Goal: Contribute content

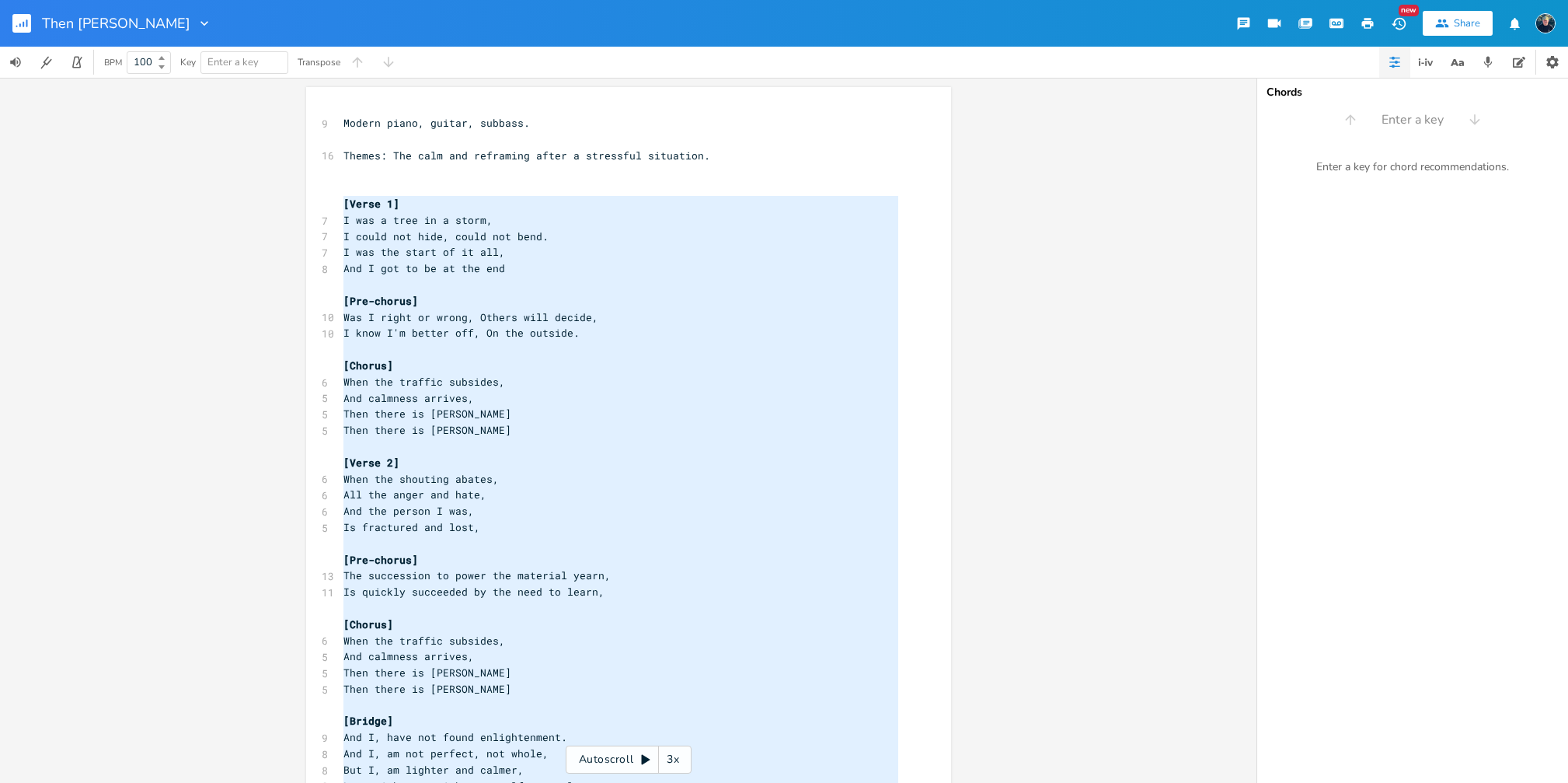
scroll to position [317, 0]
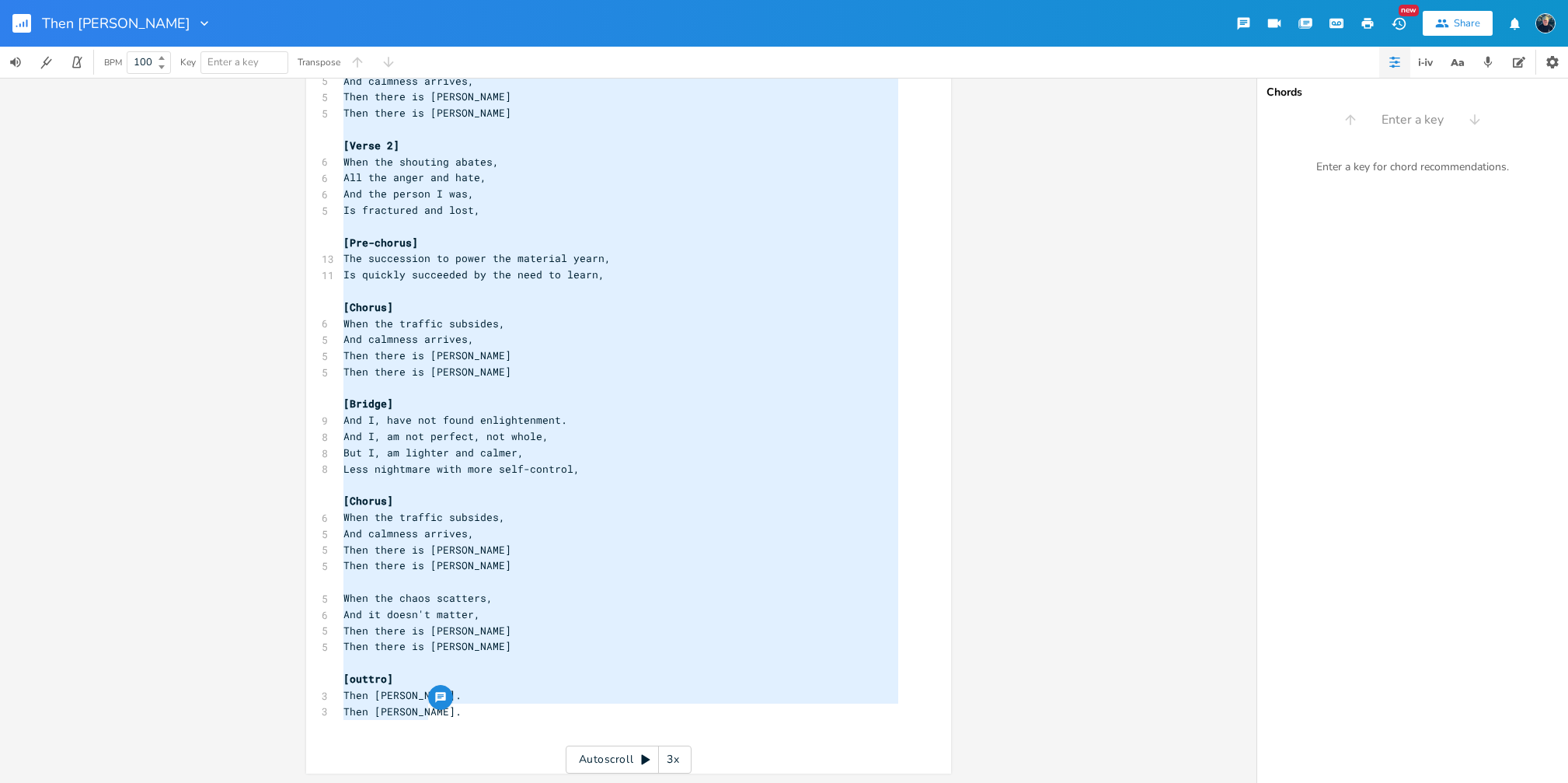
click at [28, 24] on rect "button" at bounding box center [21, 23] width 19 height 19
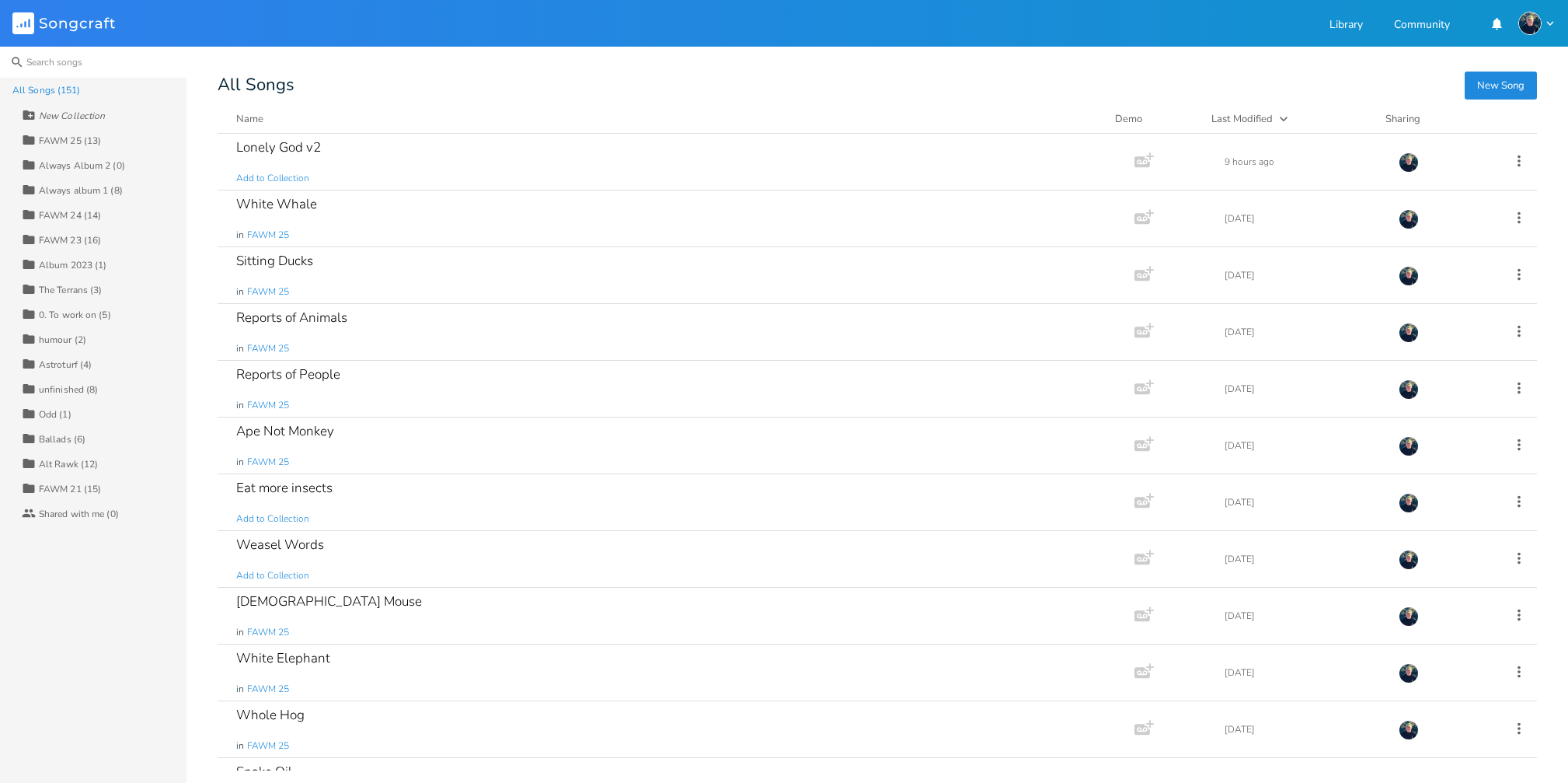
click at [79, 66] on input at bounding box center [93, 61] width 186 height 31
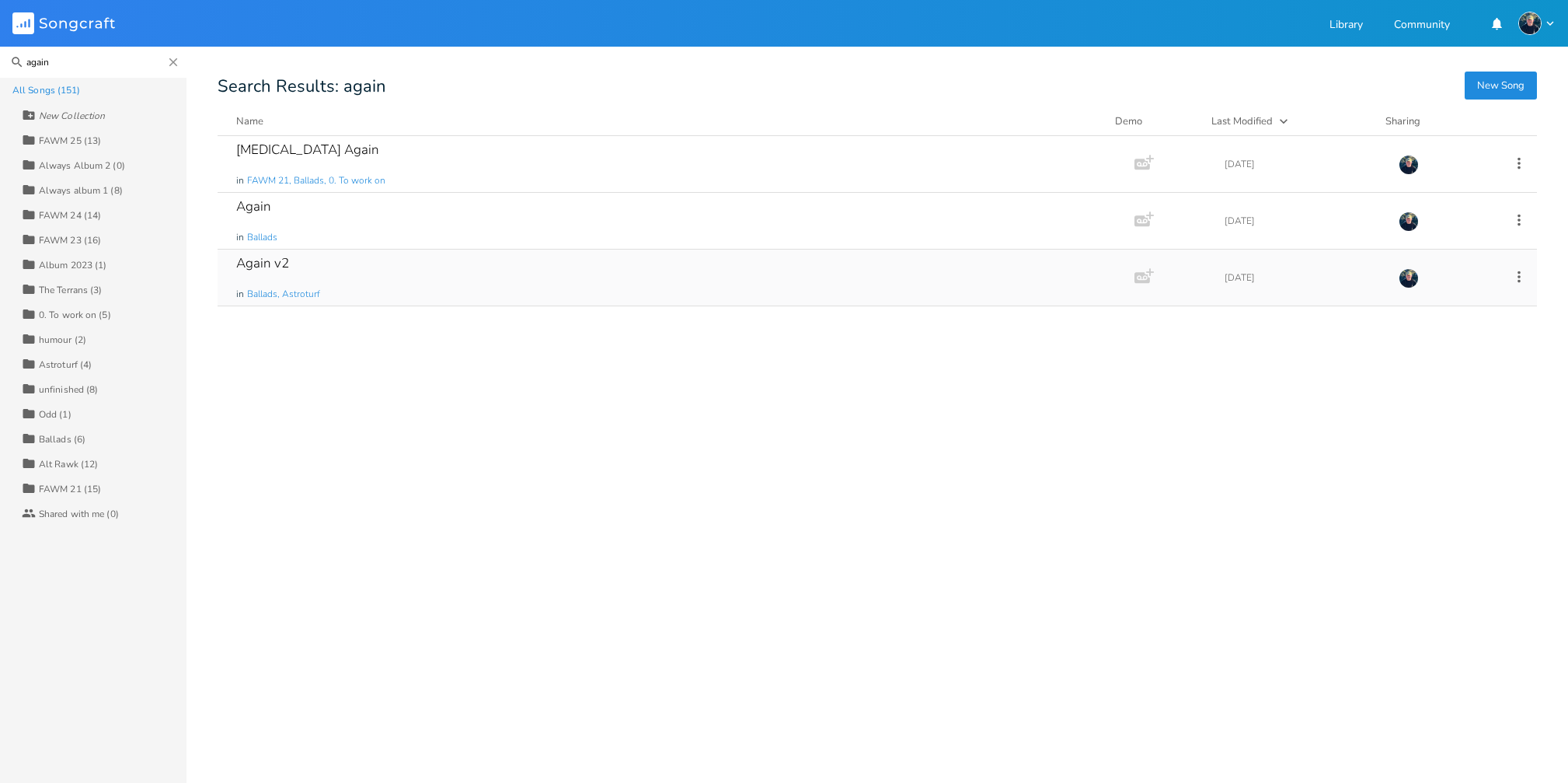
type input "again"
click at [240, 261] on div "Again v2" at bounding box center [262, 263] width 53 height 13
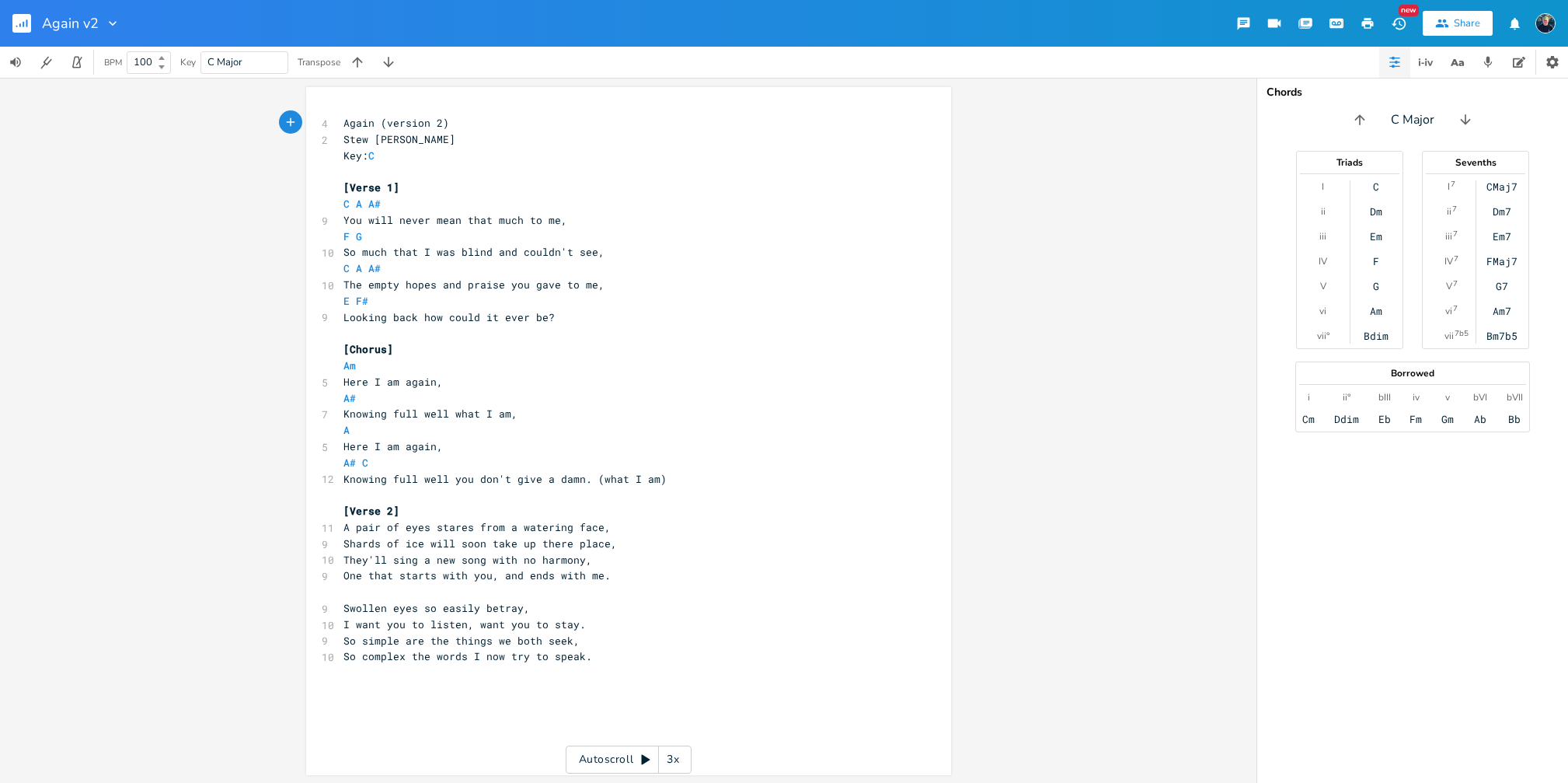
scroll to position [2, 0]
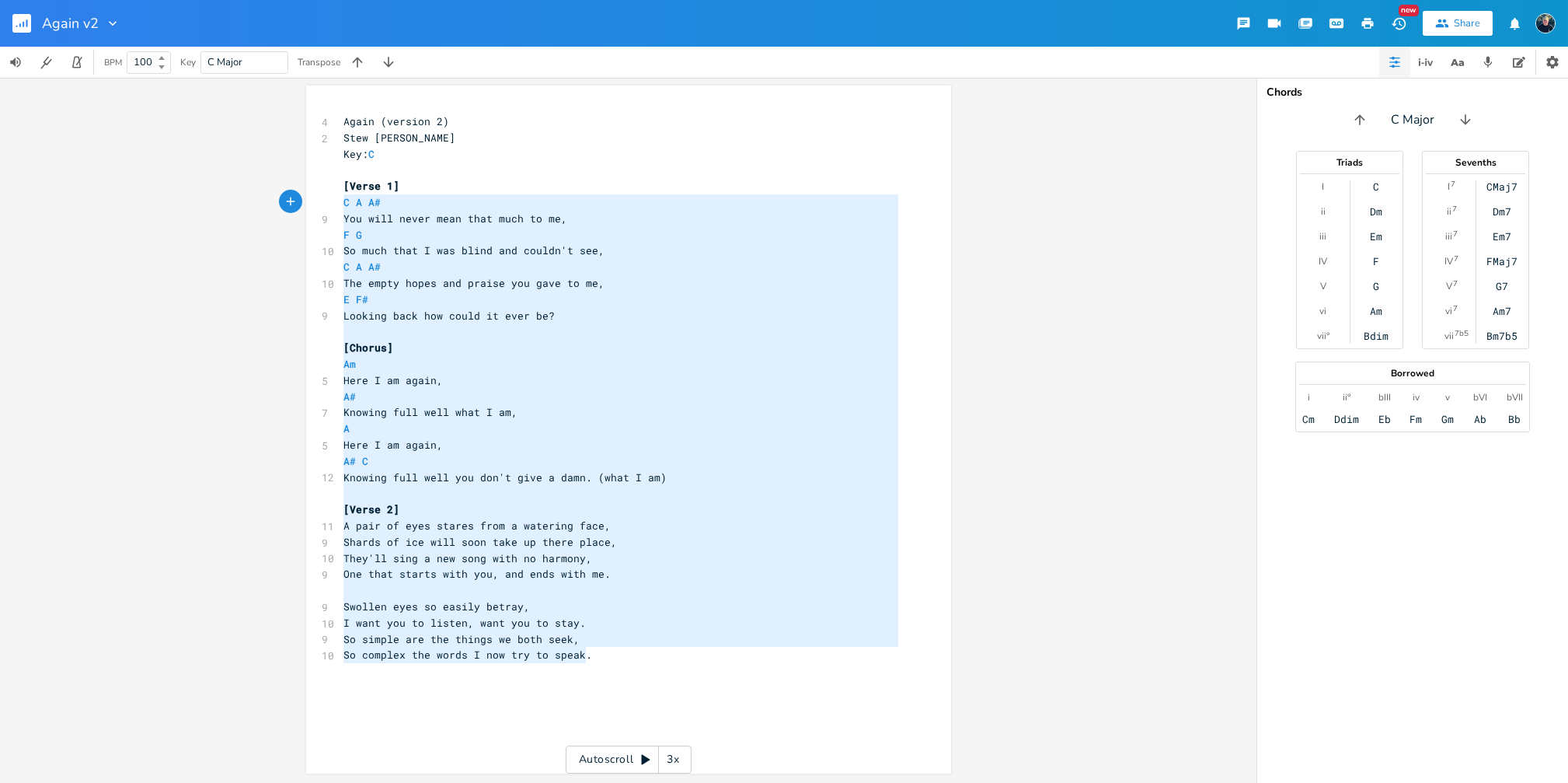
type textarea "[Verse 1] C A A# You will never mean that much to me, F G So much that I was bl…"
drag, startPoint x: 588, startPoint y: 652, endPoint x: 332, endPoint y: 187, distance: 530.8
click at [332, 187] on div "[Verse 1] C A A# You will never mean that much to me, F G So much that I was bl…" at bounding box center [629, 429] width 645 height 688
click at [675, 648] on pre "So complex the words I now try to speak." at bounding box center [621, 655] width 561 height 16
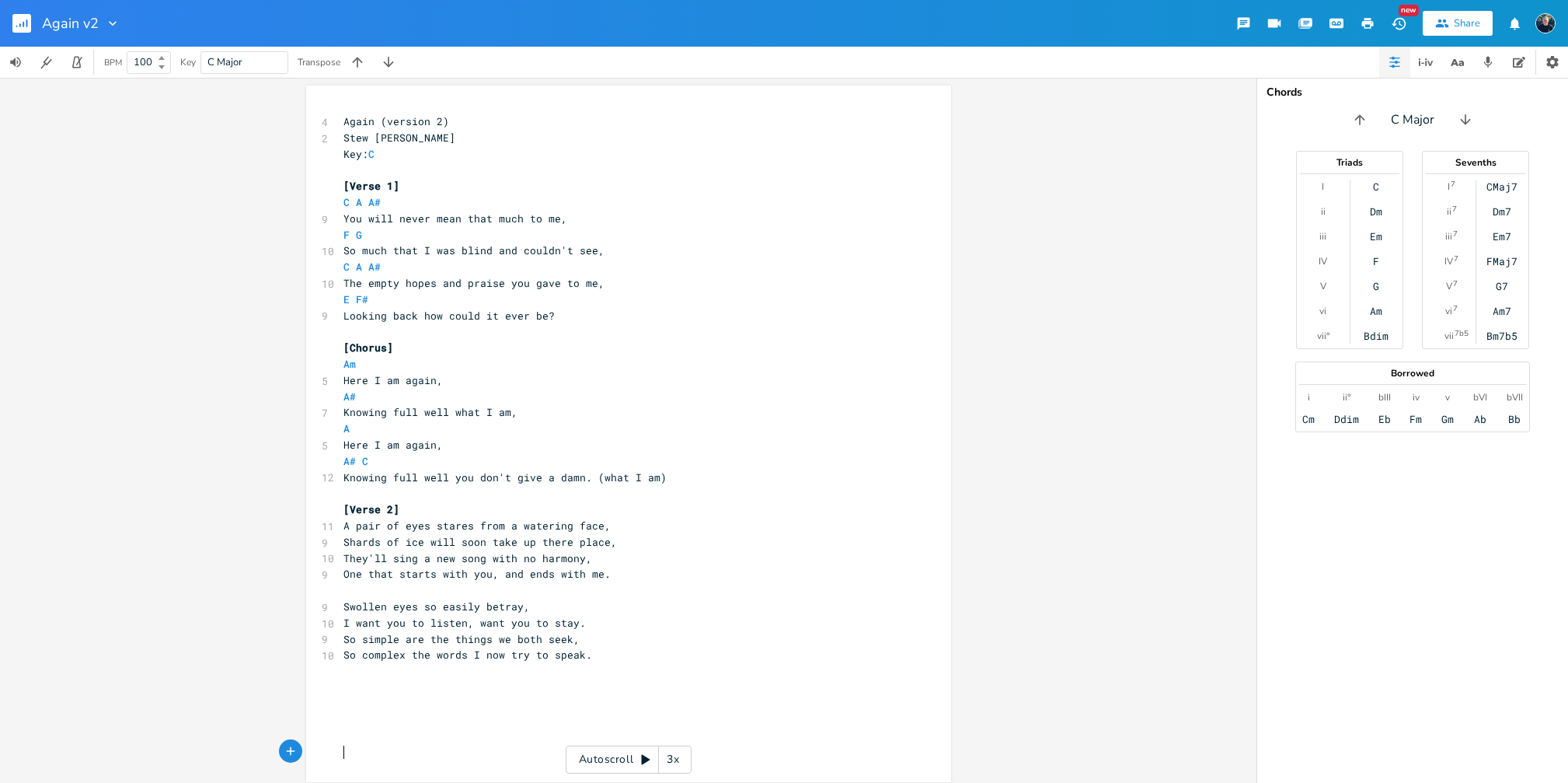
click at [590, 584] on pre "​" at bounding box center [621, 590] width 561 height 16
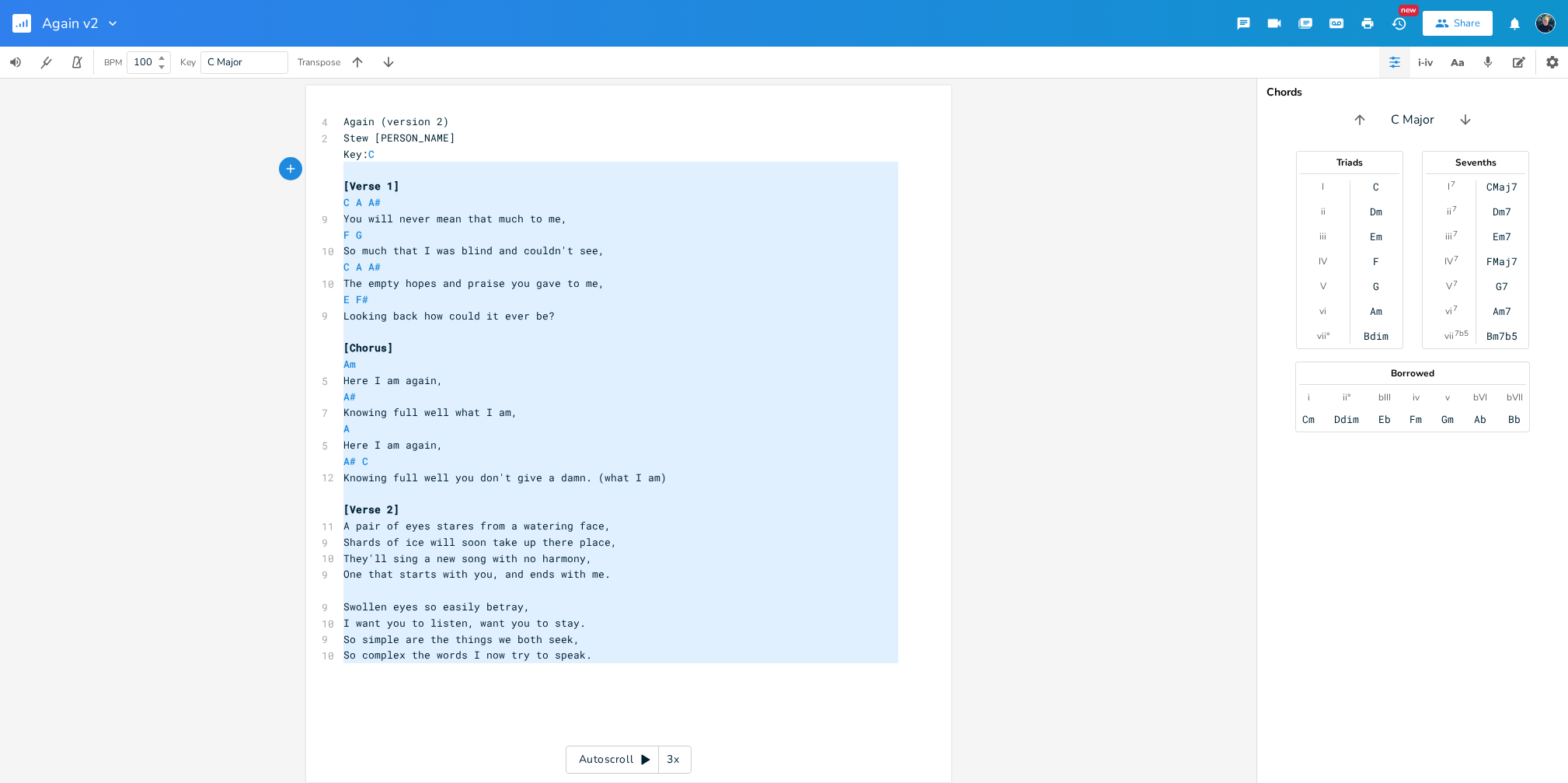
type textarea "[Verse 1] C A A# You will never mean that much to me, F G So much that I was bl…"
drag, startPoint x: 593, startPoint y: 677, endPoint x: 320, endPoint y: 181, distance: 566.2
click at [320, 181] on div "[Verse 1] C A A# You will never mean that much to me, F G So much that I was bl…" at bounding box center [629, 434] width 645 height 697
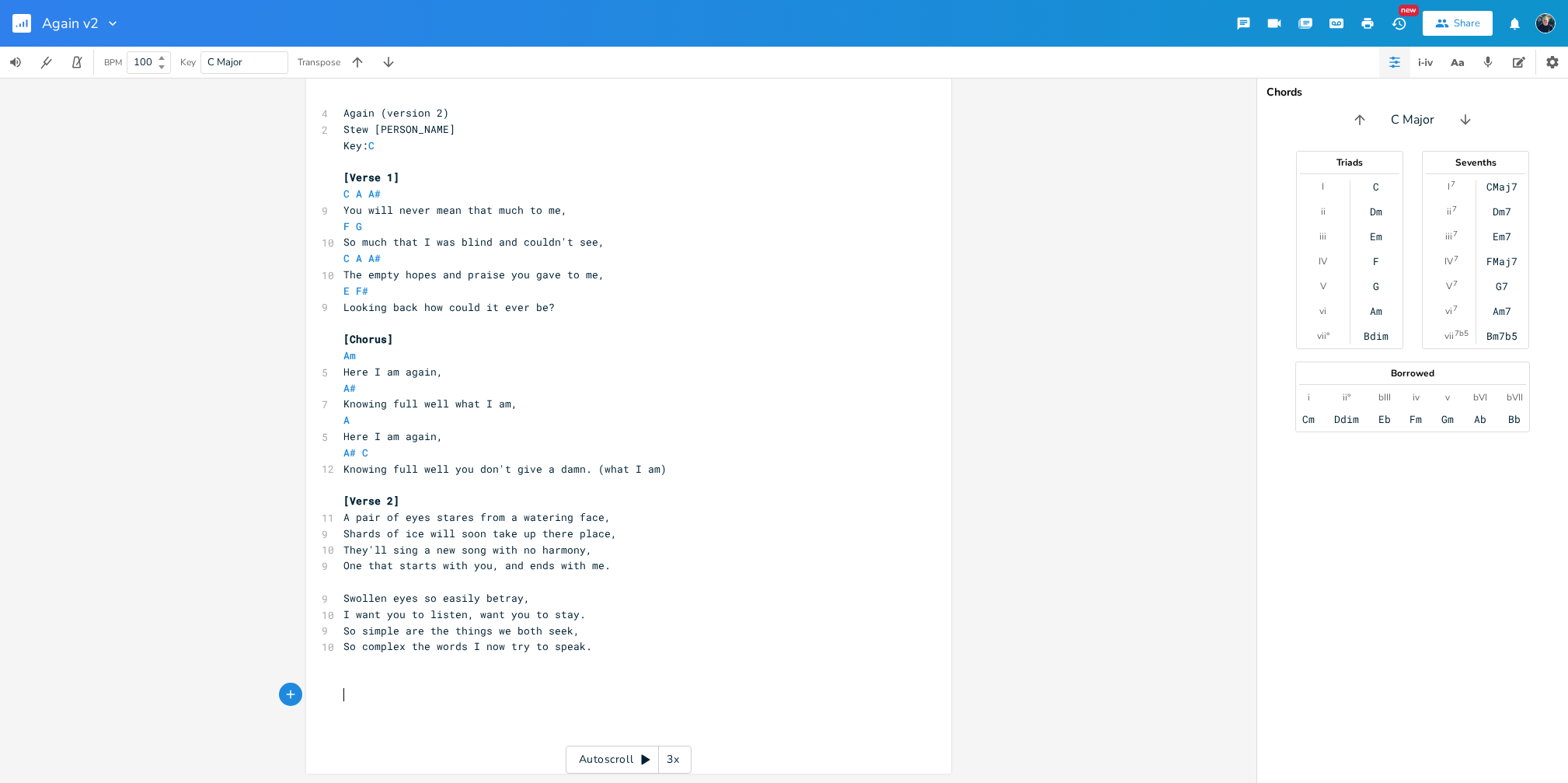
click at [409, 689] on pre "​" at bounding box center [621, 695] width 561 height 16
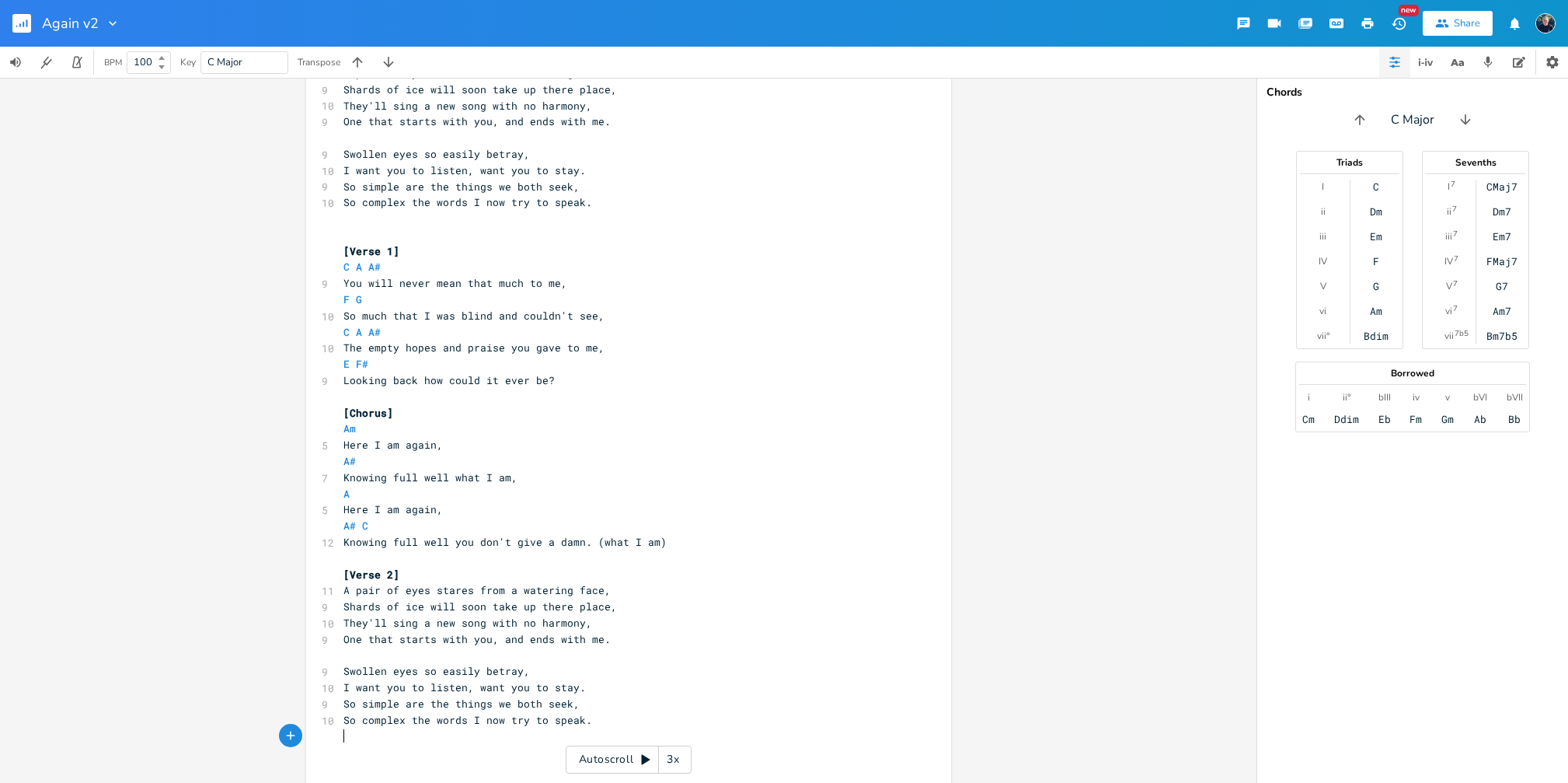
click at [446, 230] on pre "​" at bounding box center [621, 235] width 561 height 16
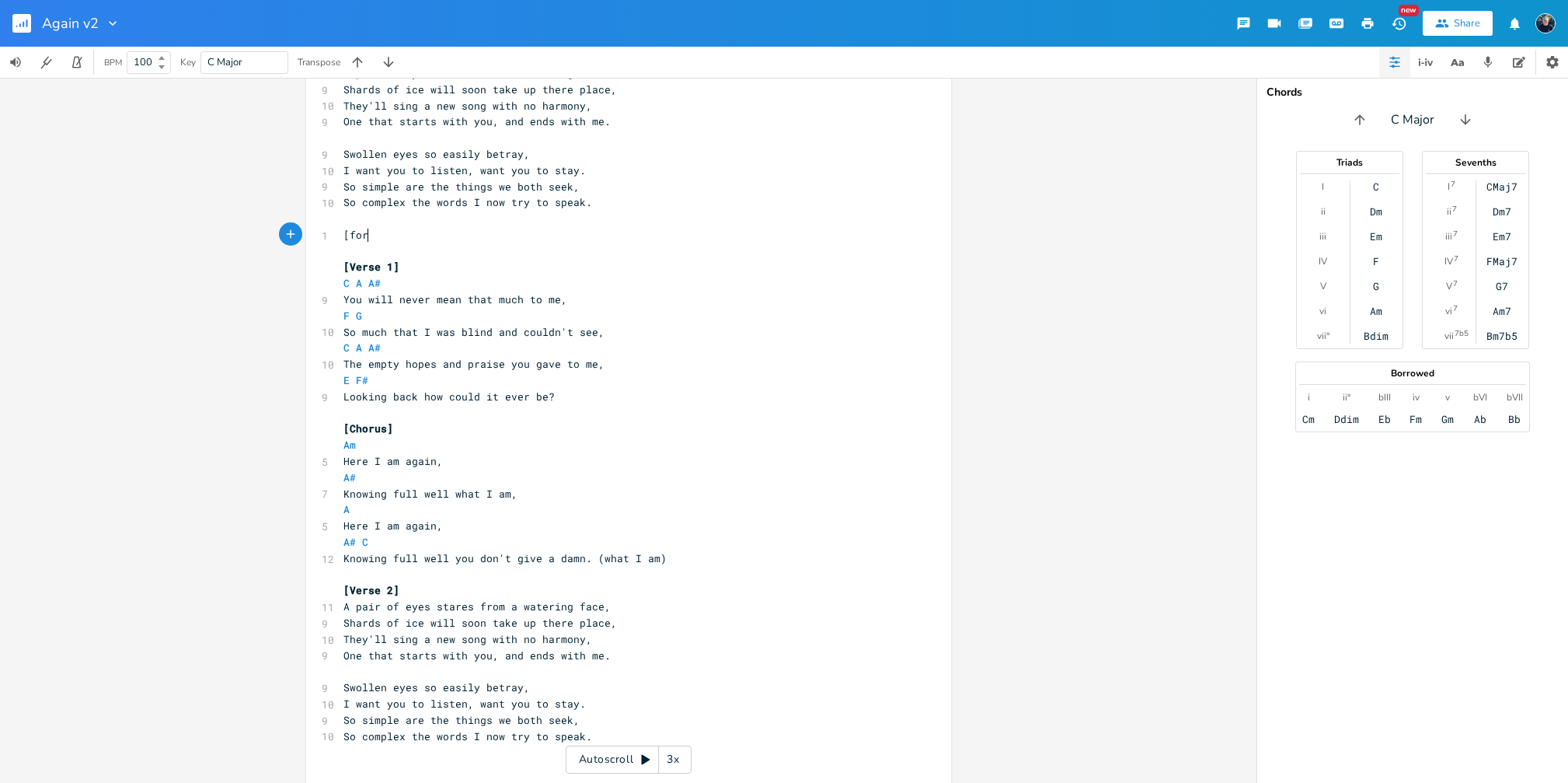
scroll to position [0, 18]
type textarea "[for AX"
type textarea "x3]"
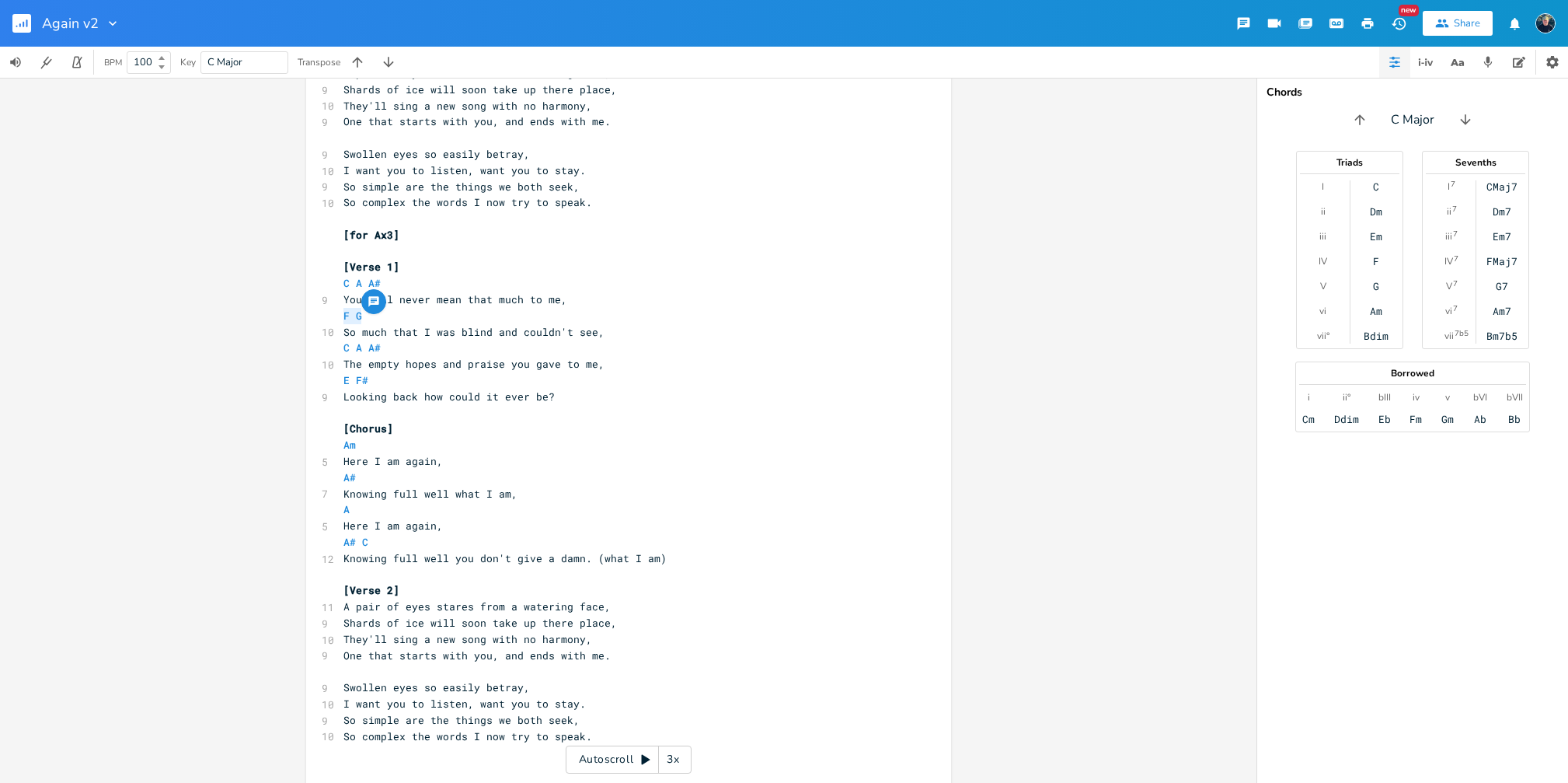
drag, startPoint x: 400, startPoint y: 322, endPoint x: 302, endPoint y: 312, distance: 98.5
click at [306, 312] on div "F G x 4 Again (version 2) 2 Stew [PERSON_NAME] Key: C ​ [Verse 1] C A A# 9 You …" at bounding box center [629, 232] width 645 height 1198
type textarea "F G"
click at [306, 312] on div "F G x 4 Again (version 2) 2 Stew [PERSON_NAME] Key: C ​ [Verse 1] C A A# 9 You …" at bounding box center [629, 232] width 645 height 1198
click at [406, 320] on pre "F G" at bounding box center [621, 316] width 561 height 16
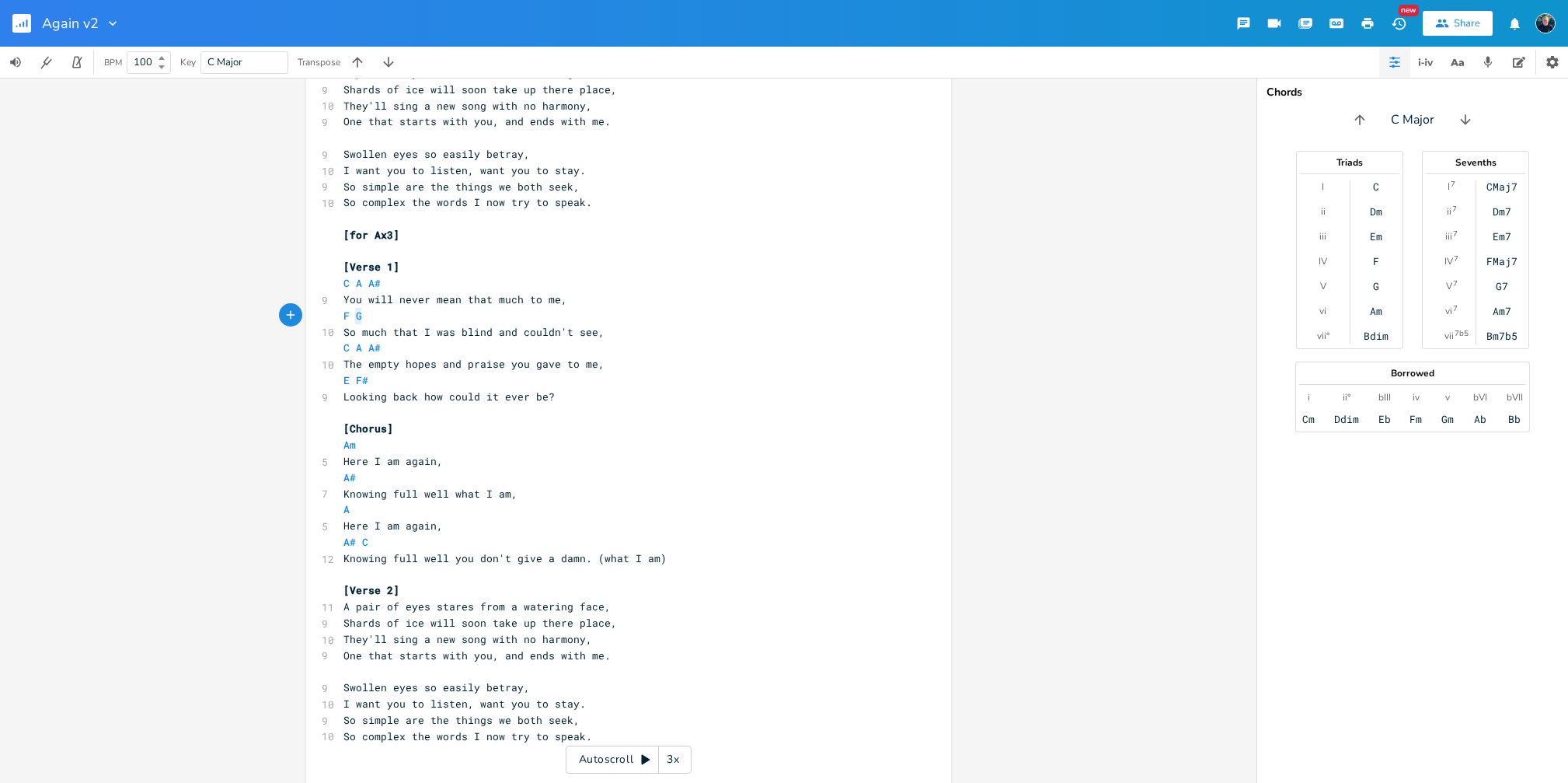
type textarea "F G"
drag, startPoint x: 406, startPoint y: 320, endPoint x: 330, endPoint y: 320, distance: 76.0
click at [330, 320] on div "F G x 4 Again (version 2) 2 Stew [PERSON_NAME] Key: C ​ [Verse 1] C A A# 9 You …" at bounding box center [629, 232] width 645 height 1198
type textarea "C A A#"
drag, startPoint x: 396, startPoint y: 350, endPoint x: 320, endPoint y: 346, distance: 76.1
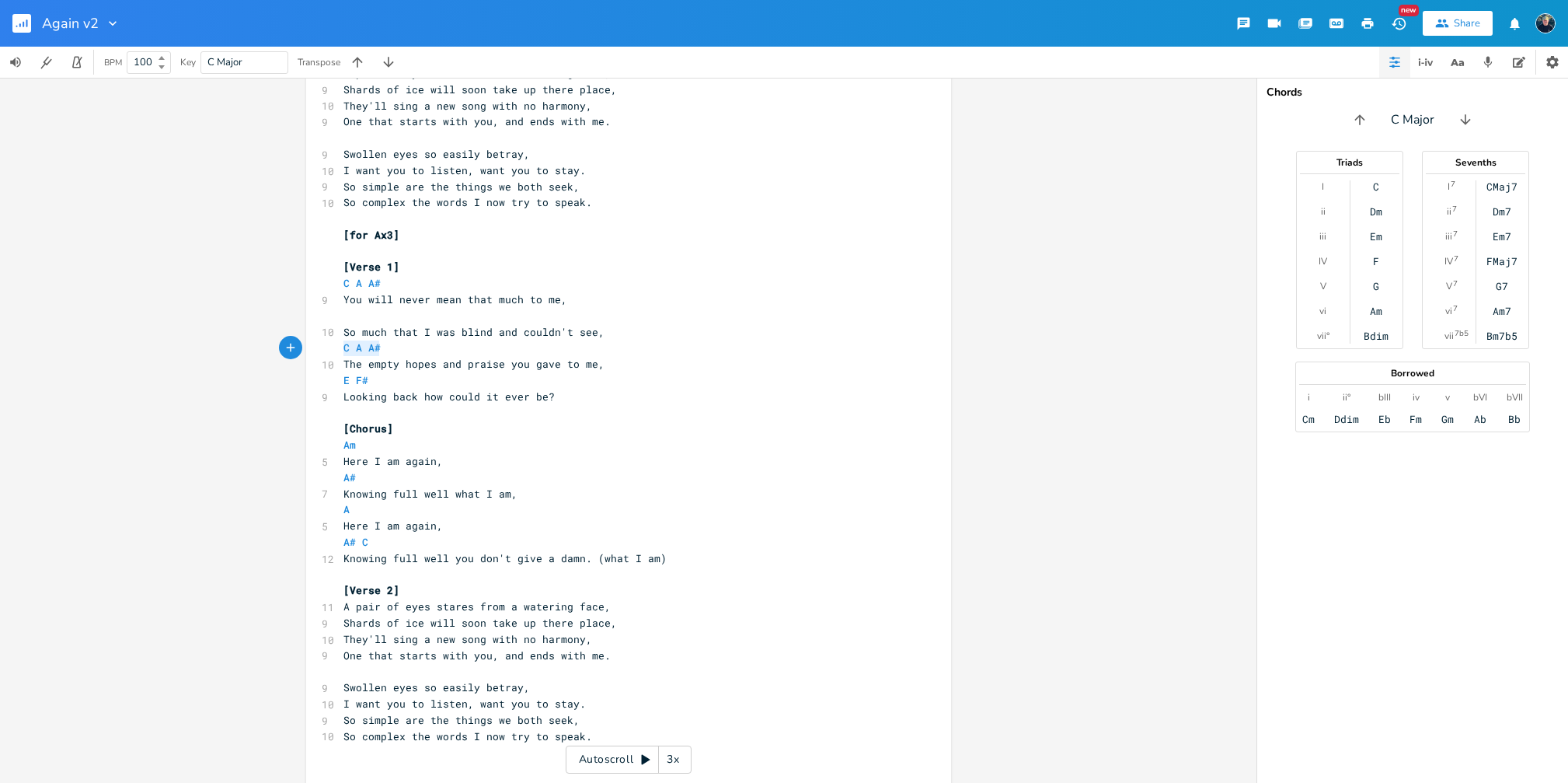
click at [320, 346] on div "C A A# x 4 Again (version 2) 2 Stew [PERSON_NAME] Key: C ​ [Verse 1] C A A# 9 Y…" at bounding box center [629, 232] width 645 height 1198
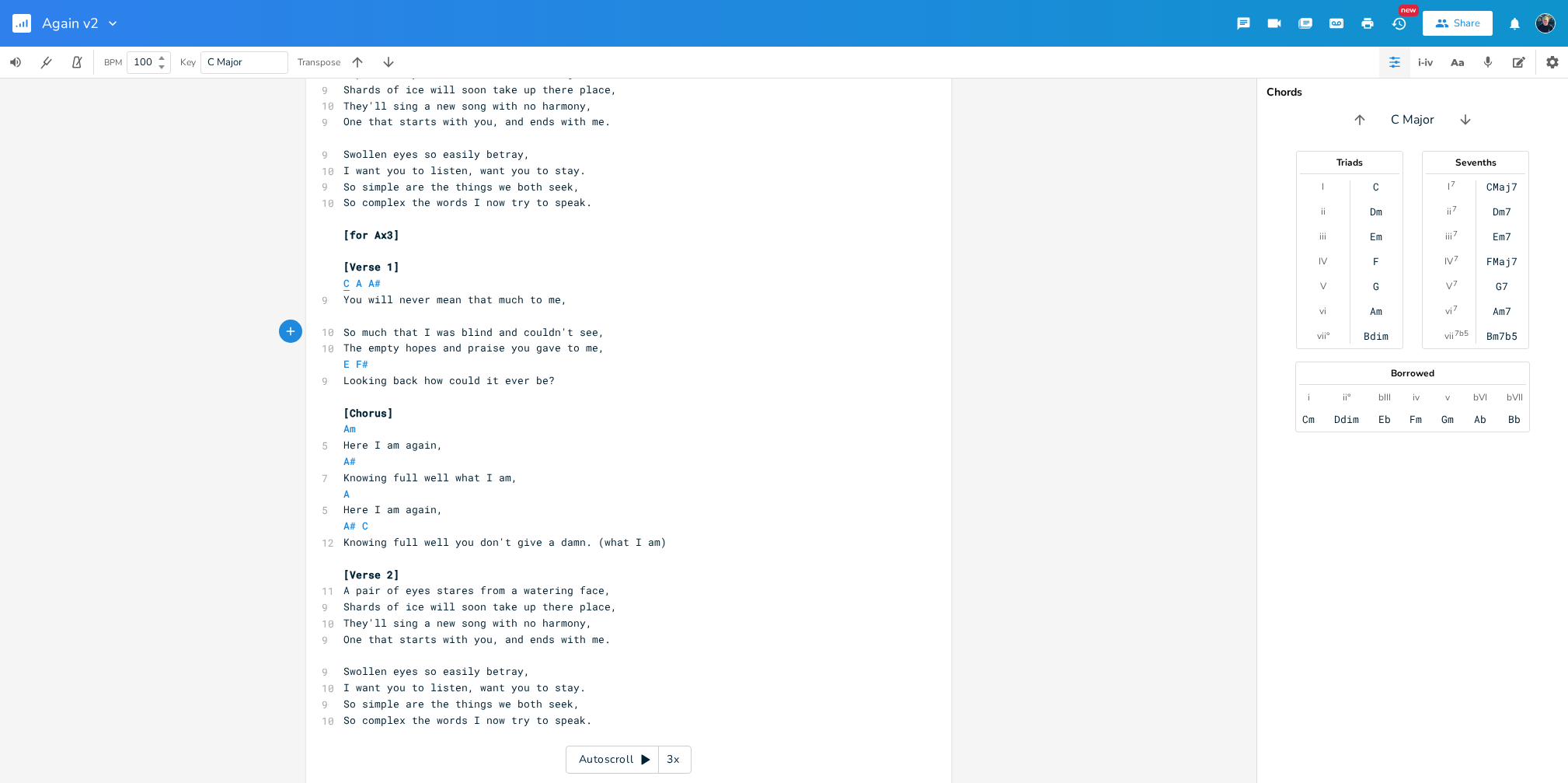
type textarea "C A A#"
drag, startPoint x: 390, startPoint y: 287, endPoint x: 332, endPoint y: 286, distance: 58.0
click at [332, 286] on div "C A A# x 4 Again (version 2) 2 Stew [PERSON_NAME] Key: C ​ [Verse 1] C A A# 9 Y…" at bounding box center [629, 224] width 645 height 1181
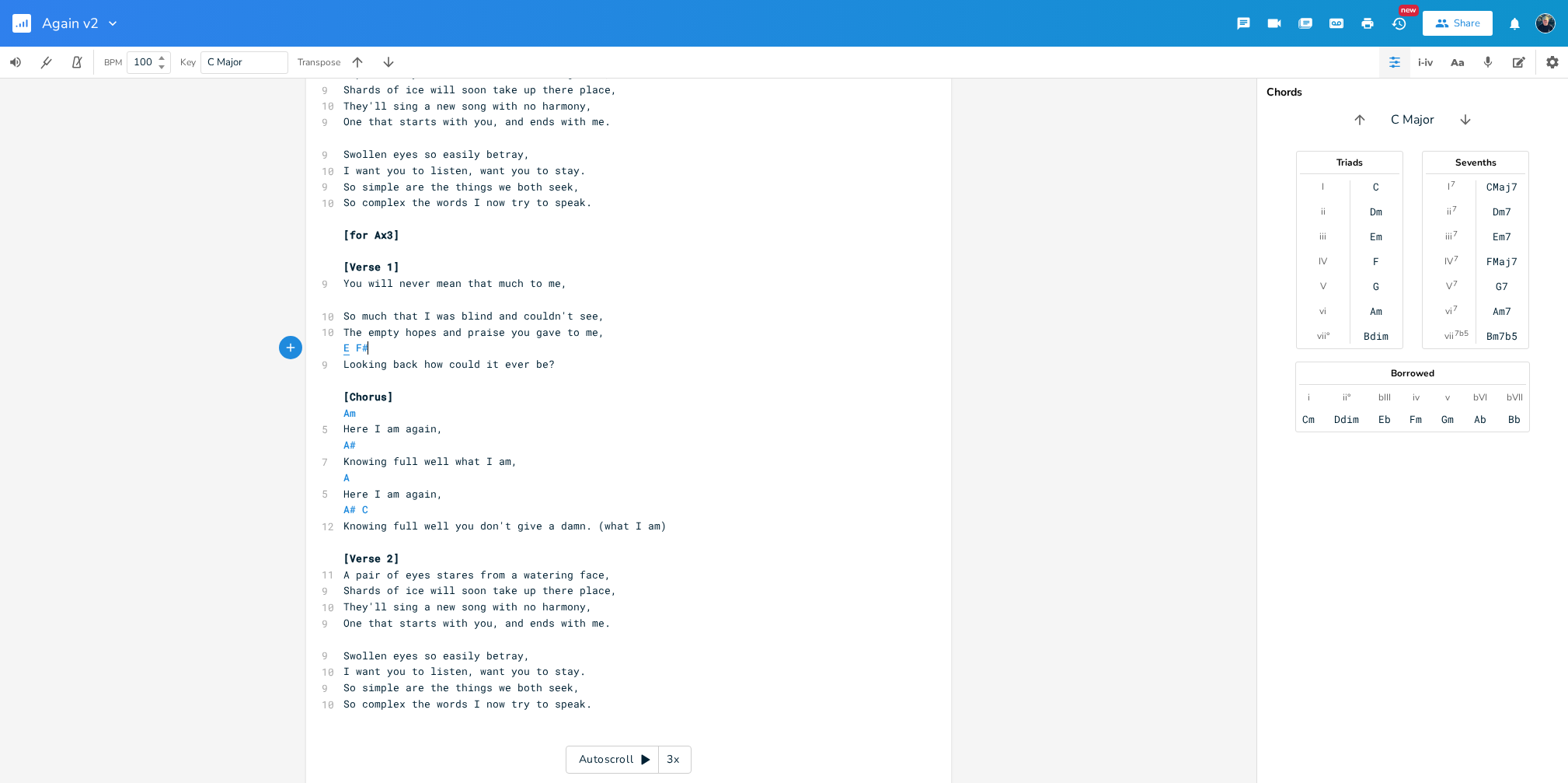
type textarea "E F#"
drag, startPoint x: 385, startPoint y: 350, endPoint x: 326, endPoint y: 347, distance: 59.1
click at [326, 347] on div "E F# x 4 Again (version 2) 2 Stew [PERSON_NAME] Key: C ​ [Verse 1] C A A# 9 You…" at bounding box center [629, 216] width 645 height 1165
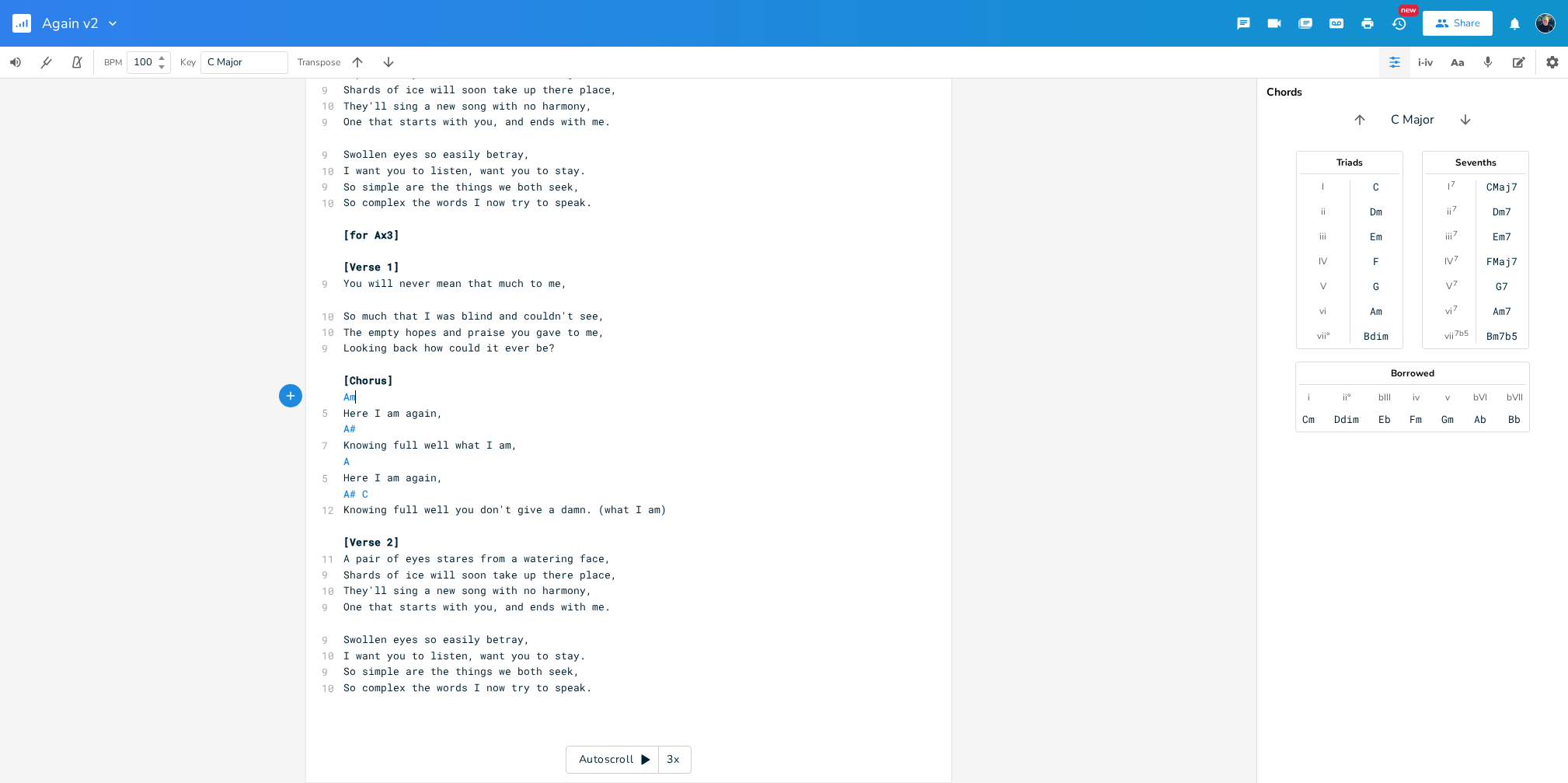
type textarea "Am"
drag, startPoint x: 371, startPoint y: 400, endPoint x: 305, endPoint y: 397, distance: 66.1
click at [306, 397] on div "Am x 4 Again (version 2) 2 Stew [PERSON_NAME] Key: C ​ [Verse 1] C A A# 9 You w…" at bounding box center [629, 208] width 645 height 1149
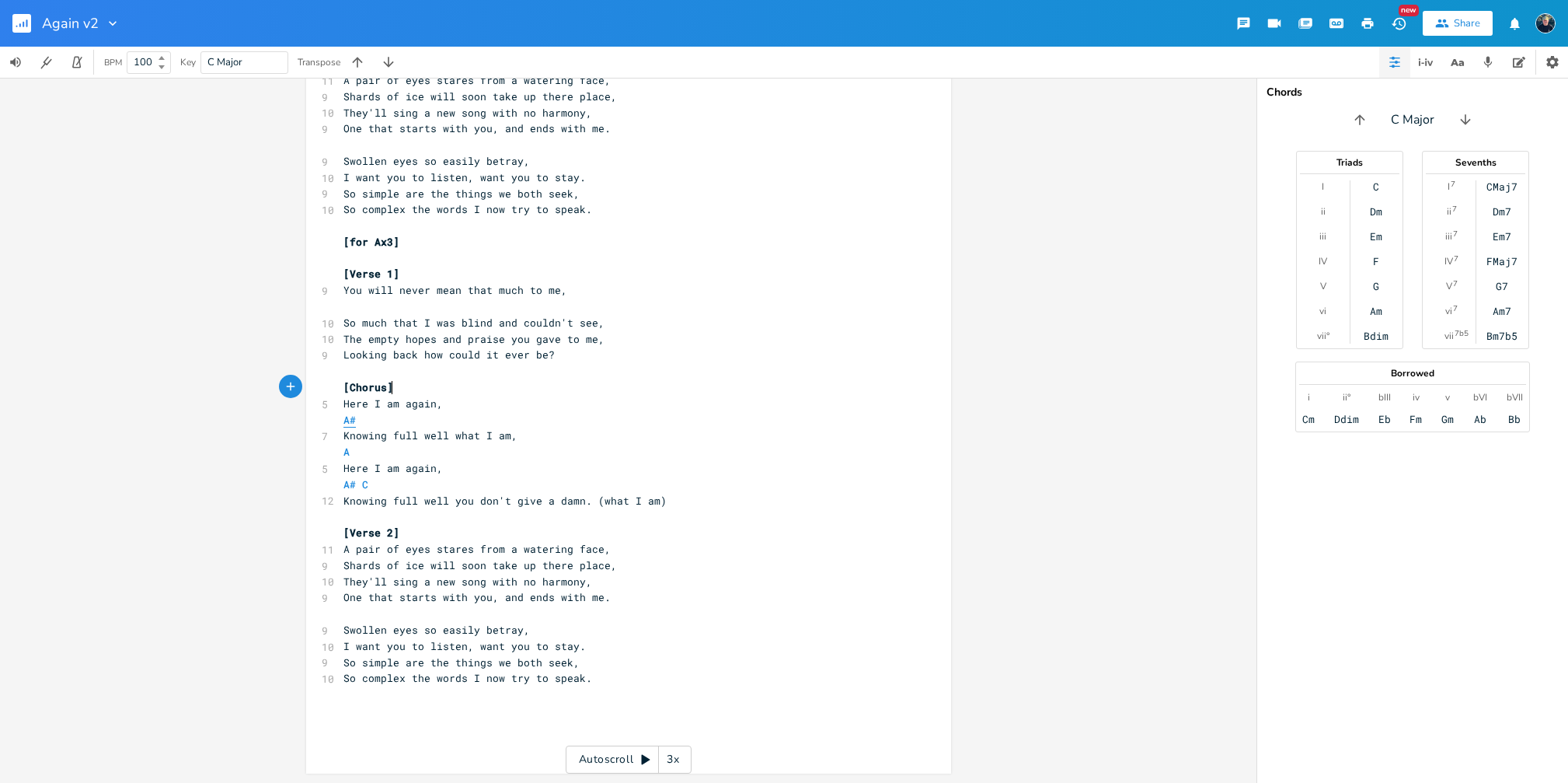
scroll to position [446, 0]
type textarea "A#"
drag, startPoint x: 362, startPoint y: 417, endPoint x: 319, endPoint y: 418, distance: 43.0
click at [319, 418] on div "A# x 4 Again (version 2) 2 Stew [PERSON_NAME] Key: C ​ [Verse 1] C A A# 9 You w…" at bounding box center [629, 208] width 645 height 1133
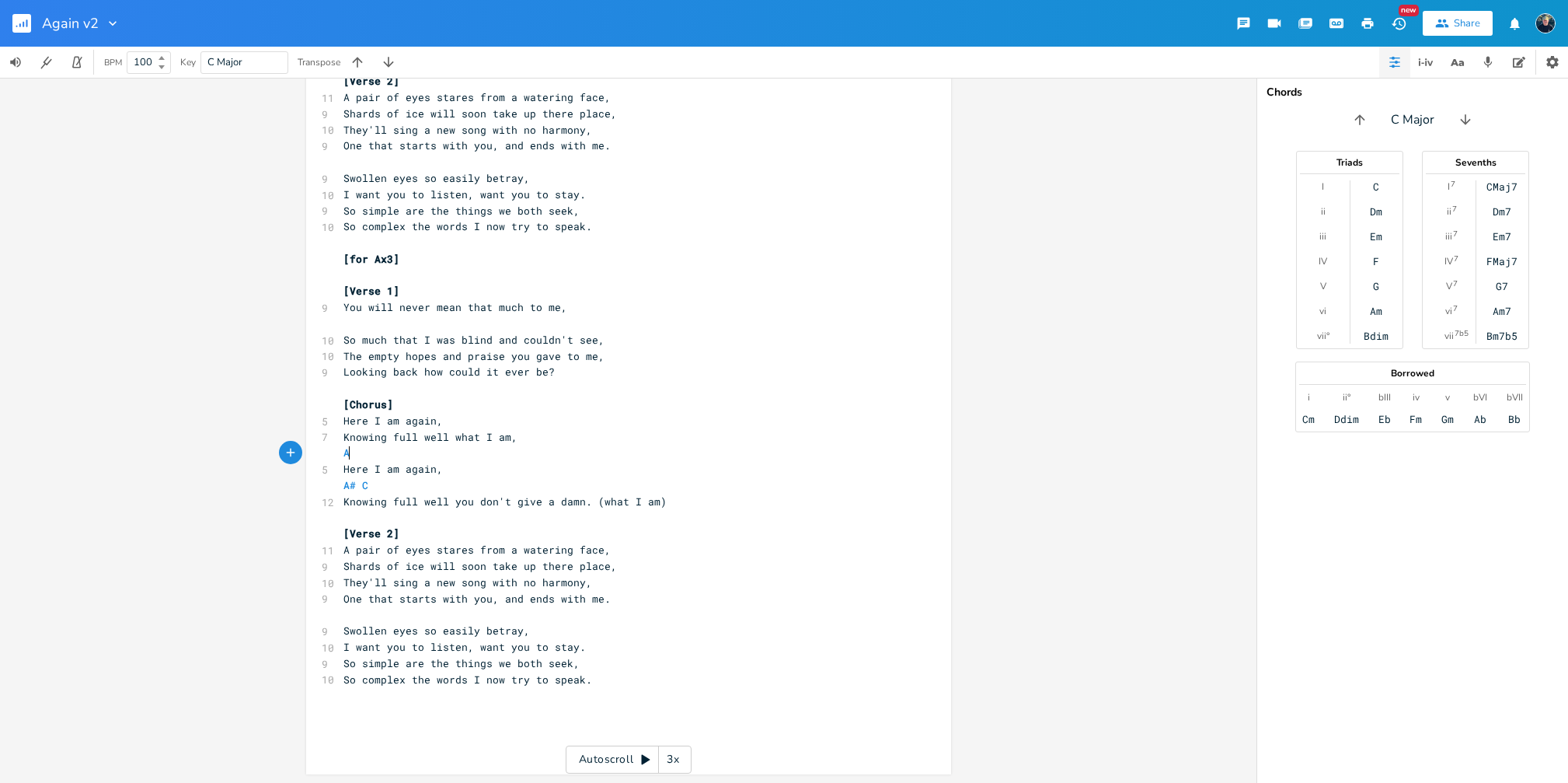
type textarea "A"
drag, startPoint x: 356, startPoint y: 451, endPoint x: 319, endPoint y: 453, distance: 37.1
click at [319, 453] on div "A x 4 Again (version 2) 2 Stew [PERSON_NAME] Key: C ​ [Verse 1] C A A# 9 You wi…" at bounding box center [629, 216] width 645 height 1117
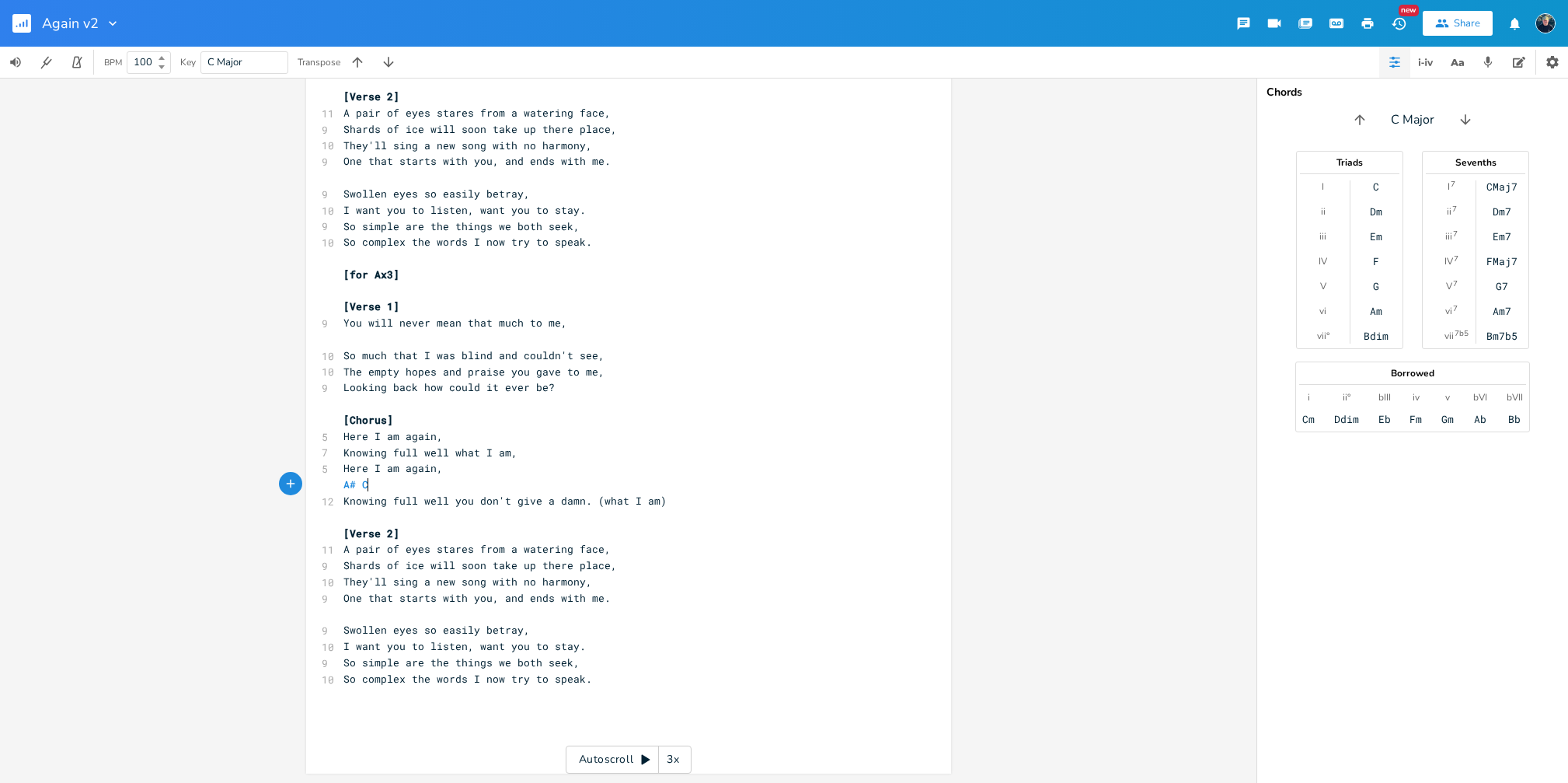
type textarea "A# C"
drag, startPoint x: 380, startPoint y: 484, endPoint x: 327, endPoint y: 479, distance: 53.2
click at [327, 479] on div "A# C x 4 Again (version 2) 2 Stew [PERSON_NAME] Key: C ​ [Verse 1] C A A# 9 You…" at bounding box center [629, 223] width 645 height 1100
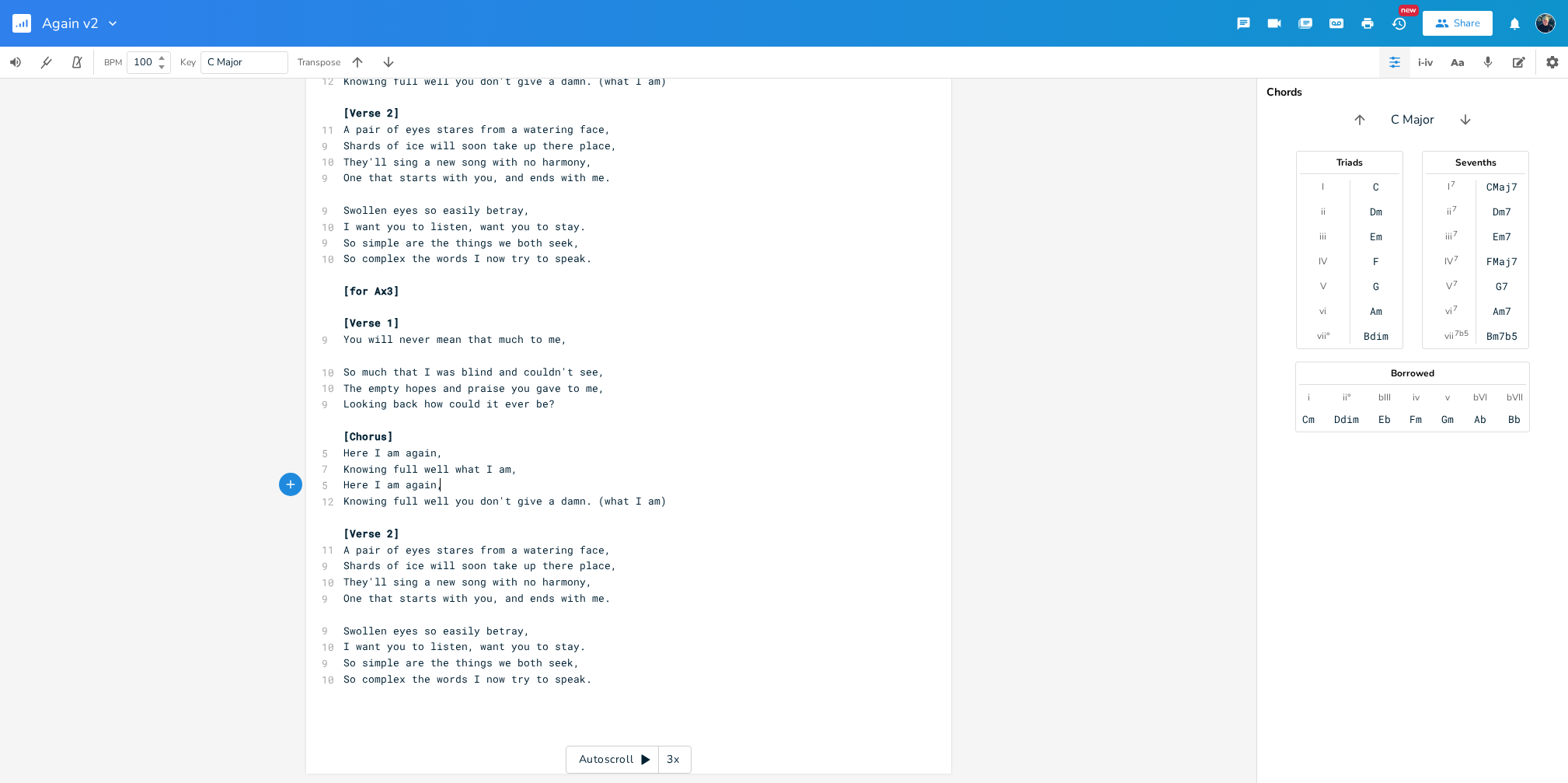
scroll to position [398, 0]
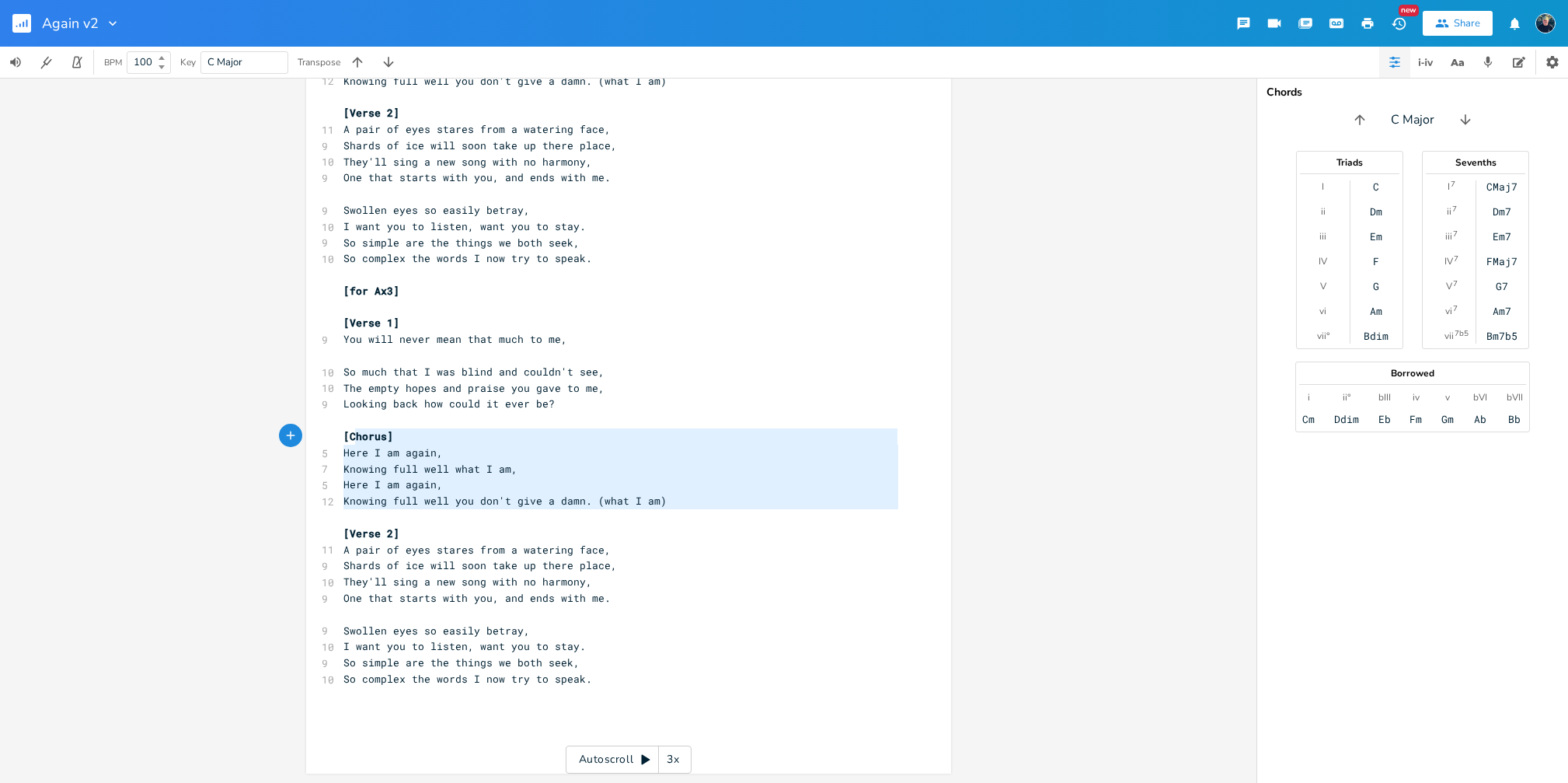
type textarea "[Chorus] Here I am again, Knowing full well what I am, Here I am again, Knowing…"
drag, startPoint x: 663, startPoint y: 511, endPoint x: 333, endPoint y: 434, distance: 338.9
click at [333, 434] on div "[Chorus] Here I am again, Knowing full well what I am, Here I am again, Knowing…" at bounding box center [629, 231] width 645 height 1084
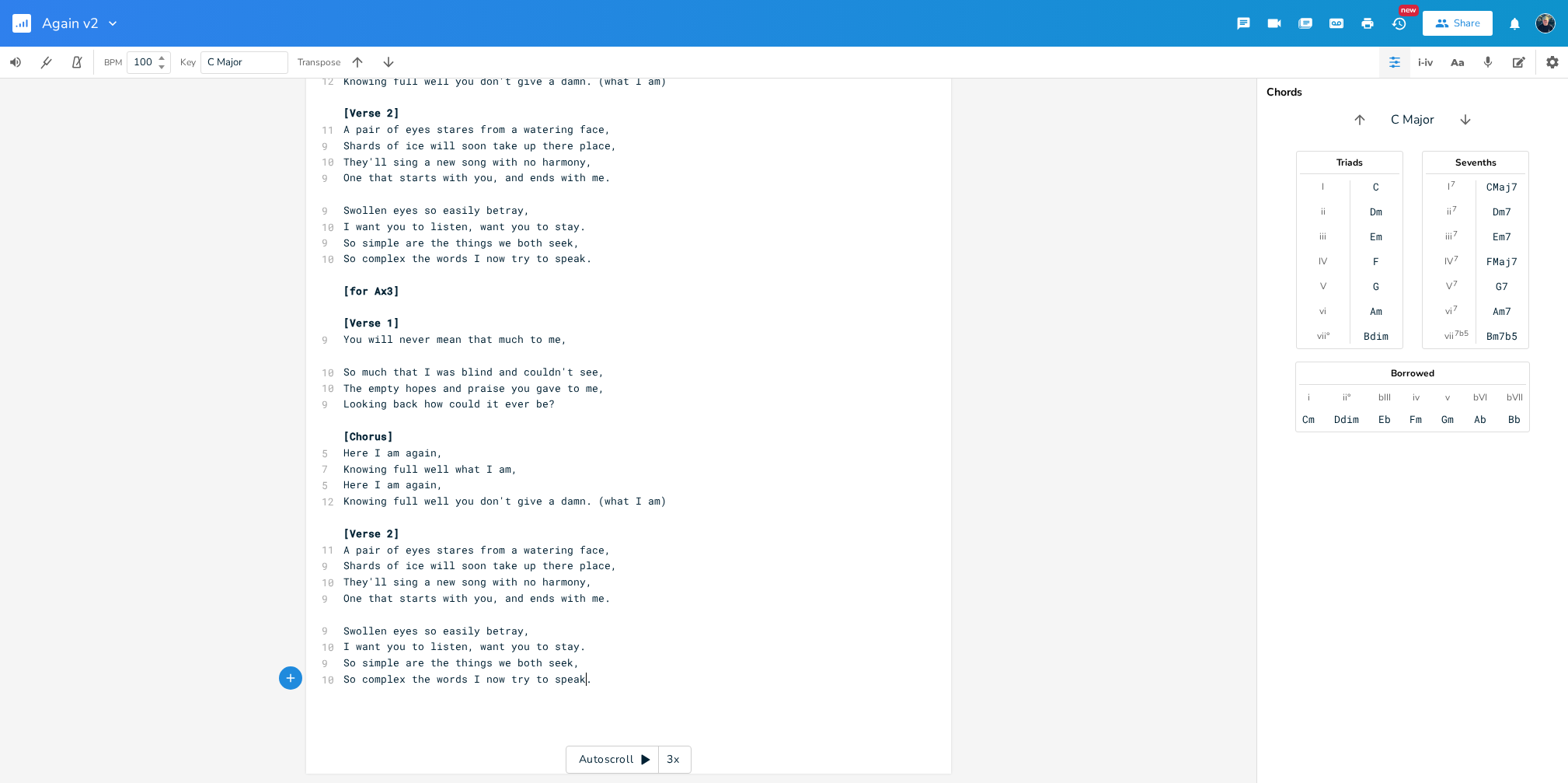
click at [601, 681] on pre "So complex the words I now try to speak." at bounding box center [621, 679] width 561 height 16
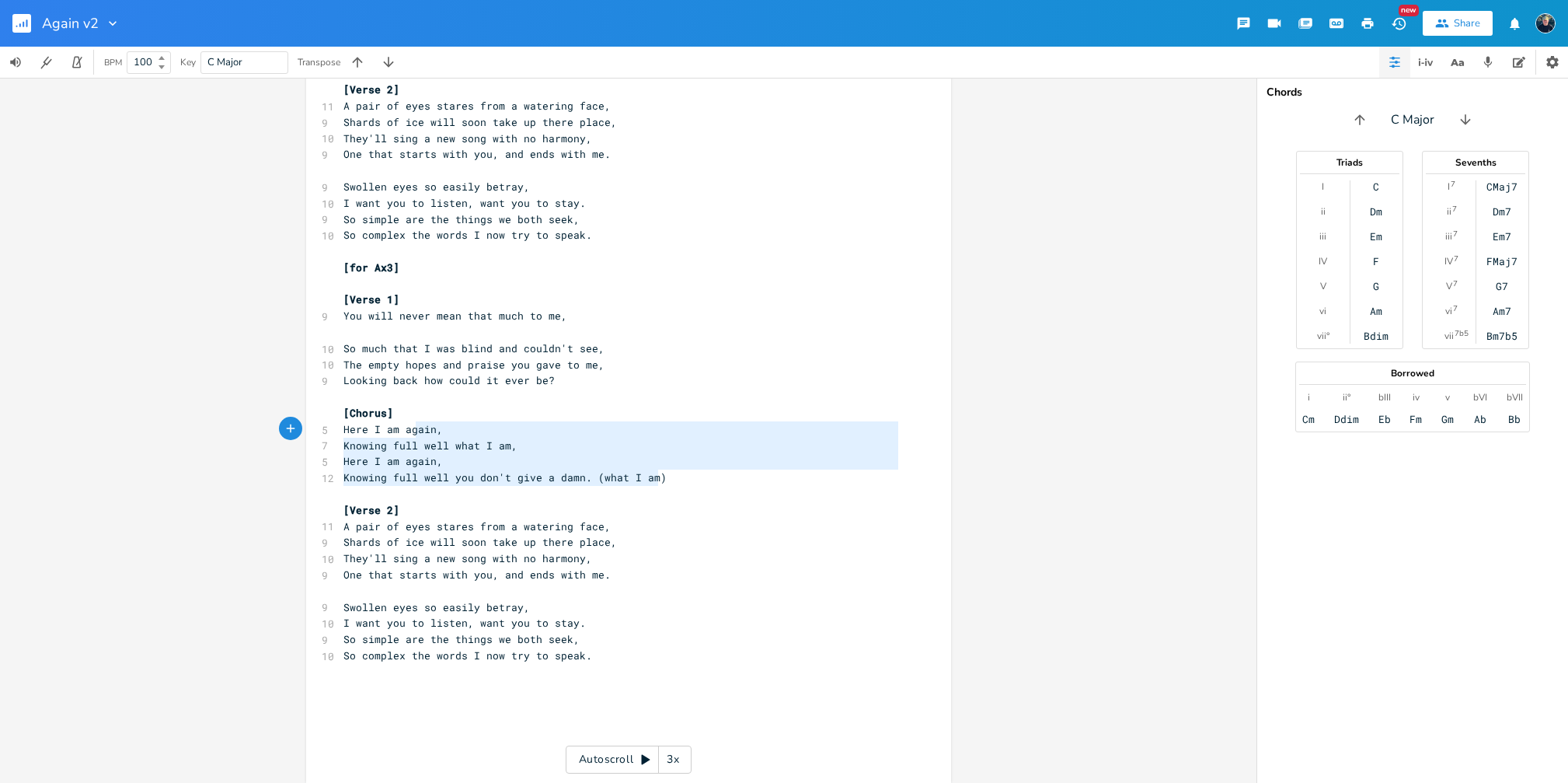
type textarea "[Chorus] Here I am again, Knowing full well what I am, Here I am again, Knowing…"
drag, startPoint x: 689, startPoint y: 481, endPoint x: 329, endPoint y: 410, distance: 366.9
click at [329, 410] on div "[Chorus] Here I am again, Knowing full well what I am, Here I am again, Knowing…" at bounding box center [629, 224] width 645 height 1117
click at [369, 700] on pre "​" at bounding box center [621, 704] width 561 height 16
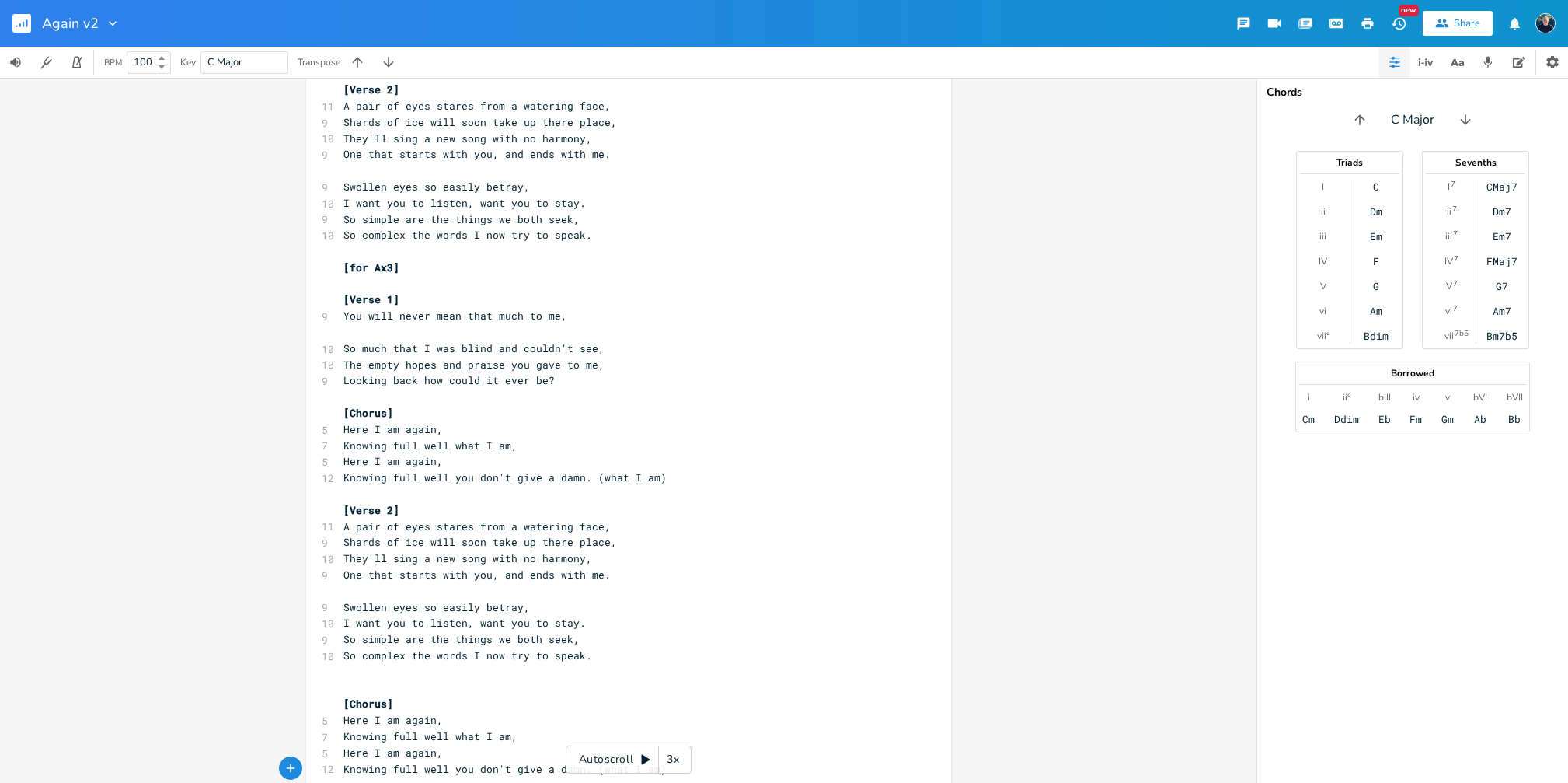
click at [369, 673] on pre "​" at bounding box center [621, 672] width 561 height 16
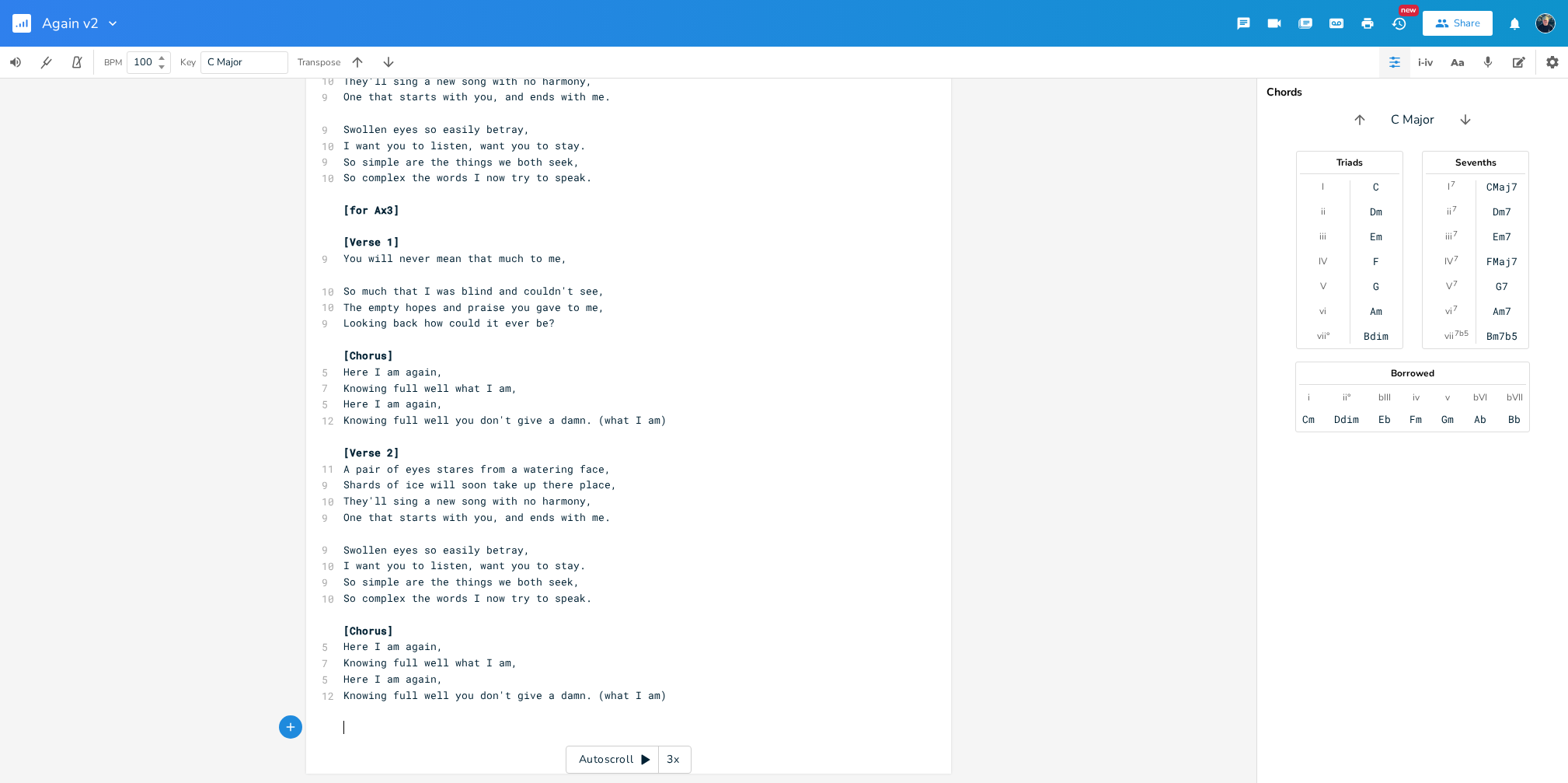
click at [411, 722] on pre "​" at bounding box center [621, 727] width 561 height 16
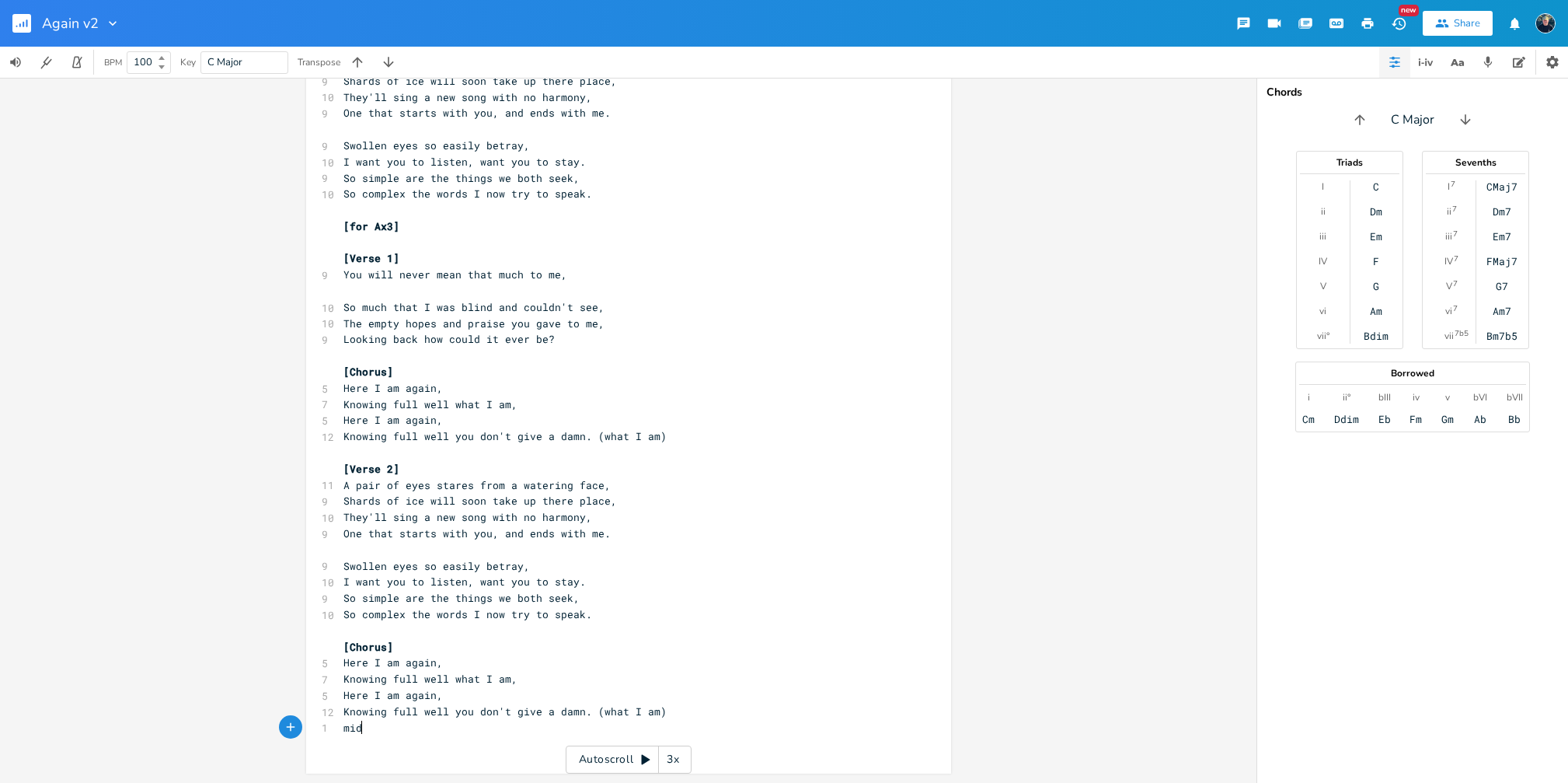
type textarea "midd"
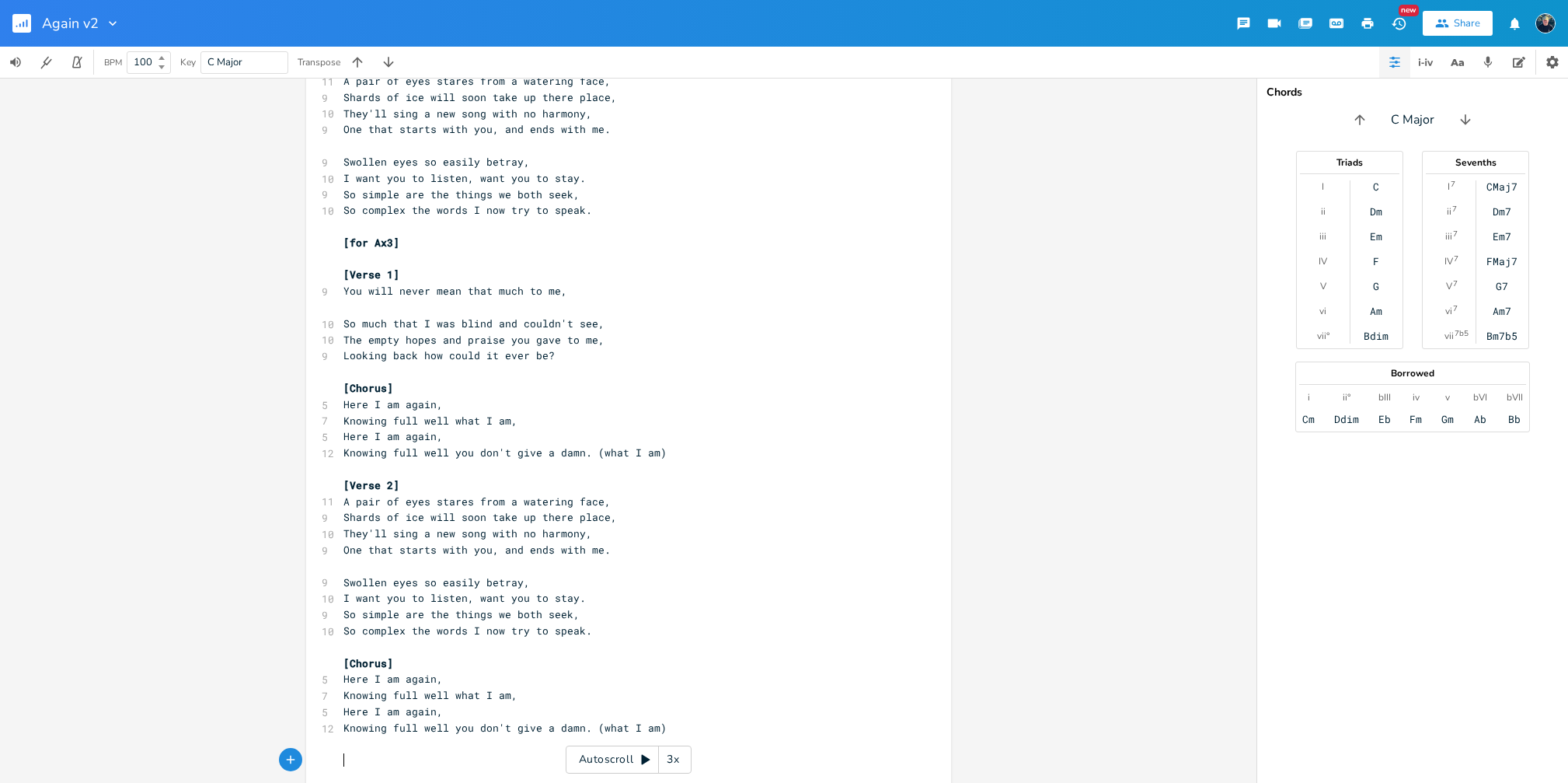
scroll to position [478, 0]
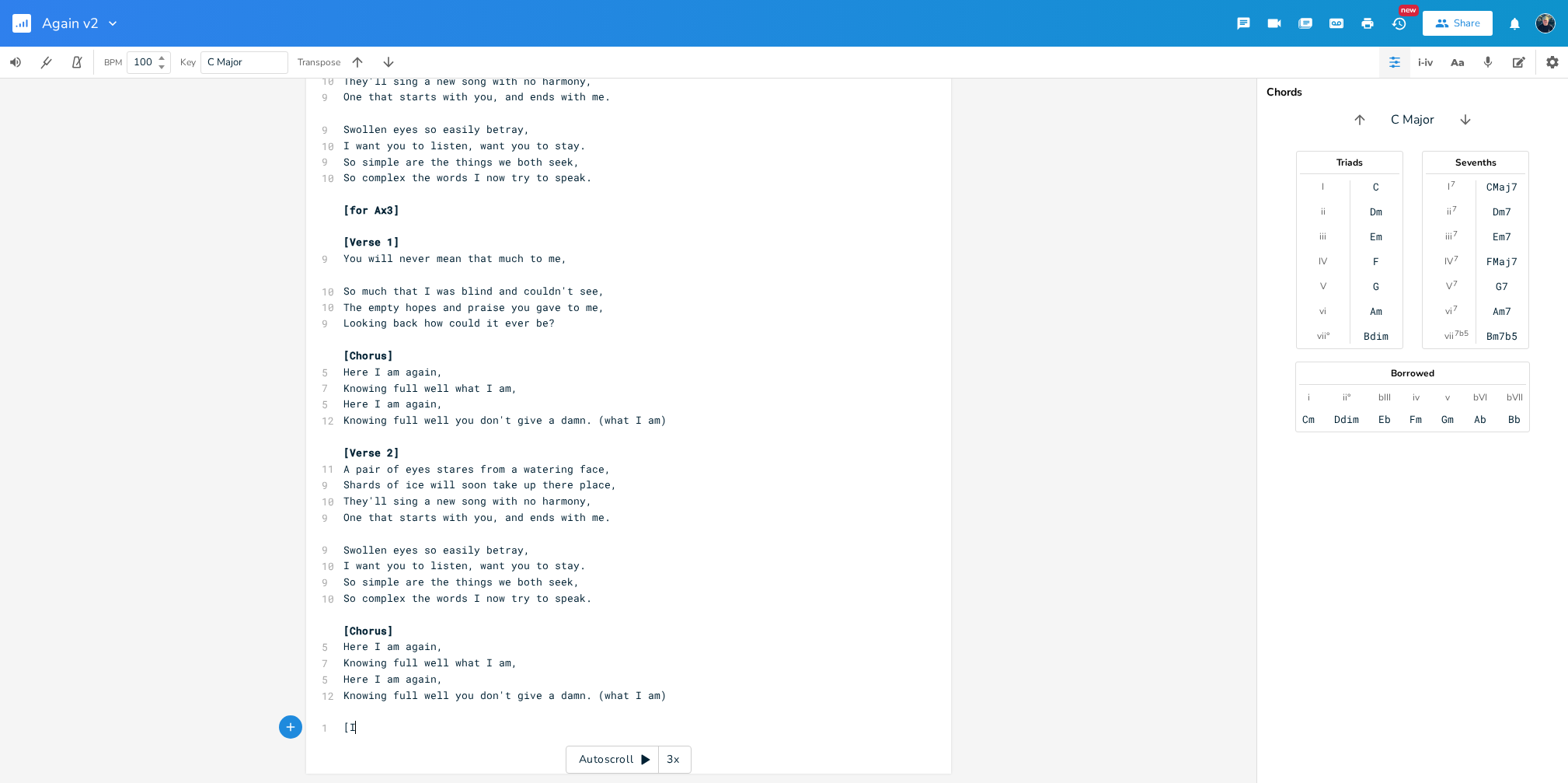
type textarea "[Is"
type textarea "m"
type textarea "nstrum,enta"
type textarea "mental break / Middle eight]"
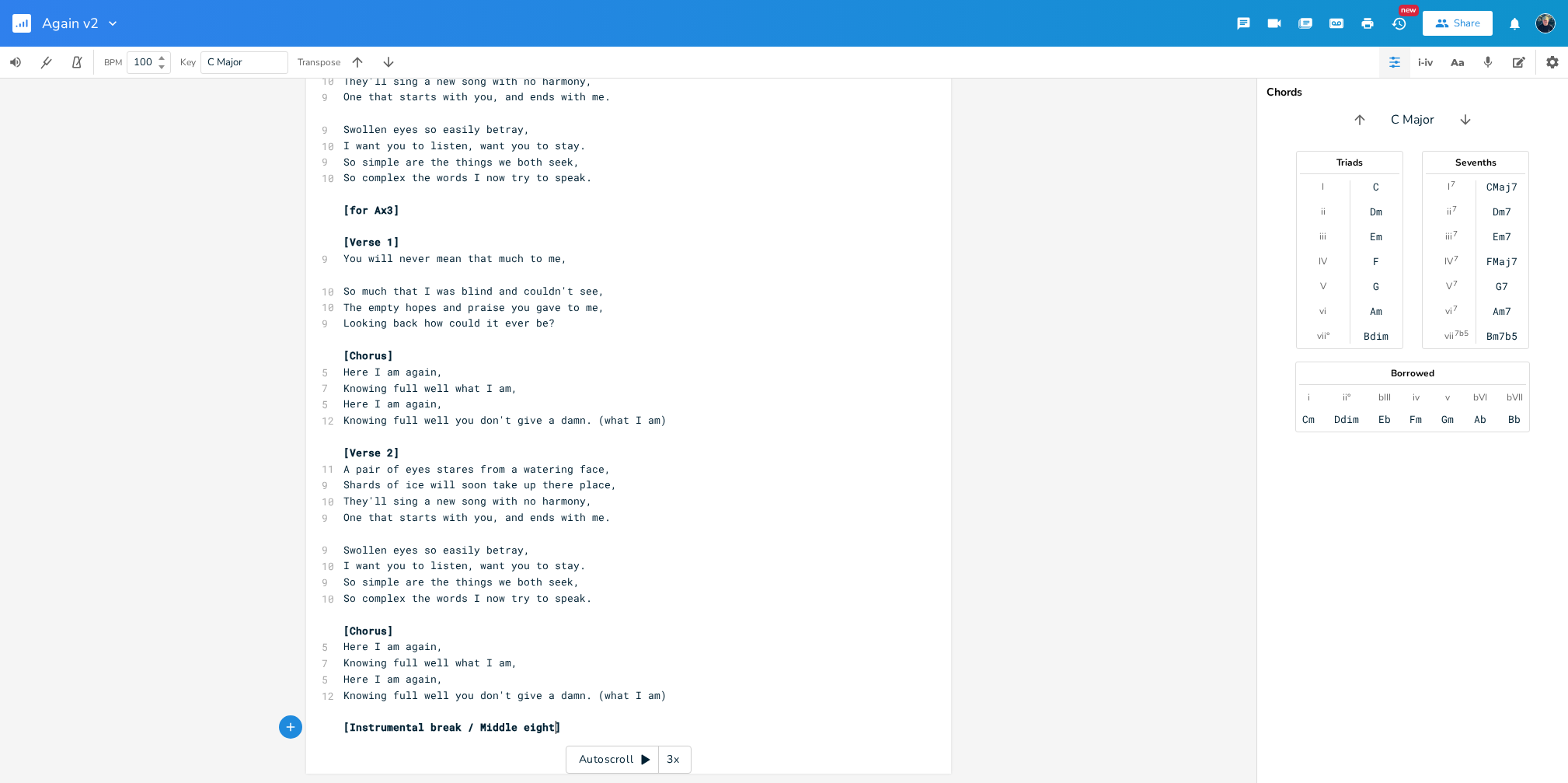
scroll to position [0, 131]
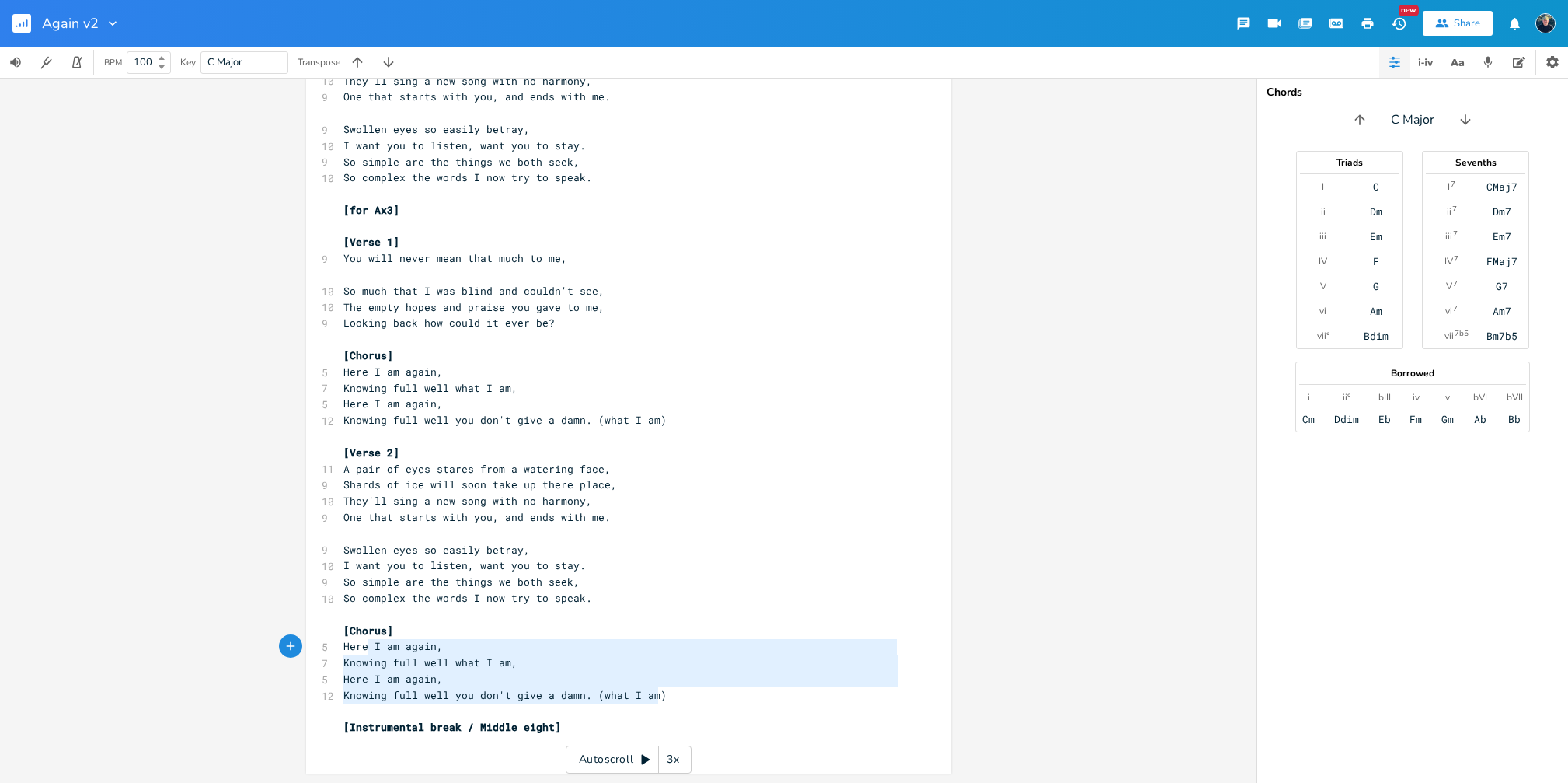
type textarea "[Chorus] Here I am again, Knowing full well what I am, Here I am again, Knowing…"
drag, startPoint x: 660, startPoint y: 696, endPoint x: 327, endPoint y: 628, distance: 339.9
click at [327, 628] on div "[Chorus] Here I am again, Knowing full well what I am, Here I am again, Knowing…" at bounding box center [629, 191] width 645 height 1165
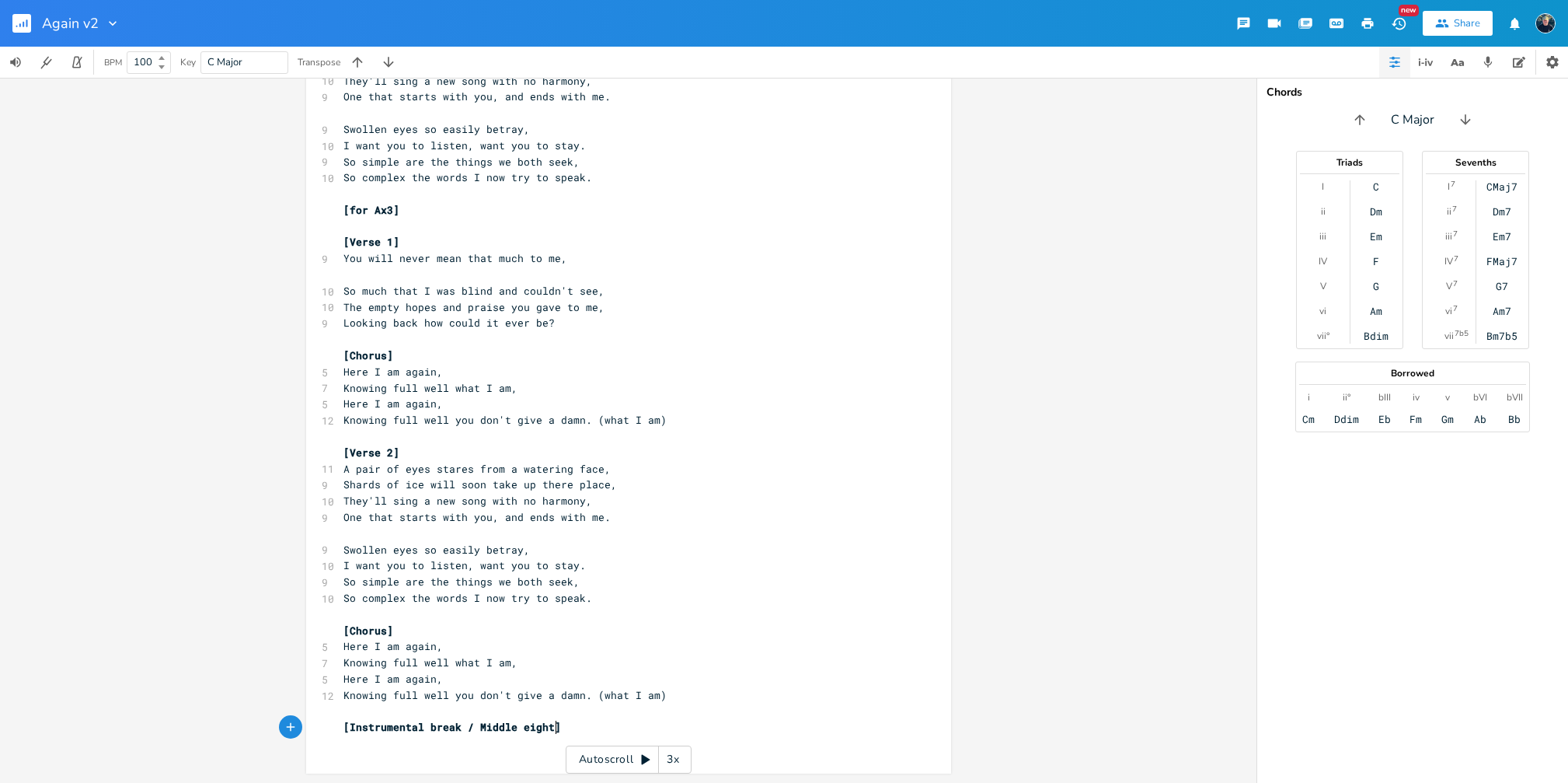
click at [566, 726] on pre "[Instrumental break / Middle eight]" at bounding box center [621, 727] width 561 height 16
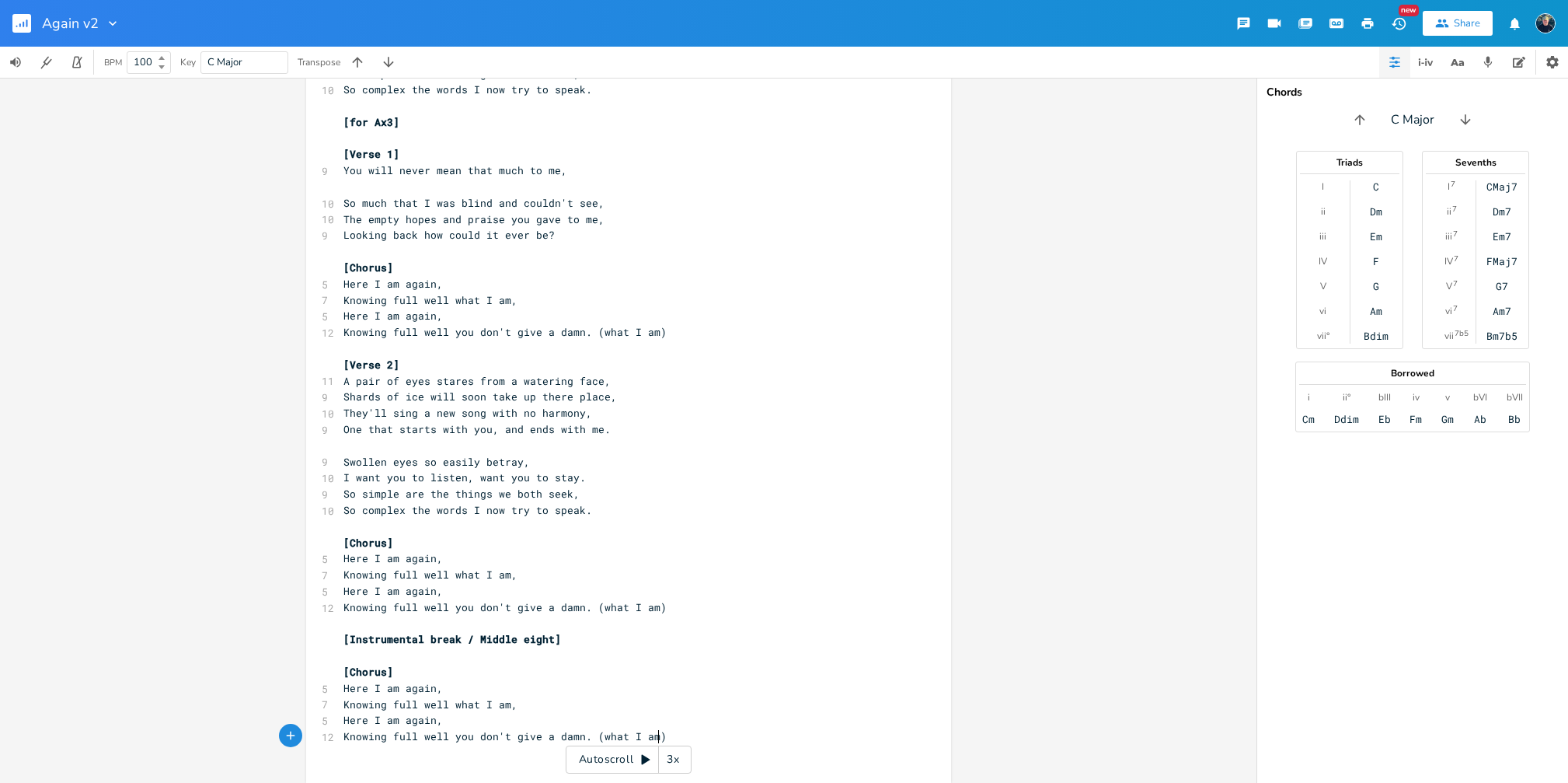
click at [594, 607] on span "Knowing full well you don't give a damn. (what I am)" at bounding box center [505, 608] width 323 height 14
type textarea "W"
click at [594, 329] on span "Knowing full well you don't give a damn. (what I am)" at bounding box center [505, 332] width 323 height 14
type textarea "W"
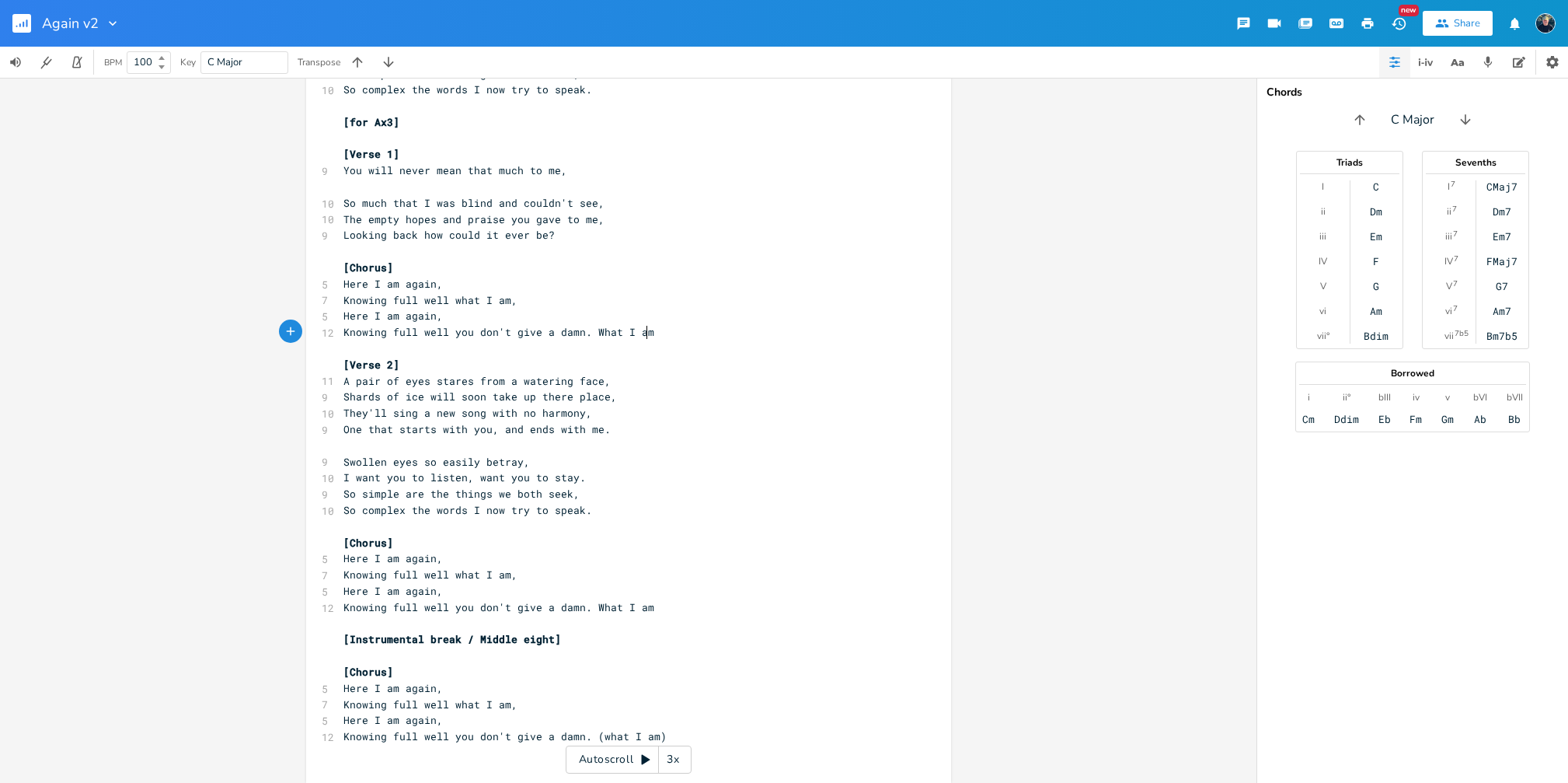
type textarea "."
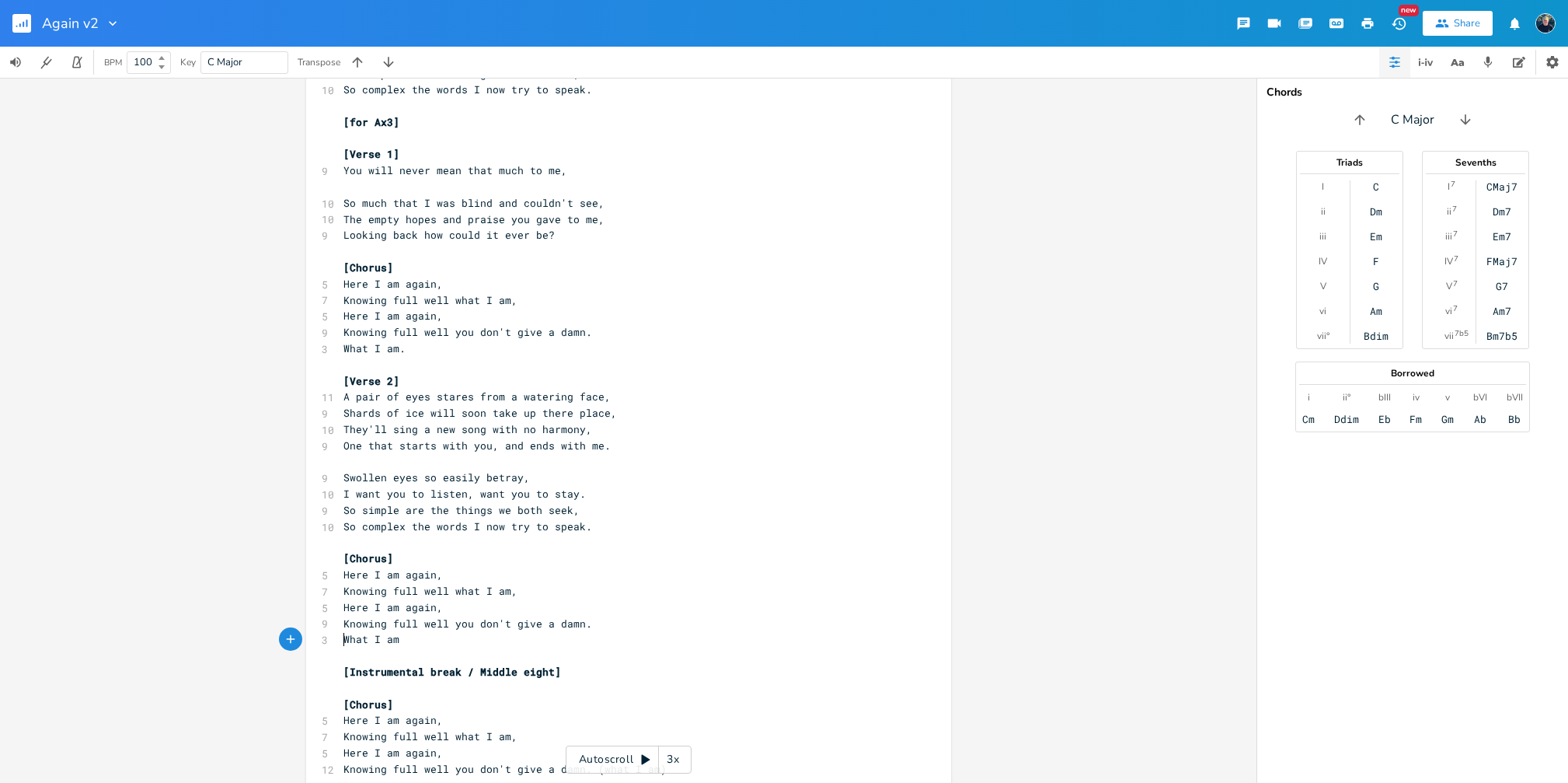
scroll to position [608, 0]
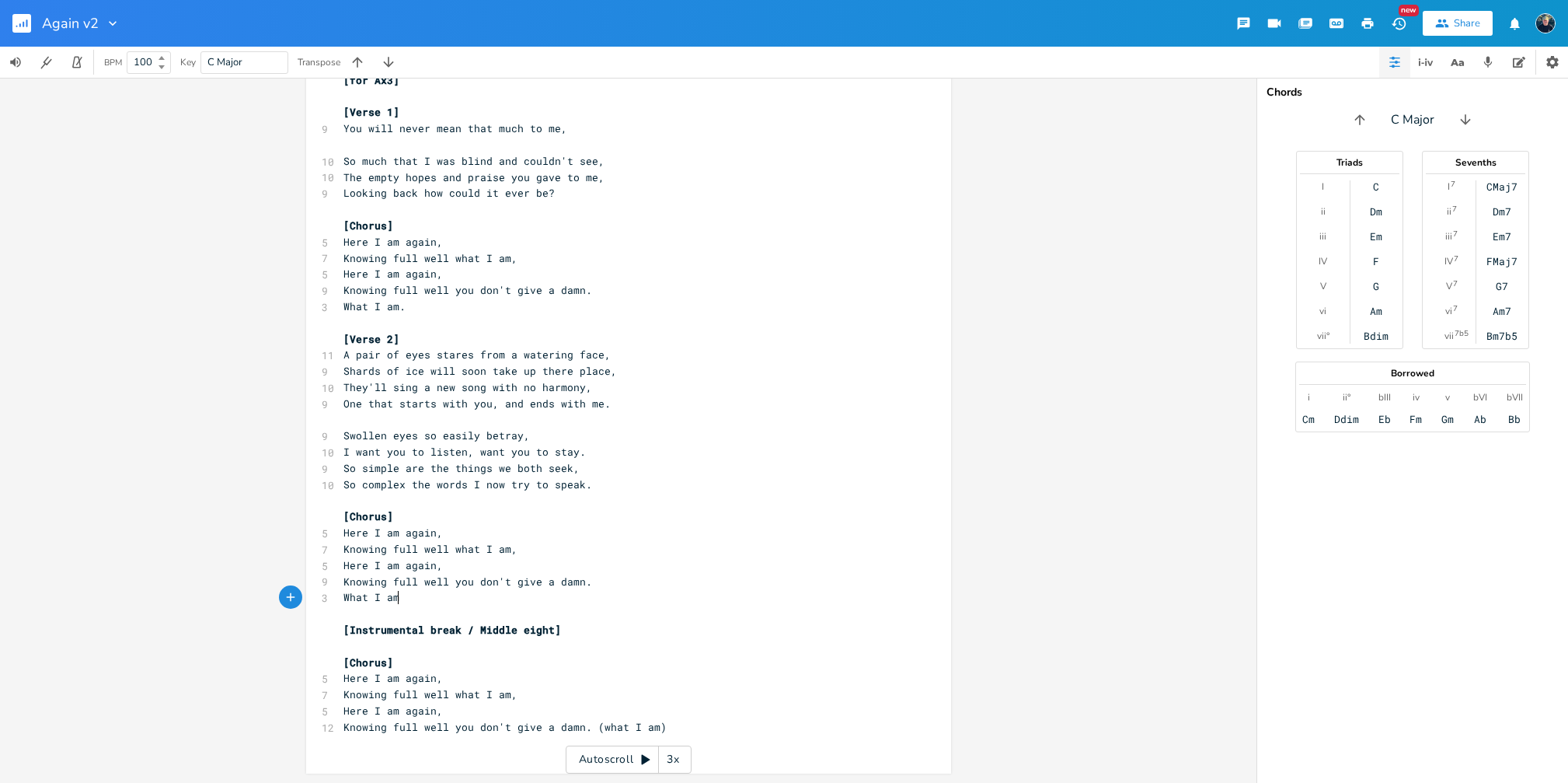
type textarea "What I am"
drag, startPoint x: 424, startPoint y: 601, endPoint x: 292, endPoint y: 592, distance: 132.3
click at [292, 592] on div "What I am x 4 Again (version 2) 2 Stew [PERSON_NAME] Key: C ​ [Verse 1] C A A# …" at bounding box center [628, 429] width 1256 height 705
click at [394, 601] on pre "What I am" at bounding box center [621, 597] width 561 height 16
type textarea "."
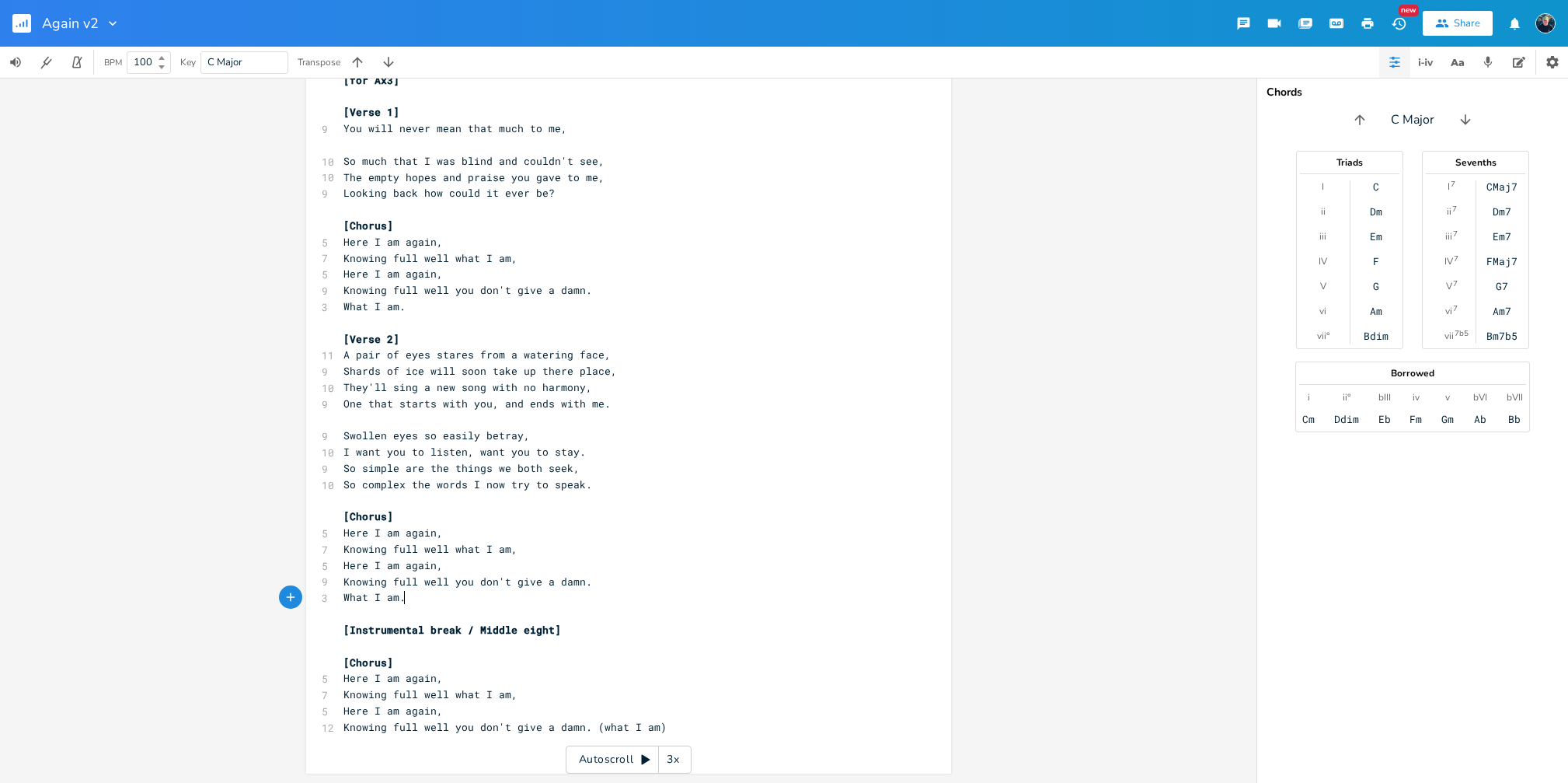
scroll to position [608, 0]
type textarea "(what I am)"
drag, startPoint x: 672, startPoint y: 731, endPoint x: 588, endPoint y: 729, distance: 84.0
click at [588, 729] on pre "Knowing full well you don't give a damn. (what I am)" at bounding box center [621, 728] width 561 height 16
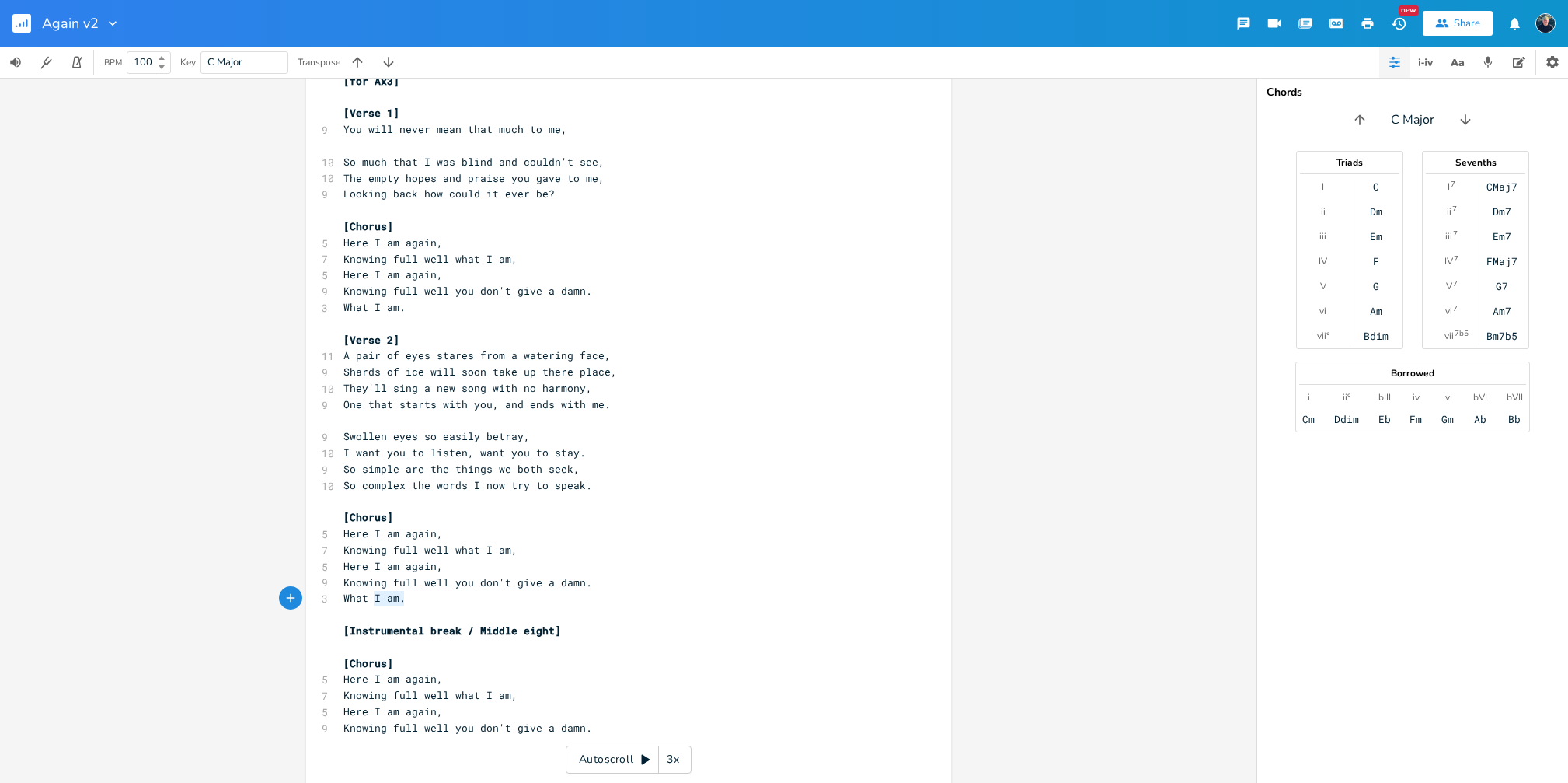
type textarea "What I am."
drag, startPoint x: 411, startPoint y: 605, endPoint x: 328, endPoint y: 600, distance: 83.2
click at [328, 600] on div "What I am. x 4 Again (version 2) 2 Stew [PERSON_NAME] Key: C ​ [Verse 1] C A A#…" at bounding box center [629, 134] width 645 height 1310
click at [407, 740] on pre "​" at bounding box center [621, 744] width 561 height 16
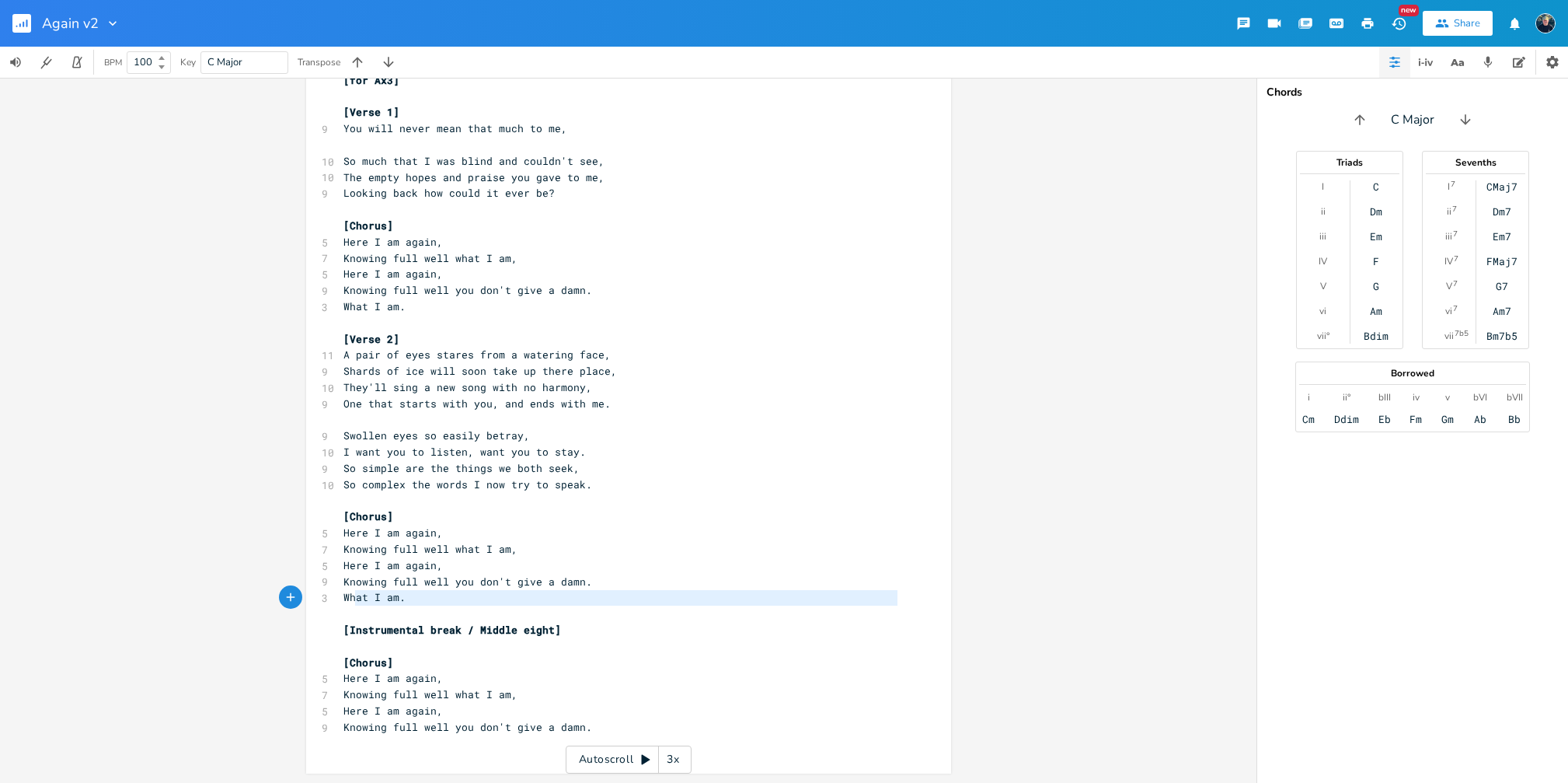
type textarea "What I am."
drag, startPoint x: 405, startPoint y: 608, endPoint x: 309, endPoint y: 600, distance: 96.3
click at [309, 600] on div "What I am. x 4 Again (version 2) 2 Stew [PERSON_NAME] Key: C ​ [Verse 1] C A A#…" at bounding box center [629, 126] width 645 height 1295
click at [357, 738] on pre "​" at bounding box center [621, 743] width 561 height 16
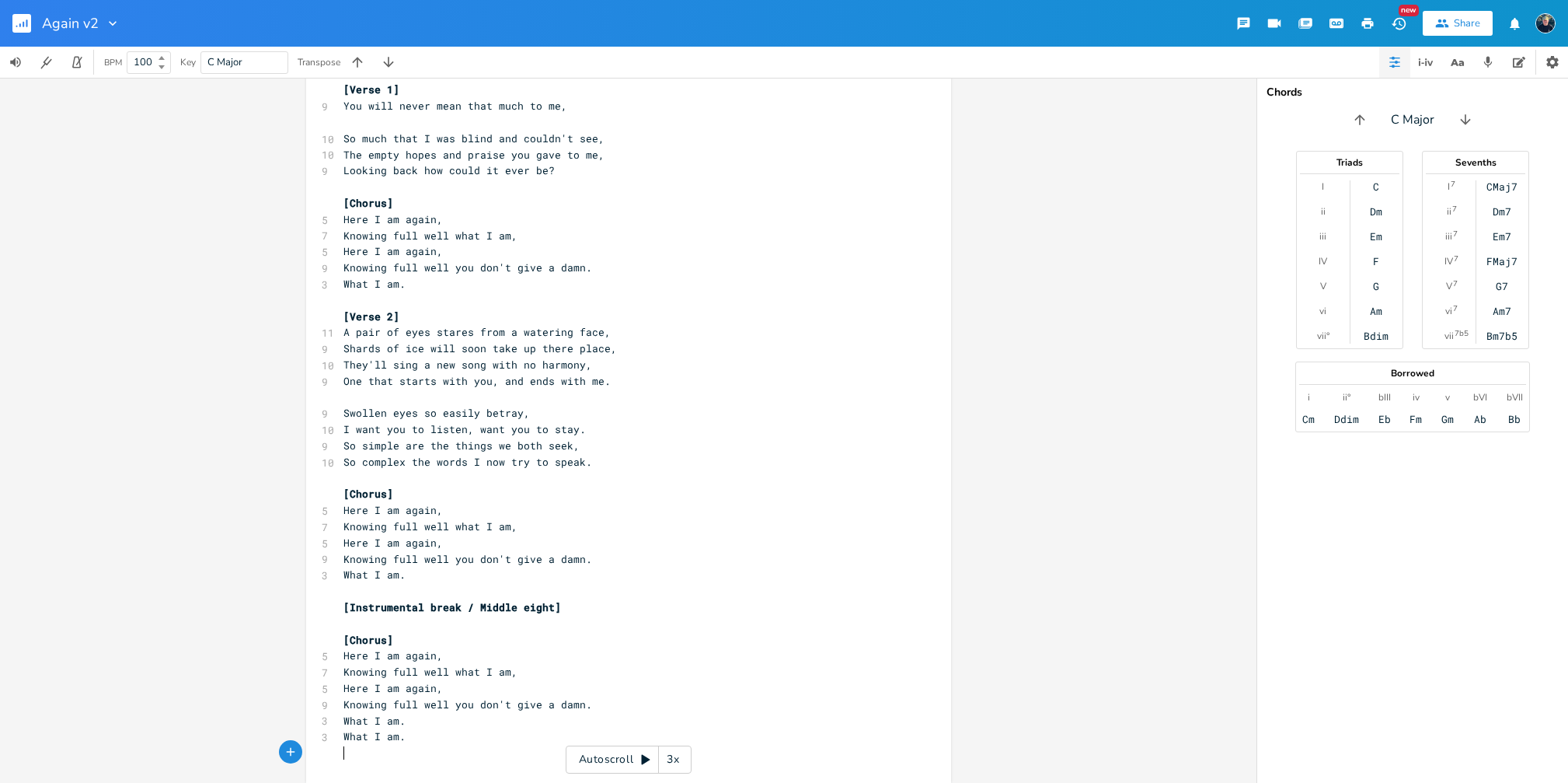
paste textarea "What I am."
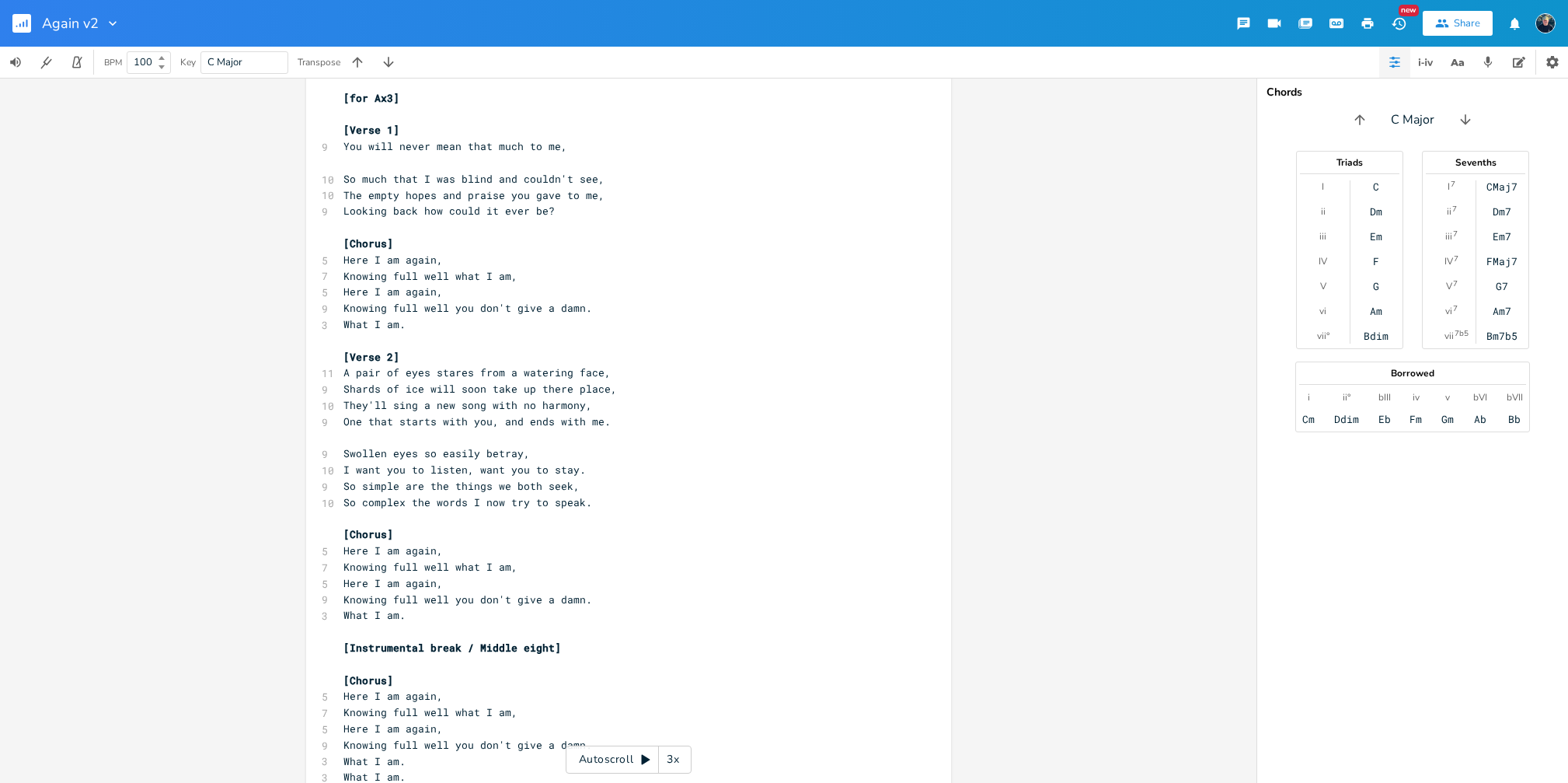
scroll to position [657, 0]
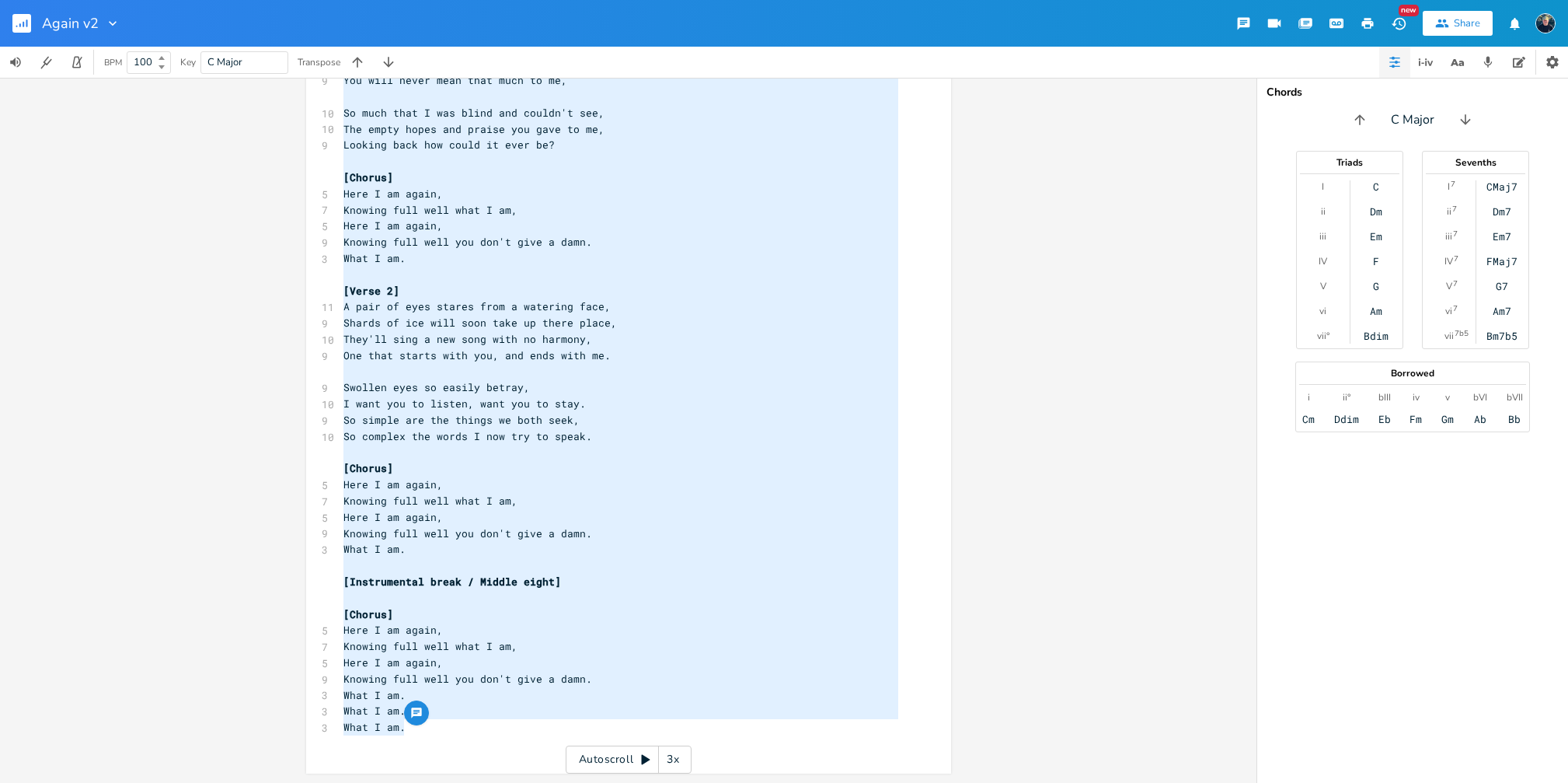
type textarea "empty hopes and praise you gave to me, Looking back how could it ever be? [Chor…"
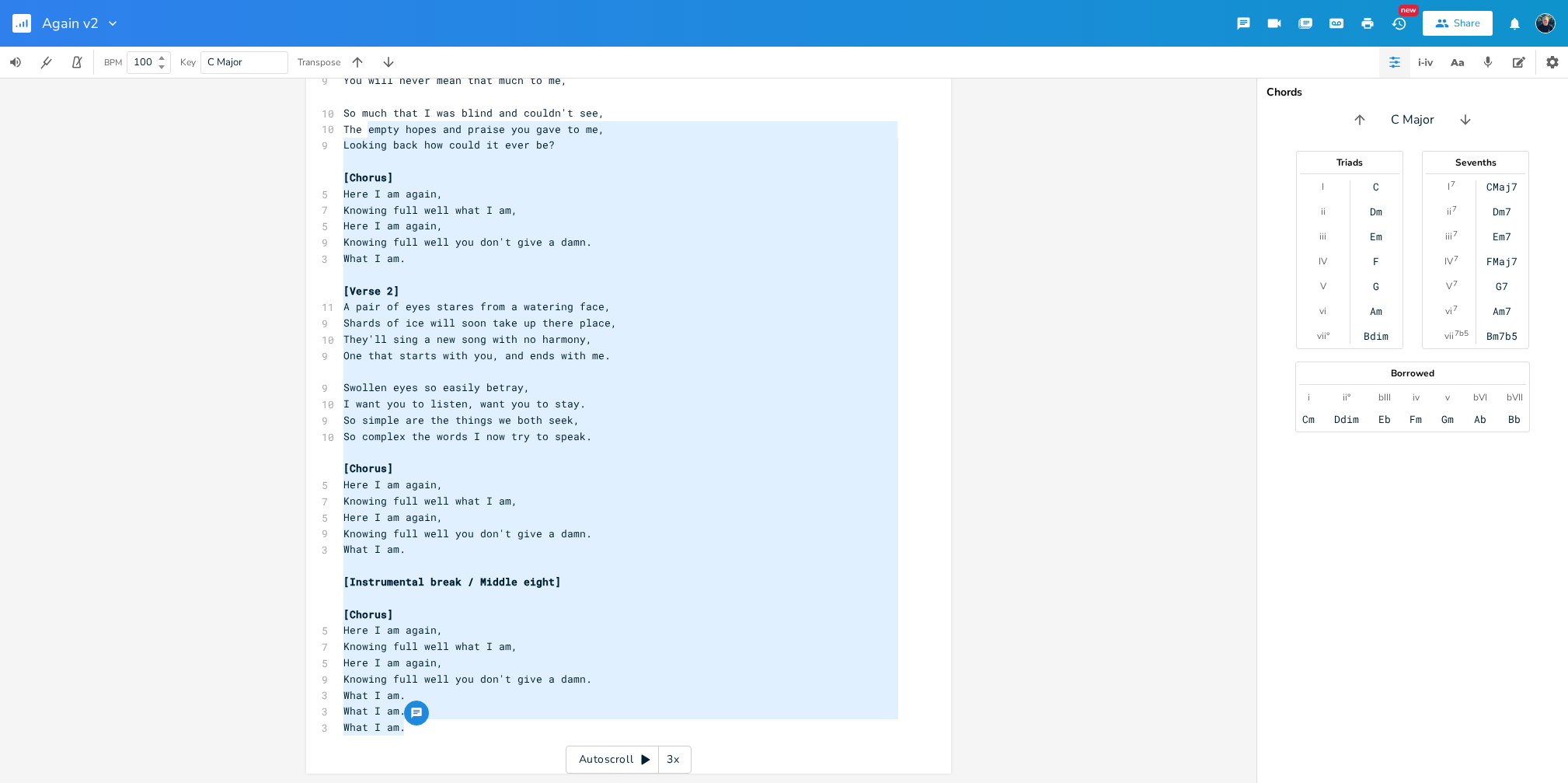
drag, startPoint x: 402, startPoint y: 722, endPoint x: 362, endPoint y: 126, distance: 597.3
click at [362, 126] on div "4 Again (version 2) 2 Stew [PERSON_NAME] Key: C ​ [Verse 1] C A A# 9 You will n…" at bounding box center [621, 105] width 561 height 1293
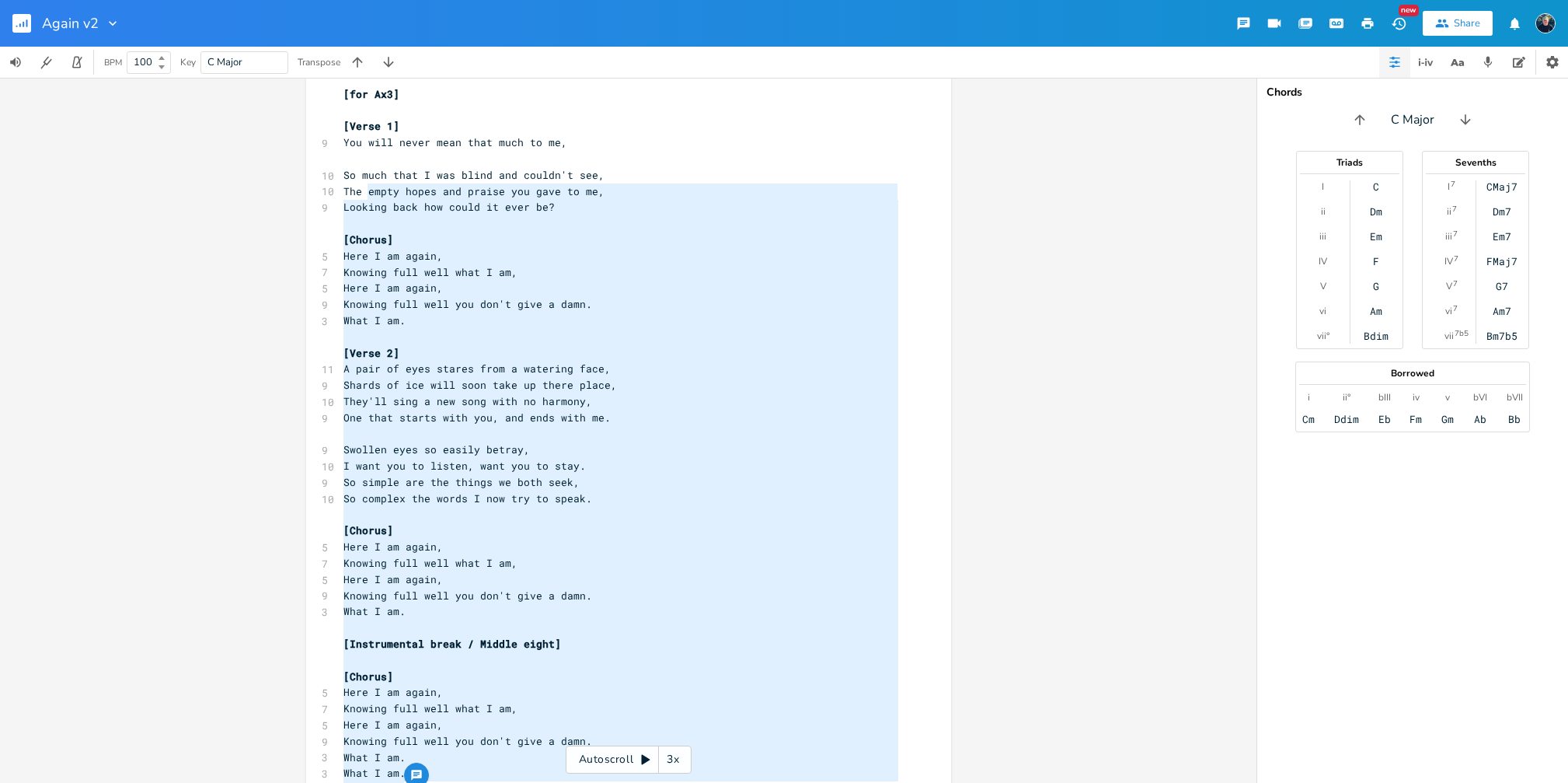
click at [356, 159] on pre "​" at bounding box center [621, 159] width 561 height 16
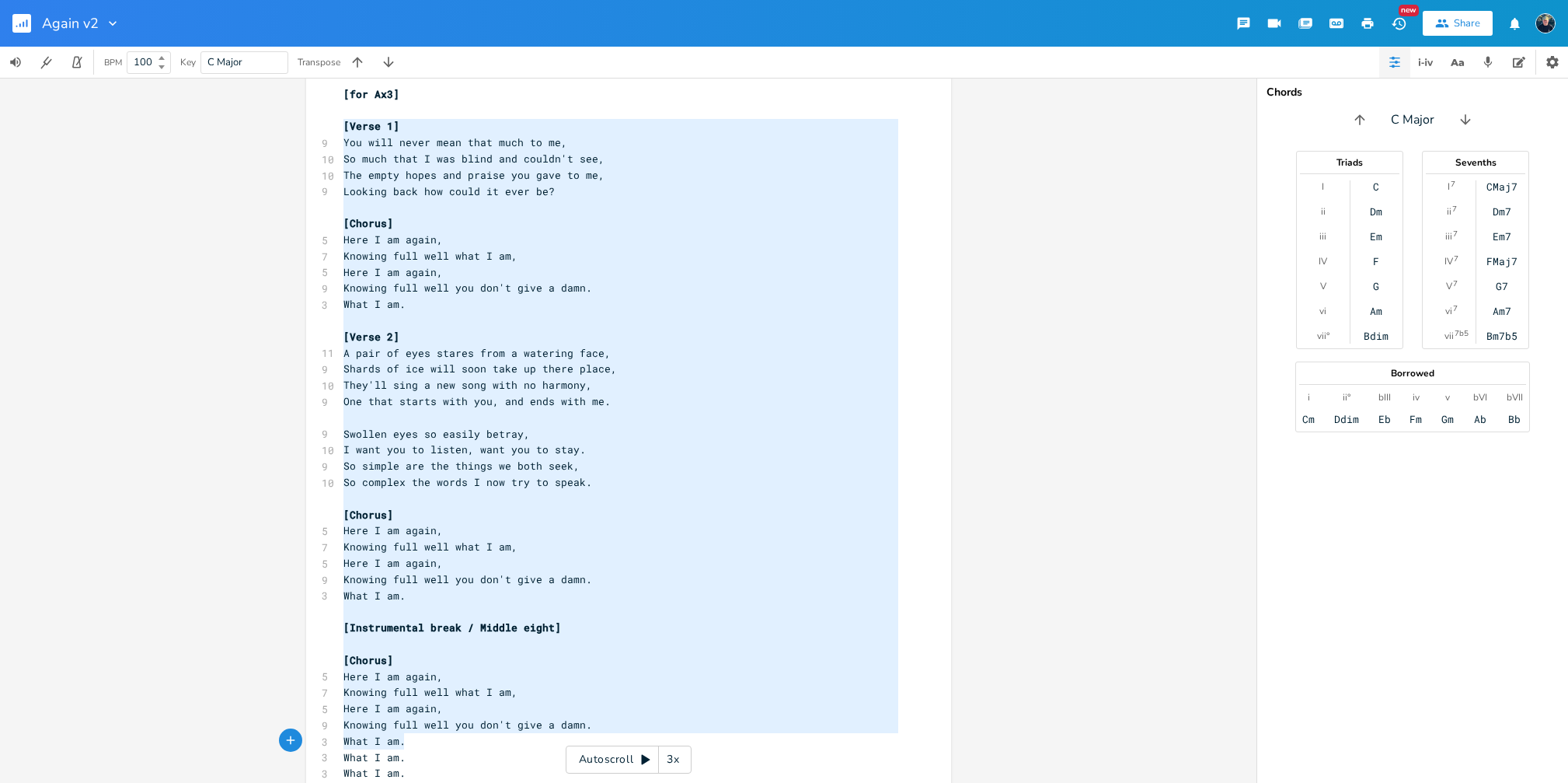
scroll to position [631, 0]
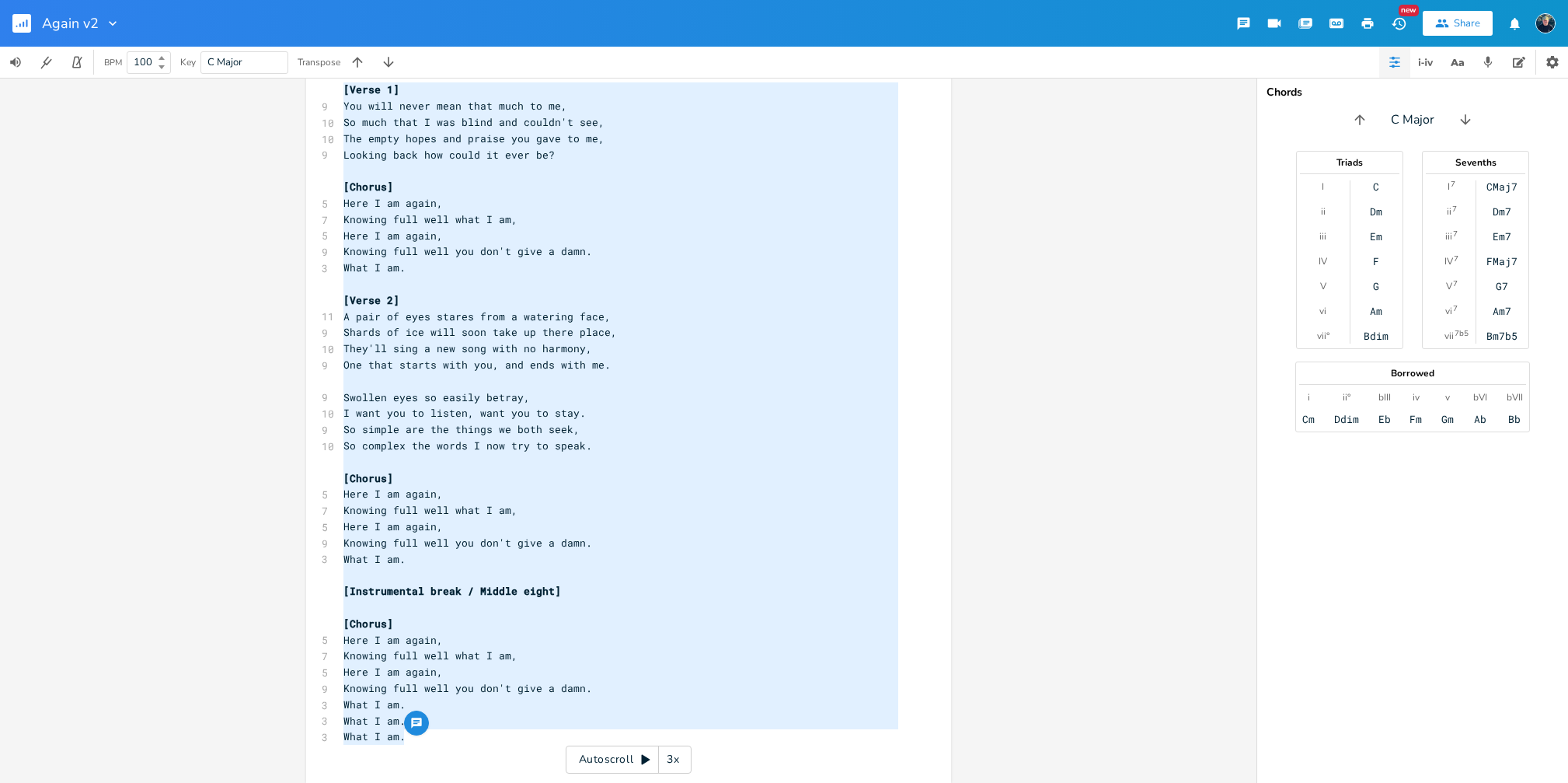
drag, startPoint x: 338, startPoint y: 123, endPoint x: 469, endPoint y: 731, distance: 622.0
click at [469, 731] on div "4 Again (version 2) 2 Stew [PERSON_NAME] Key: C ​ [Verse 1] C A A# 9 You will n…" at bounding box center [621, 123] width 561 height 1277
type textarea "[Verse 1] You will never mean that much to me, So much that I was blind and cou…"
click at [637, 369] on pre "One that starts with you, and ends with me." at bounding box center [621, 364] width 561 height 16
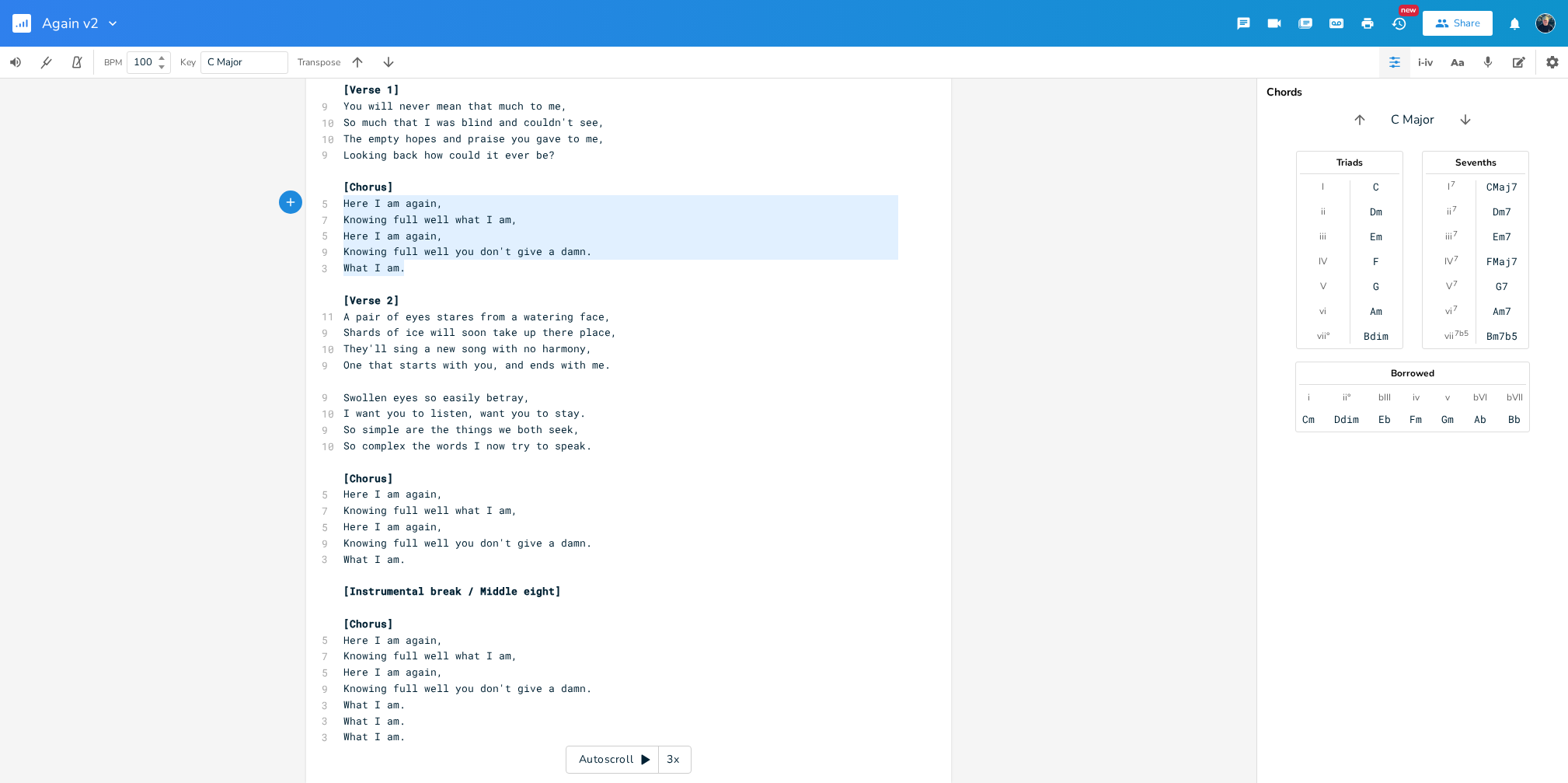
type textarea "[Chorus] Here I am again, Knowing full well what I am, Here I am again, Knowing…"
drag, startPoint x: 428, startPoint y: 265, endPoint x: 325, endPoint y: 189, distance: 128.0
click at [325, 189] on div "[Chorus] Here I am again, Knowing full well what I am, Here I am again, Knowing…" at bounding box center [629, 118] width 645 height 1326
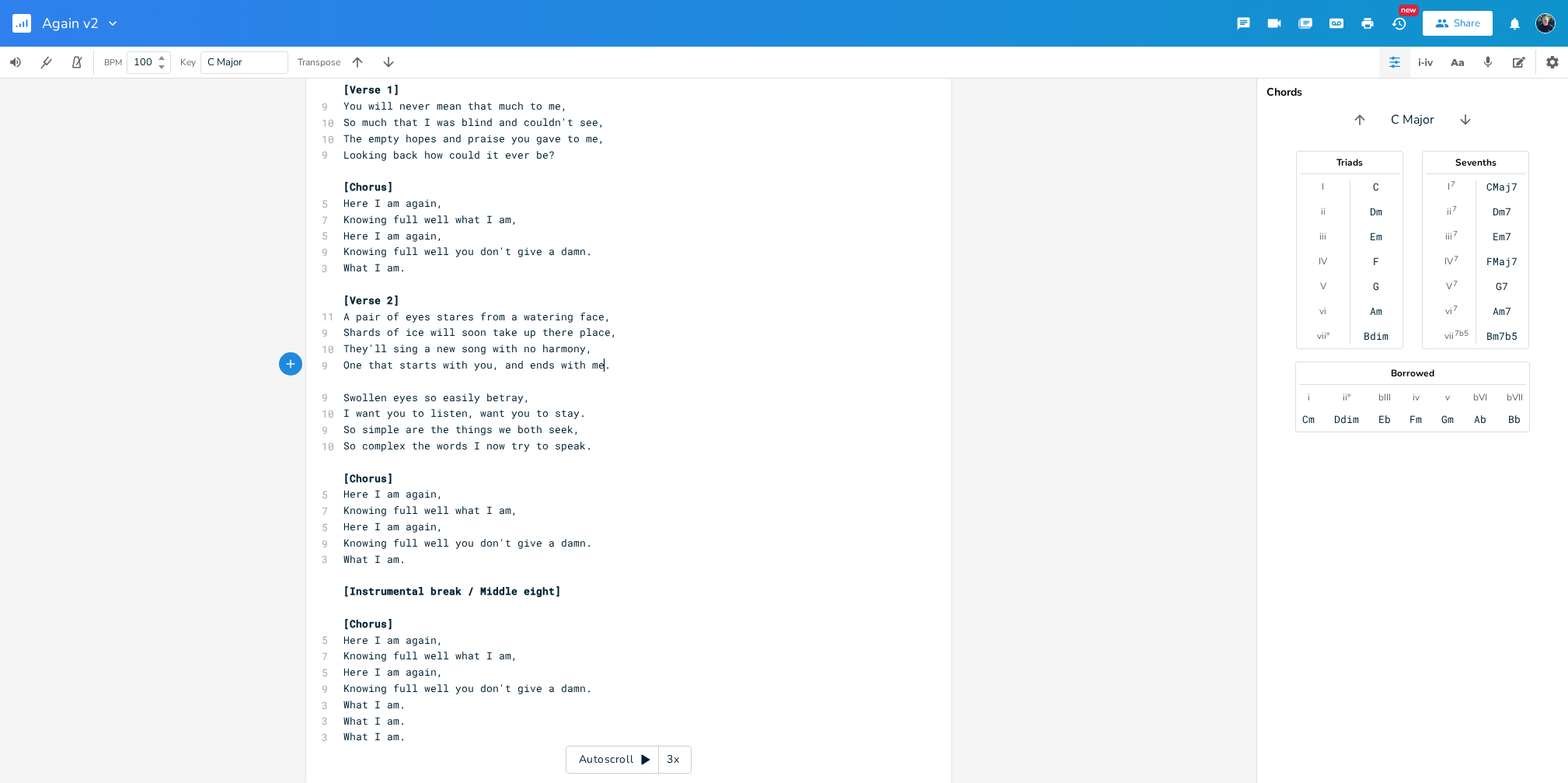
click at [631, 364] on pre "One that starts with you, and ends with me." at bounding box center [621, 364] width 561 height 16
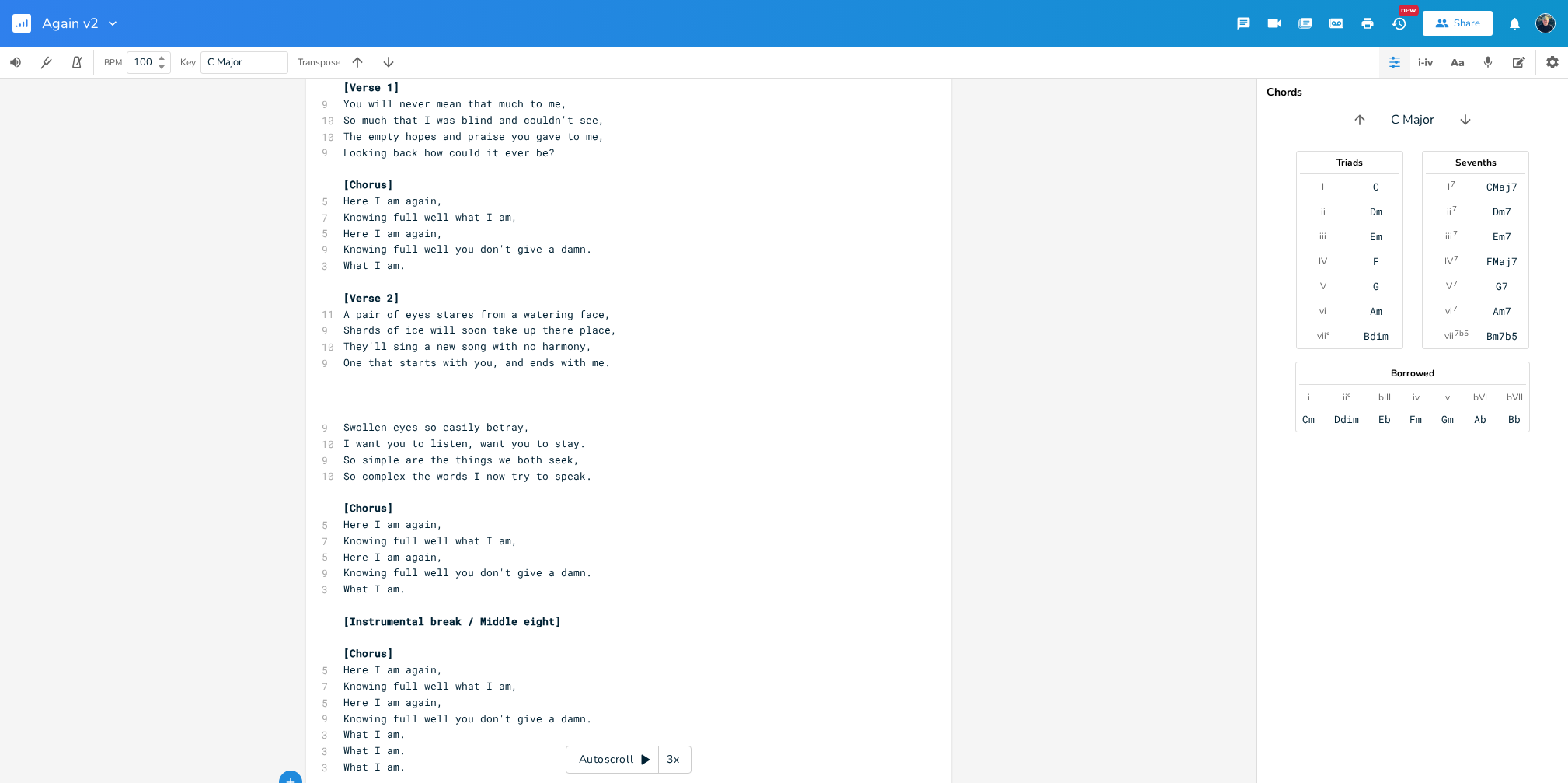
scroll to position [624, 0]
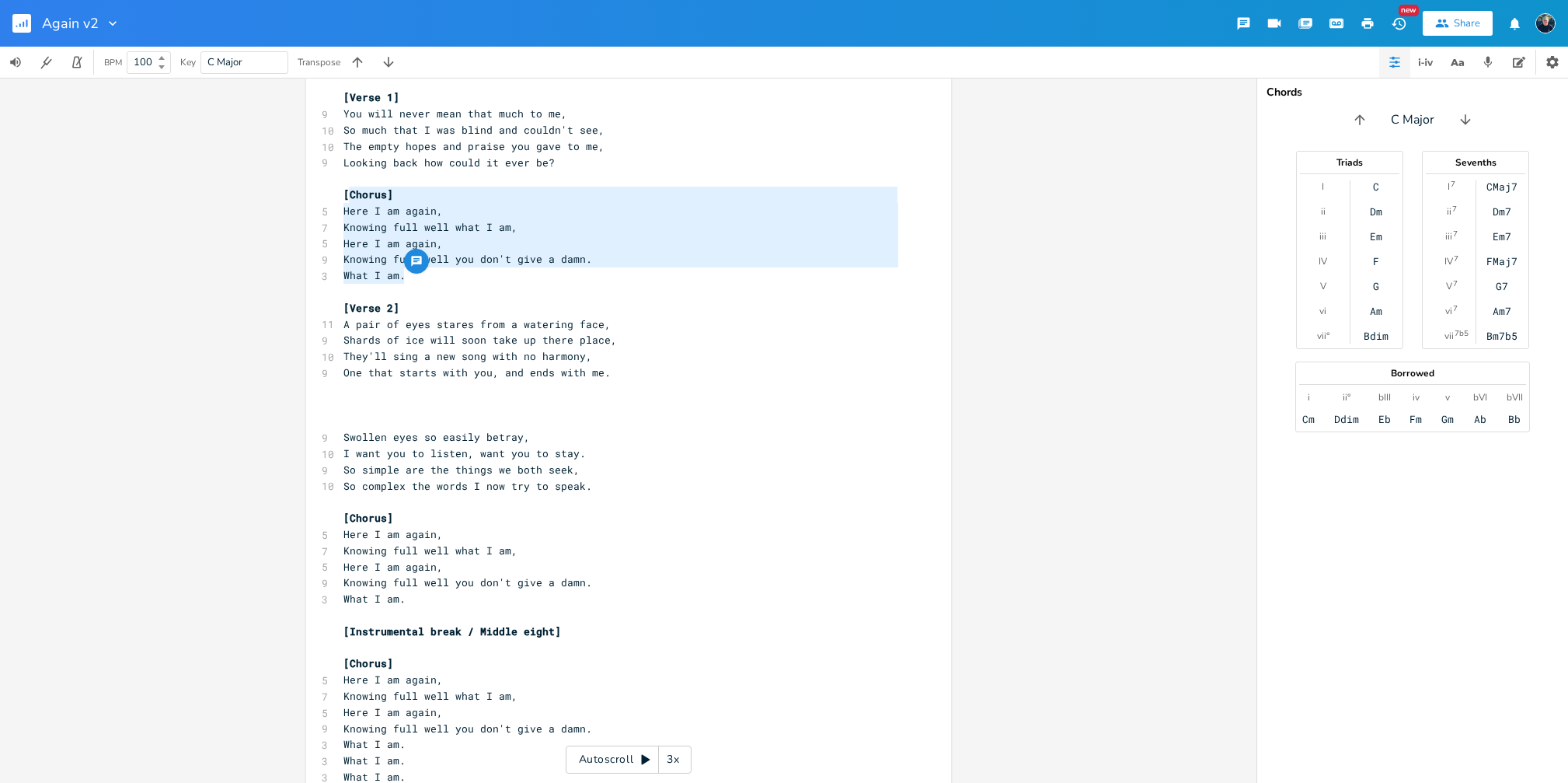
type textarea "[Chorus] Here I am again, Knowing full well what I am, Here I am again, Knowing…"
drag, startPoint x: 427, startPoint y: 277, endPoint x: 339, endPoint y: 187, distance: 125.9
click at [340, 187] on div "4 Again (version 2) 2 Stew [PERSON_NAME] Key: C ​ [Verse 1] C A A# 9 You will n…" at bounding box center [621, 146] width 561 height 1309
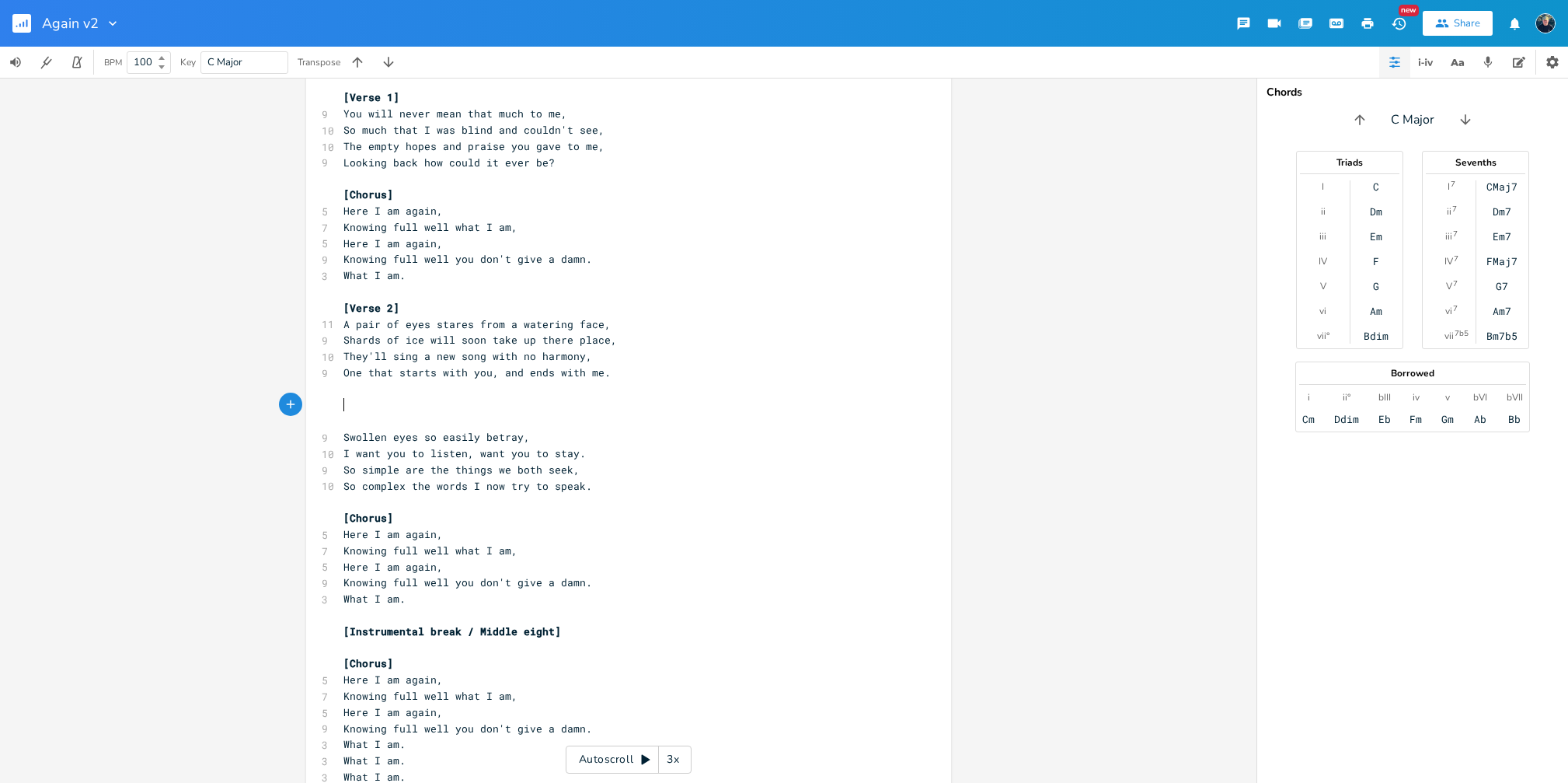
click at [362, 399] on pre "​" at bounding box center [621, 405] width 561 height 16
paste textarea "2]"
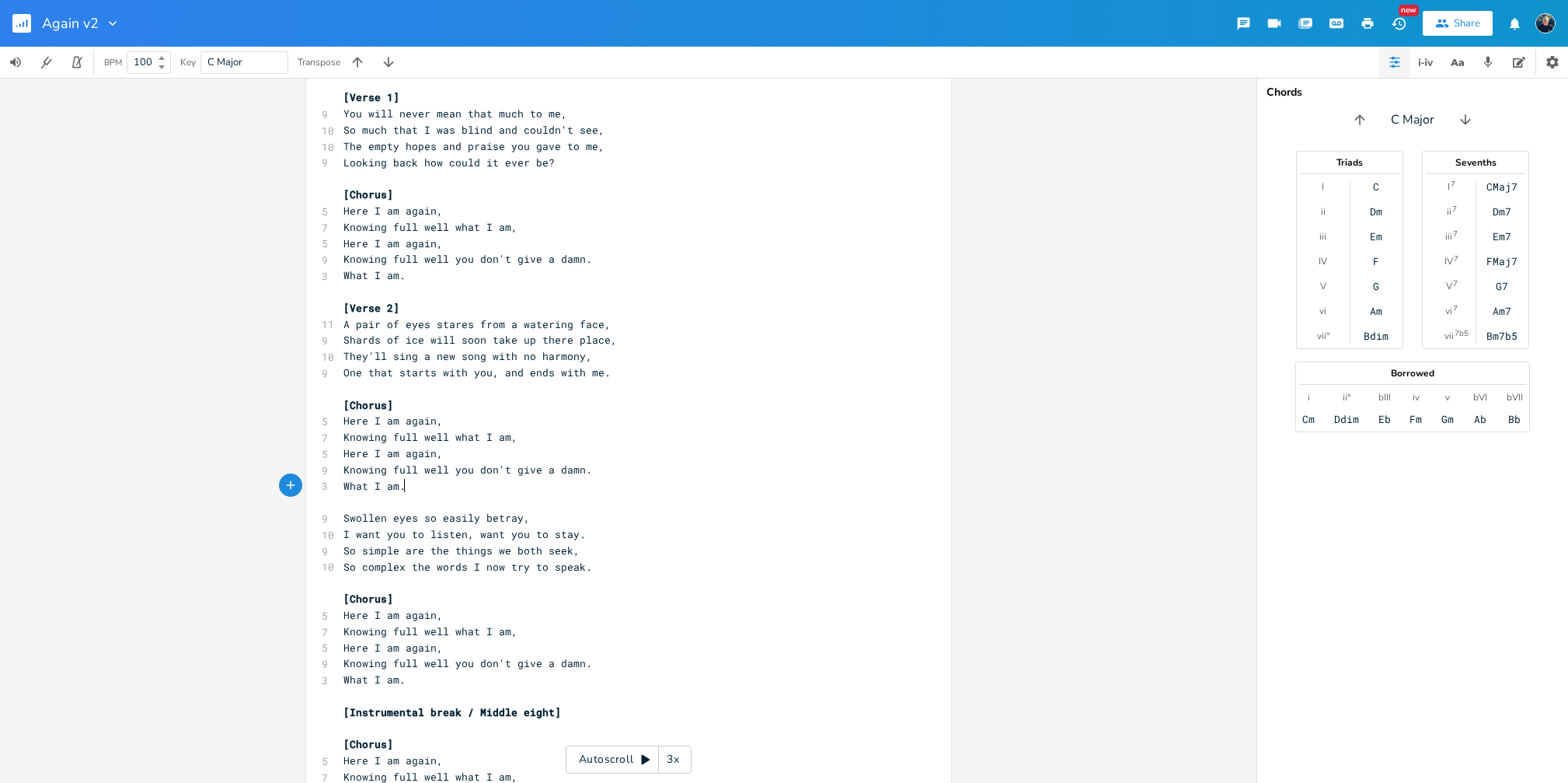
scroll to position [643, 0]
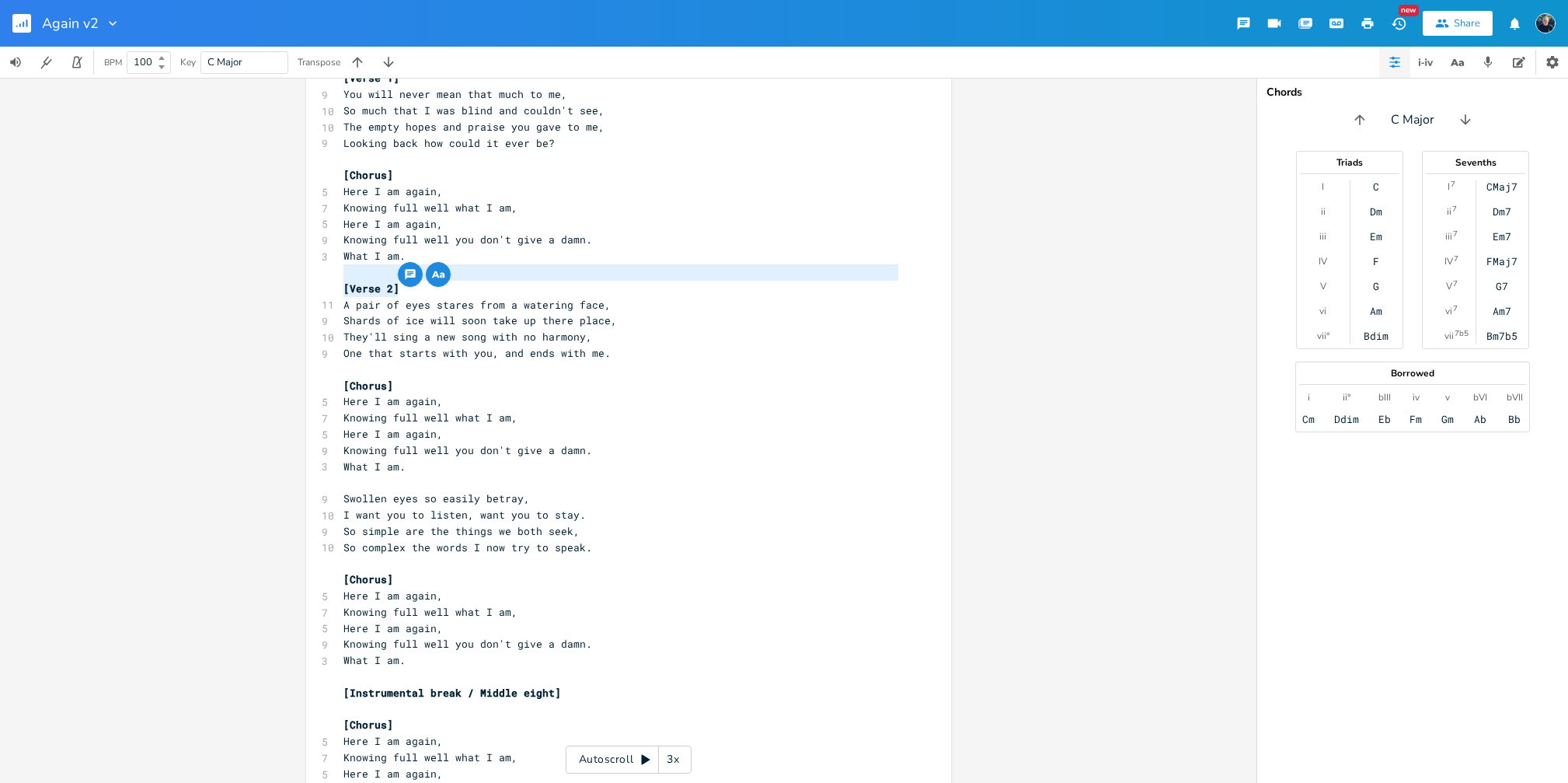
type textarea "[Verse 2]"
drag, startPoint x: 410, startPoint y: 290, endPoint x: 328, endPoint y: 283, distance: 82.3
click at [328, 283] on div "[Verse 2] x 4 Again (version 2) 2 Stew [PERSON_NAME] Key: C ​ [Verse 1] C A A# …" at bounding box center [629, 164] width 645 height 1440
click at [373, 485] on pre "​" at bounding box center [621, 482] width 561 height 16
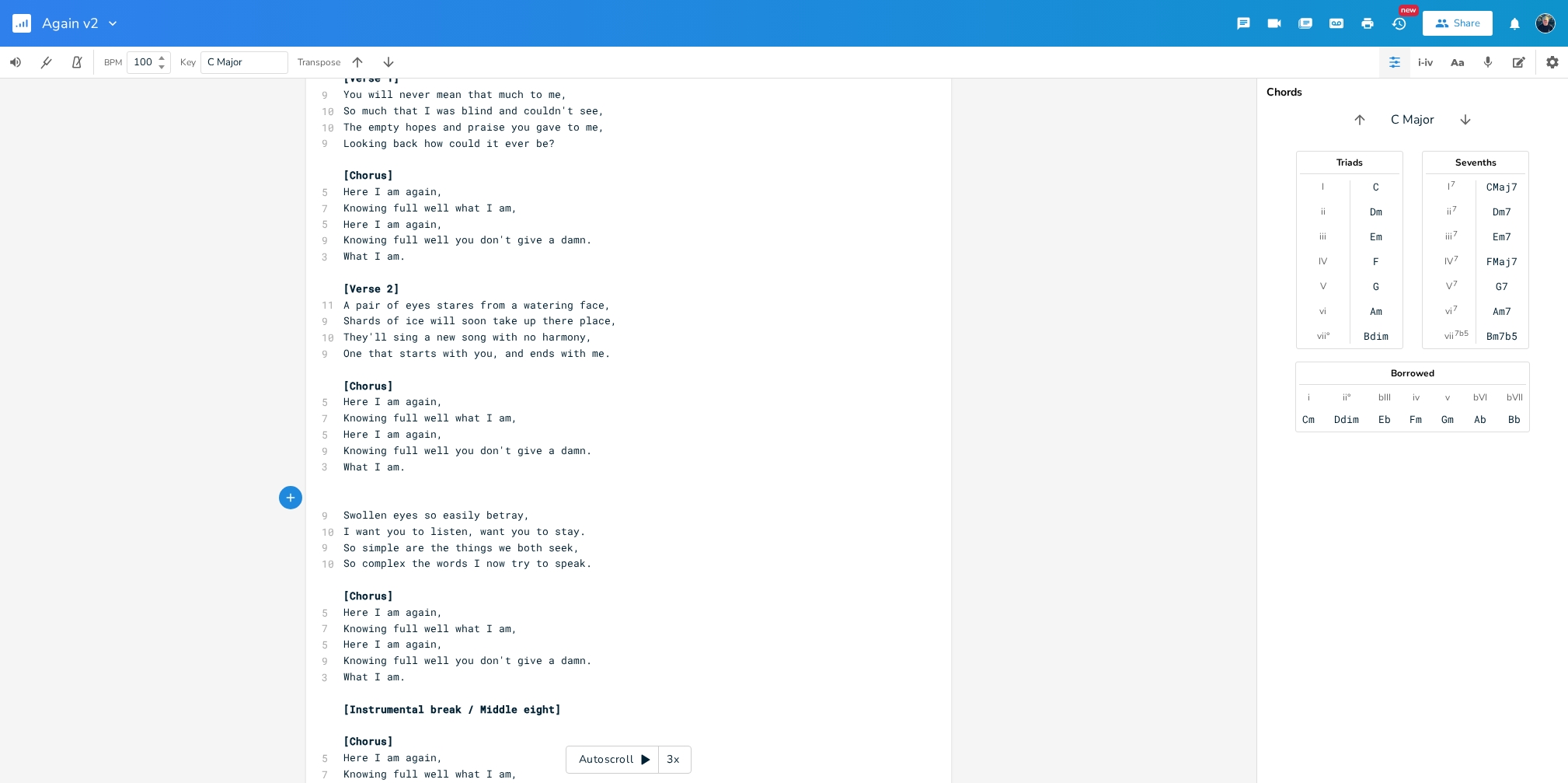
paste textarea "3"
type textarea "3"
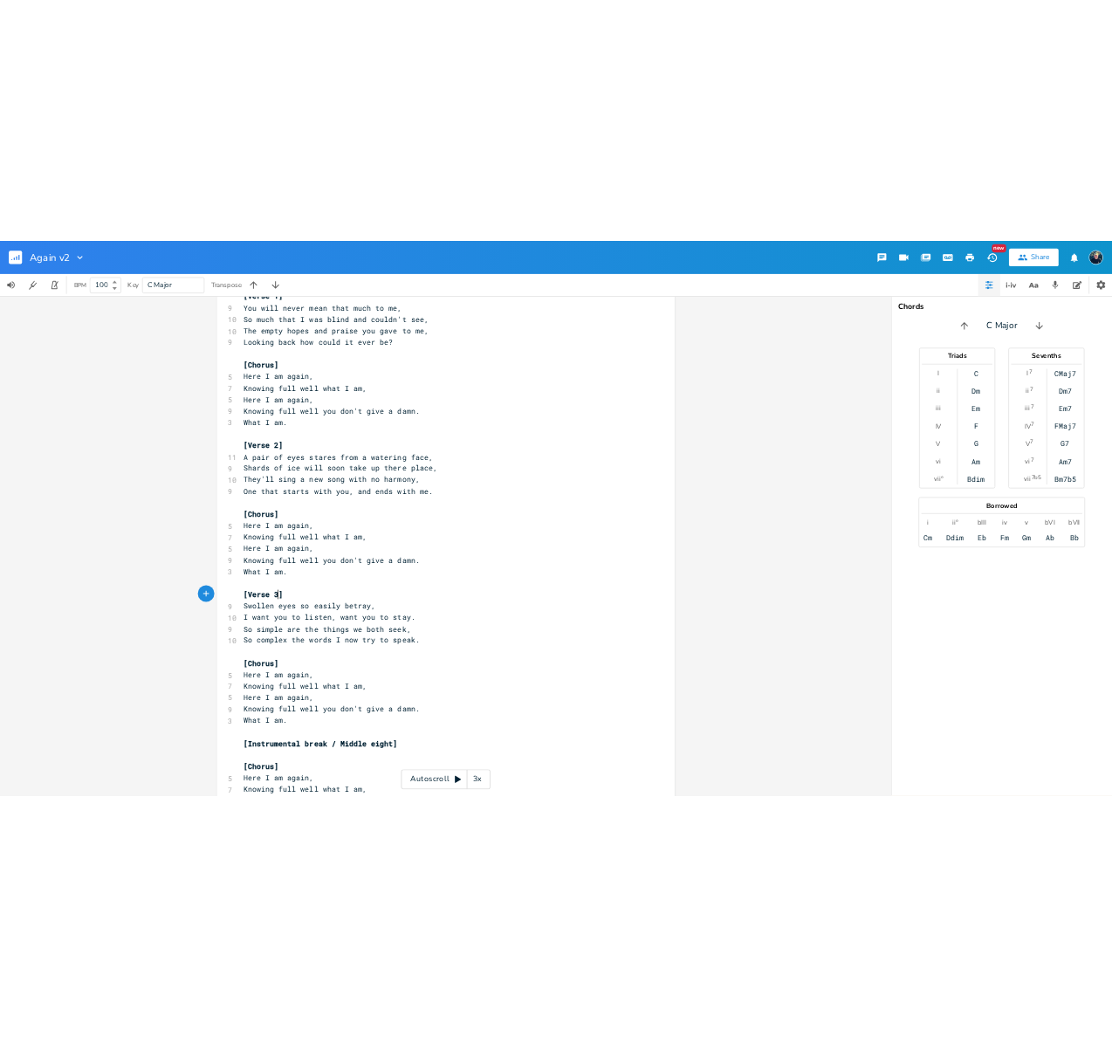
scroll to position [0, 5]
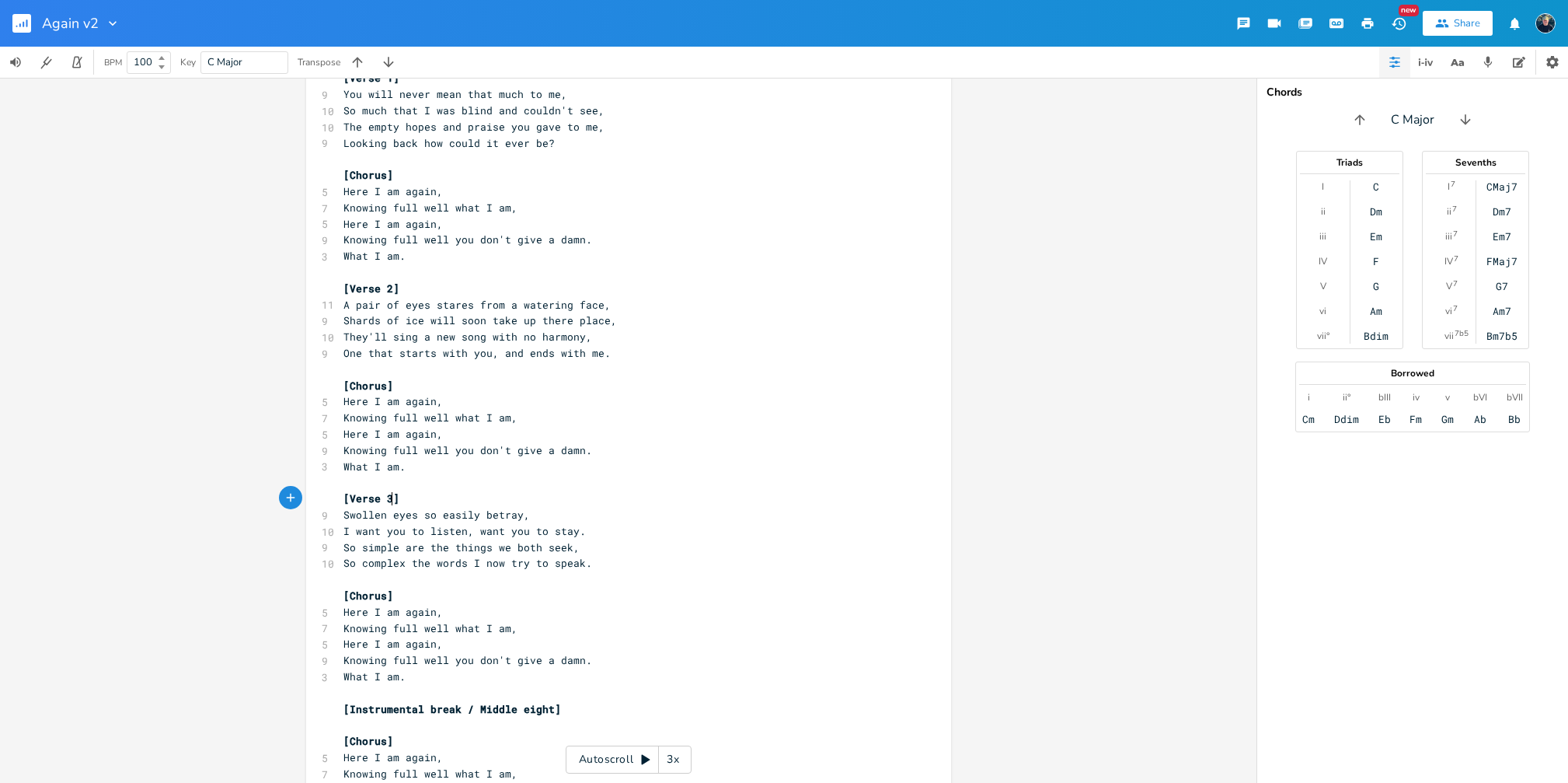
click at [542, 488] on pre "​" at bounding box center [621, 482] width 561 height 16
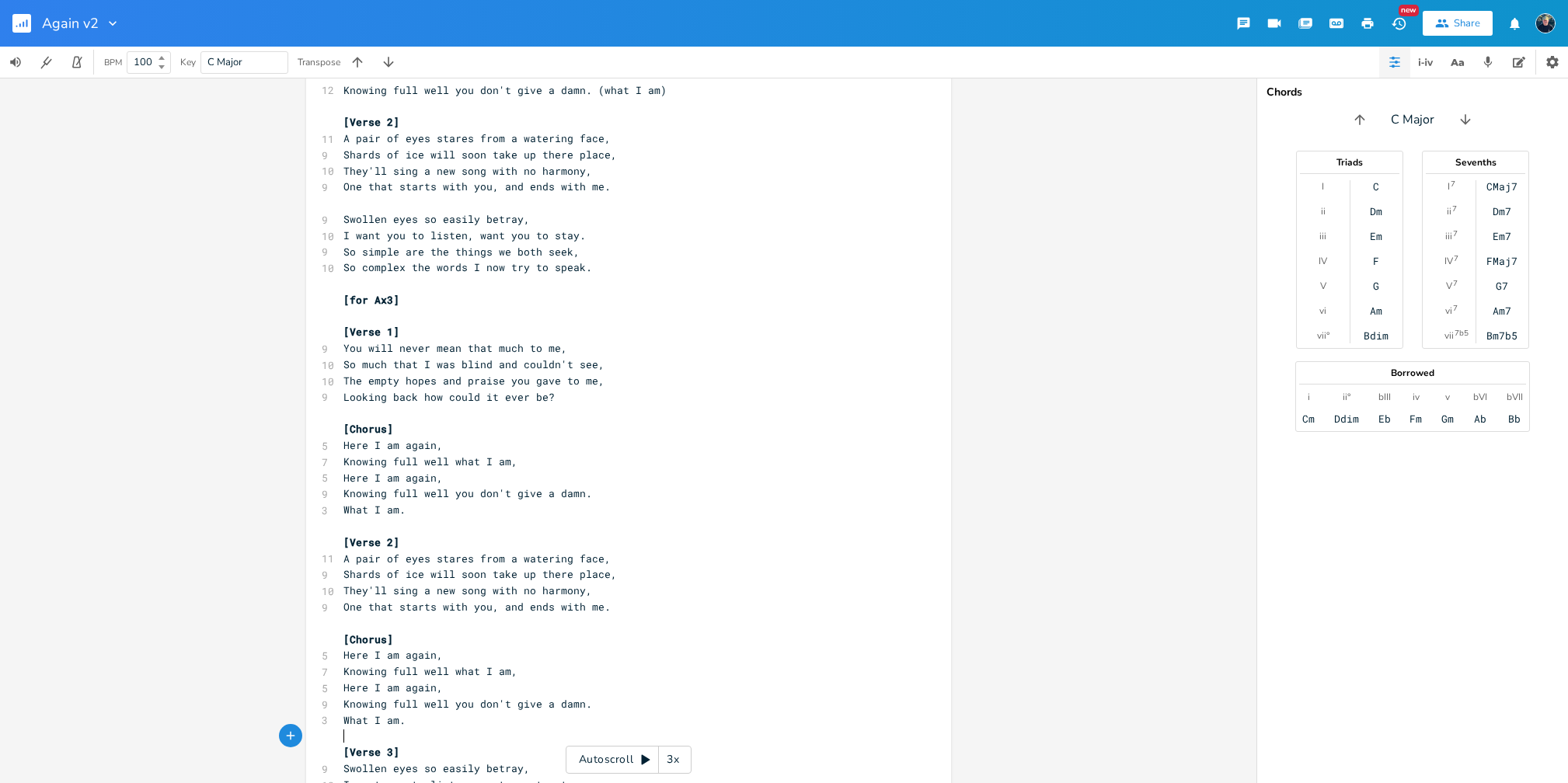
scroll to position [770, 0]
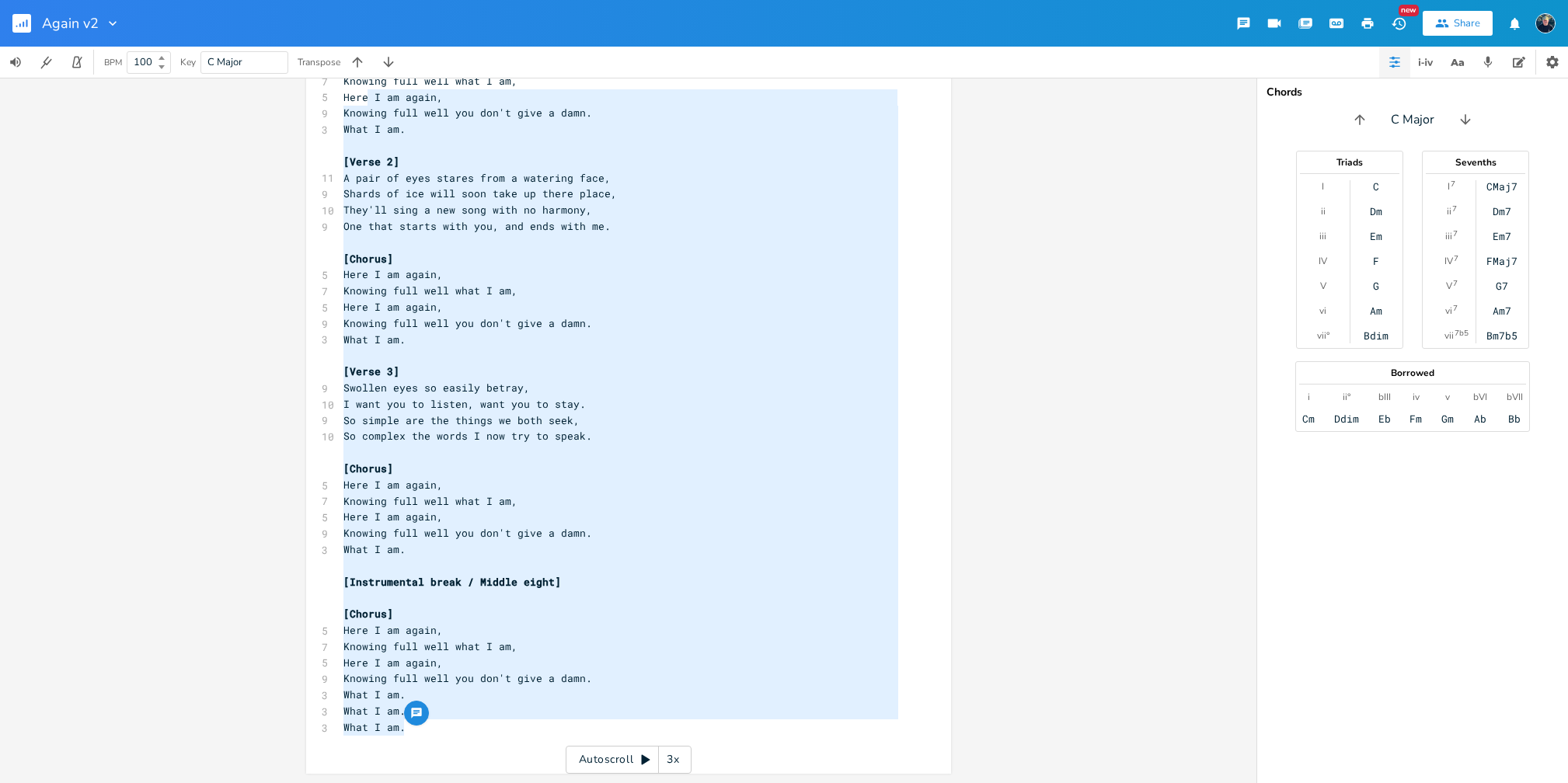
type textarea "t I am. [Verse 2] A pair of eyes stares from a watering face, Shards of ice wil…"
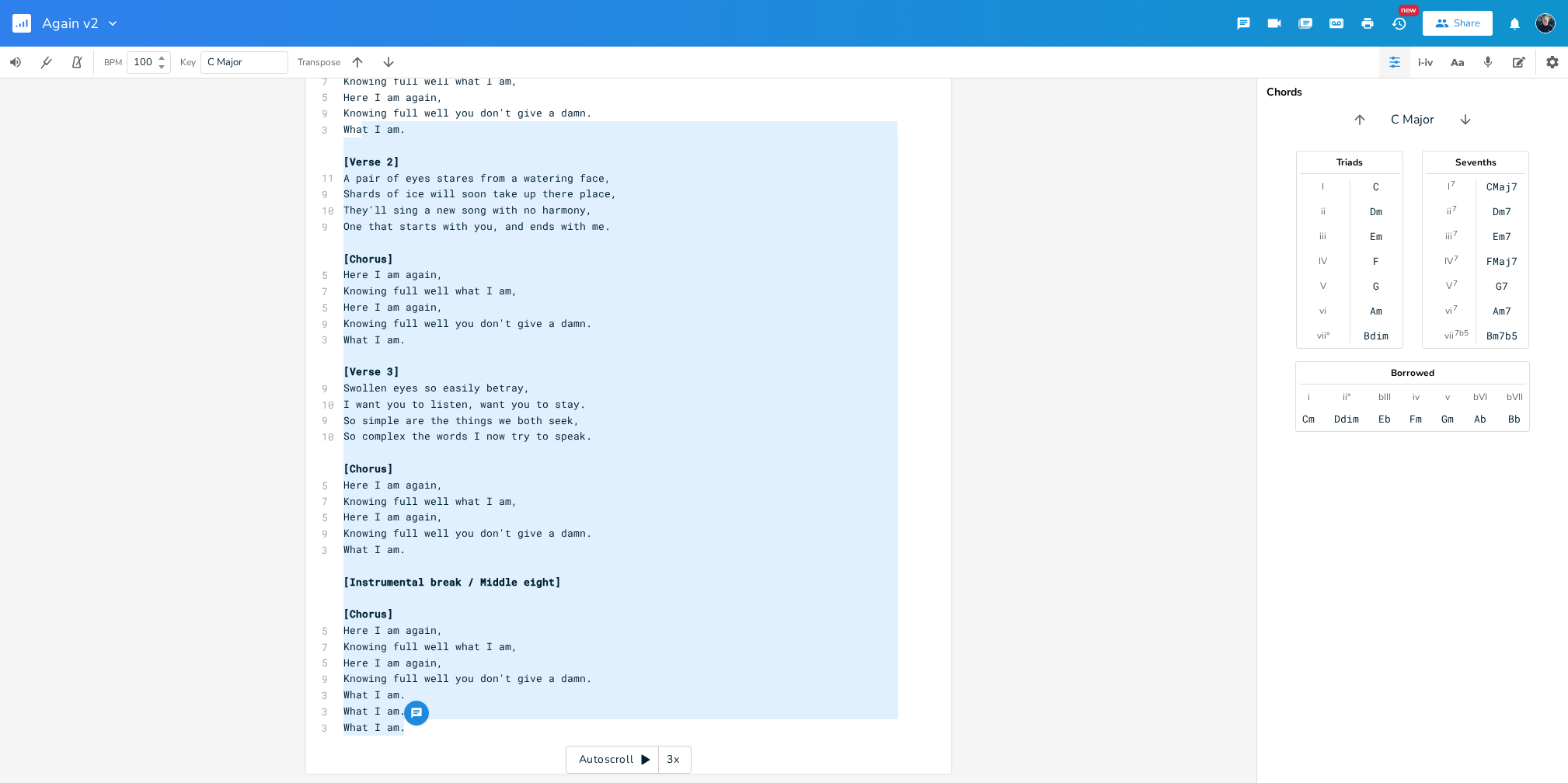
drag, startPoint x: 406, startPoint y: 733, endPoint x: 354, endPoint y: 127, distance: 608.2
click at [354, 127] on div "4 Again (version 2) 2 Stew [PERSON_NAME] Key: C ​ [Verse 1] C A A# 9 You will n…" at bounding box center [621, 48] width 561 height 1406
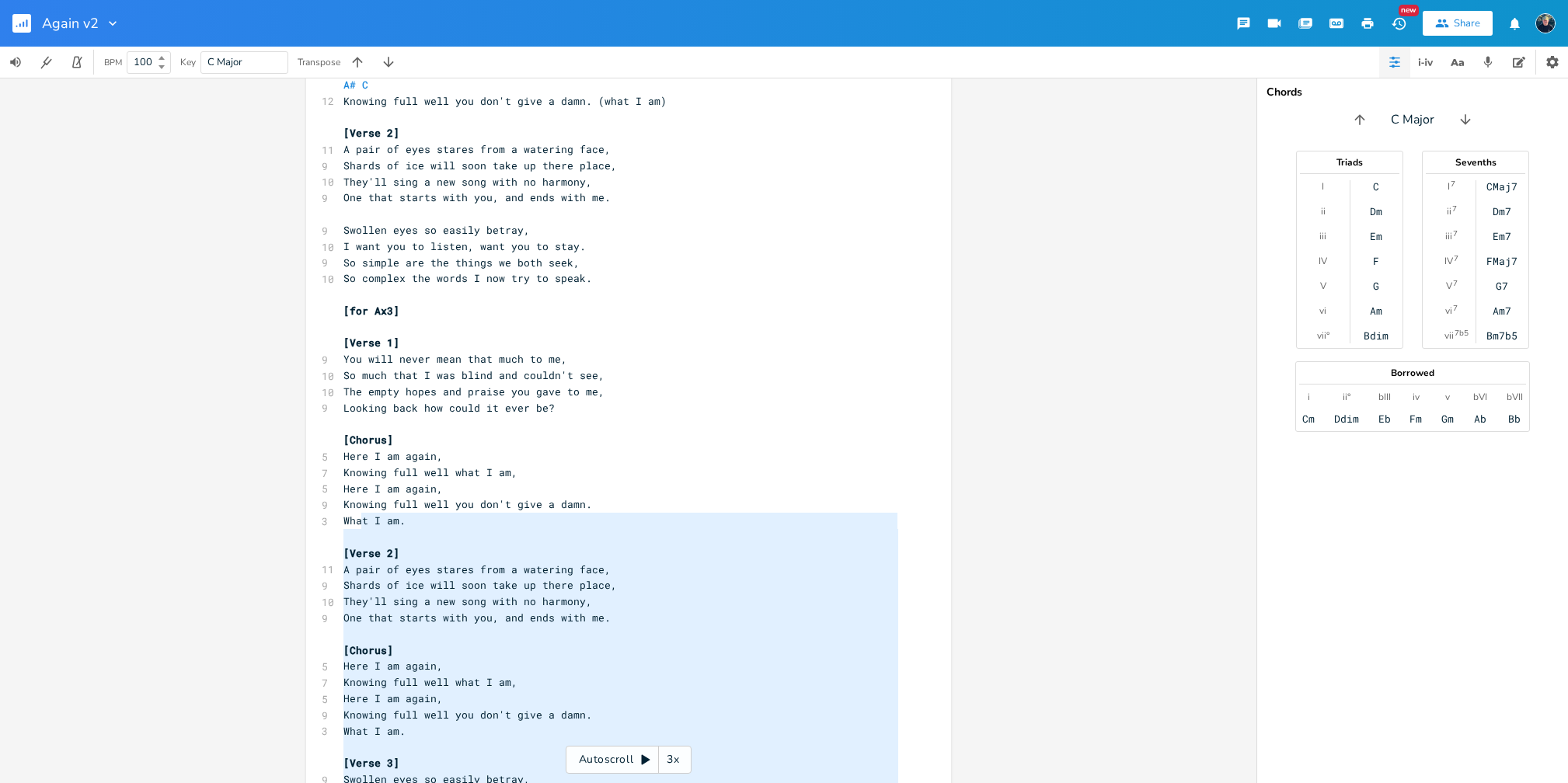
scroll to position [323, 0]
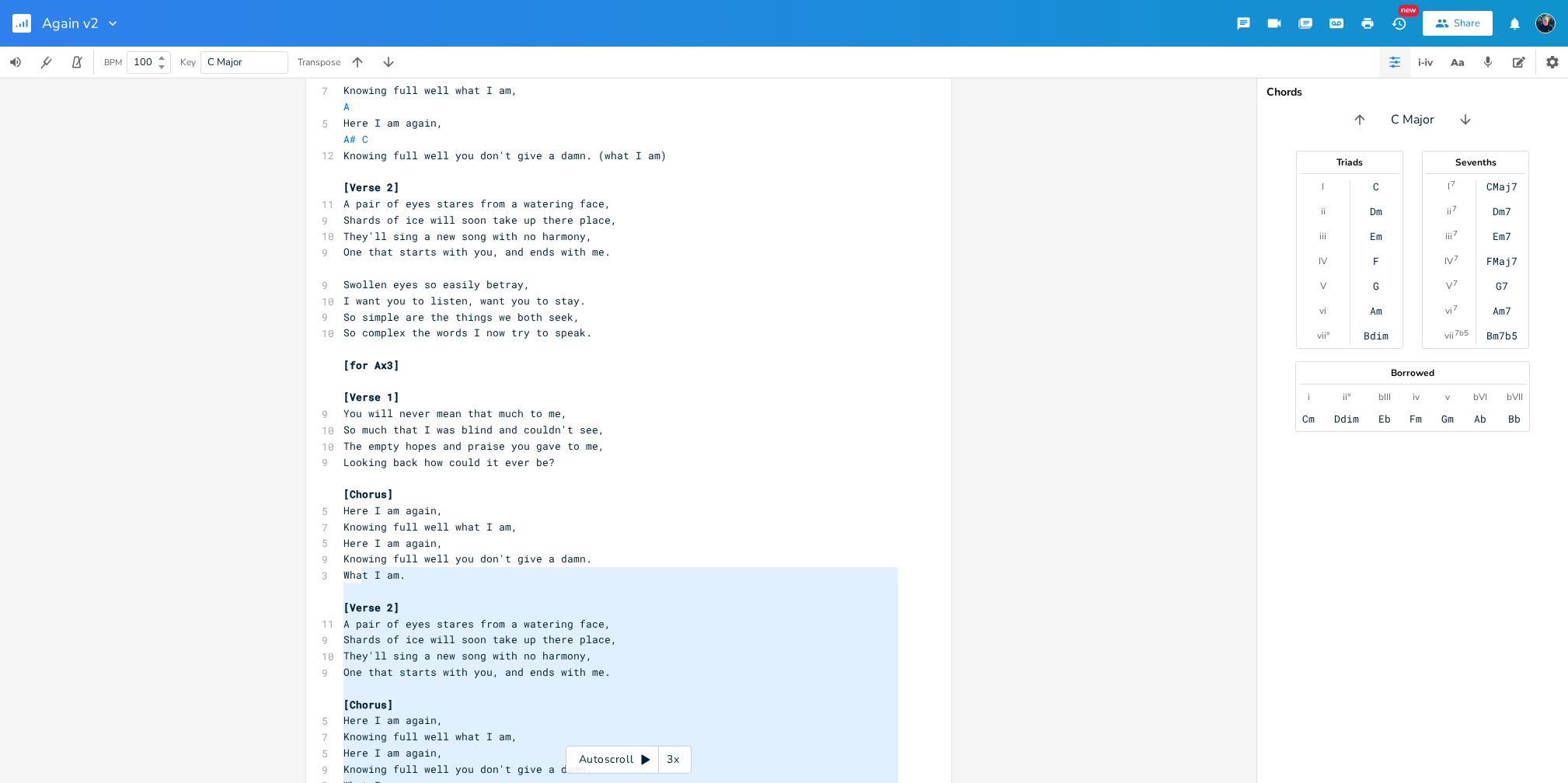
click at [354, 127] on span "Here I am again," at bounding box center [394, 123] width 100 height 14
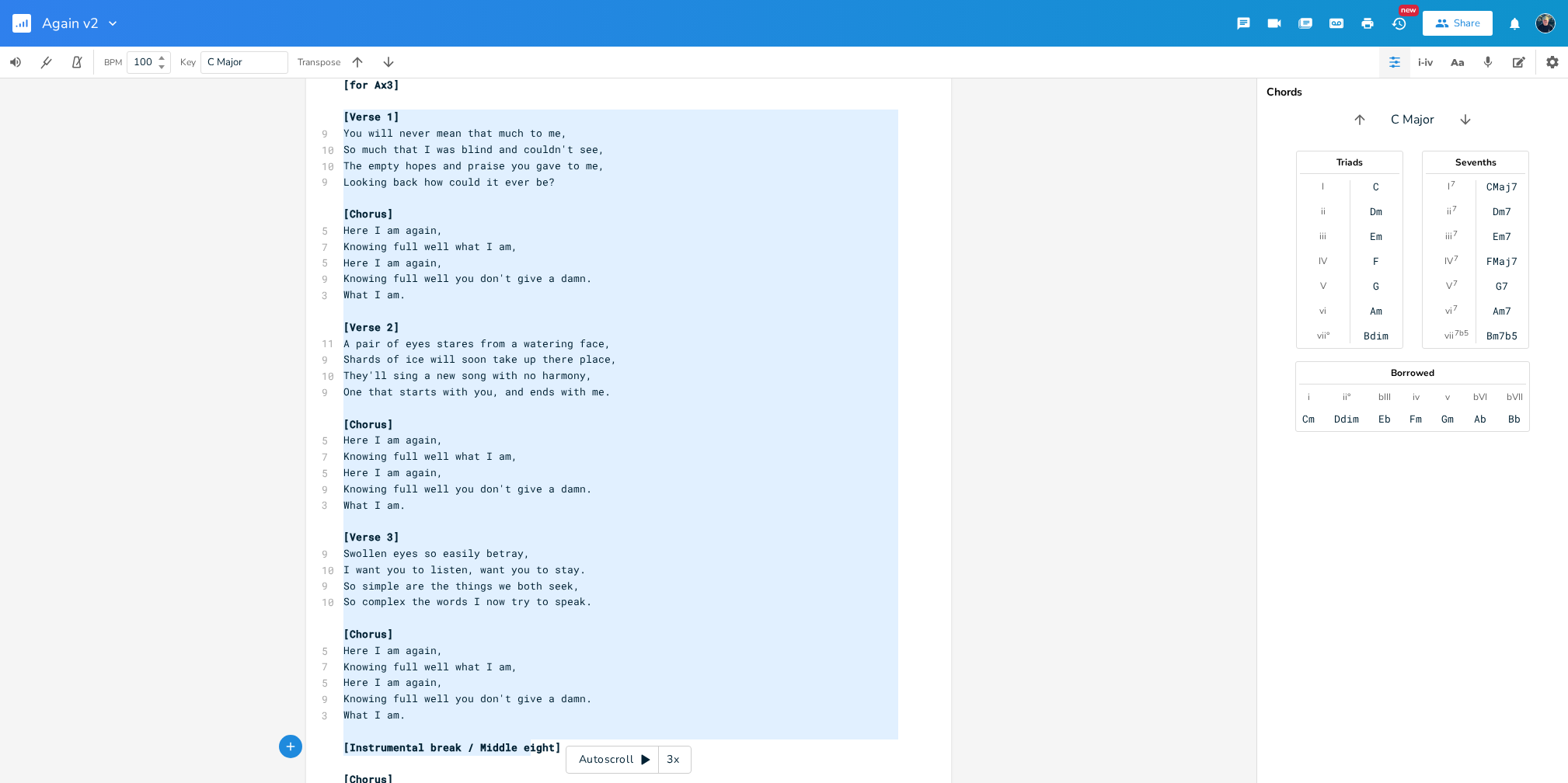
scroll to position [745, 0]
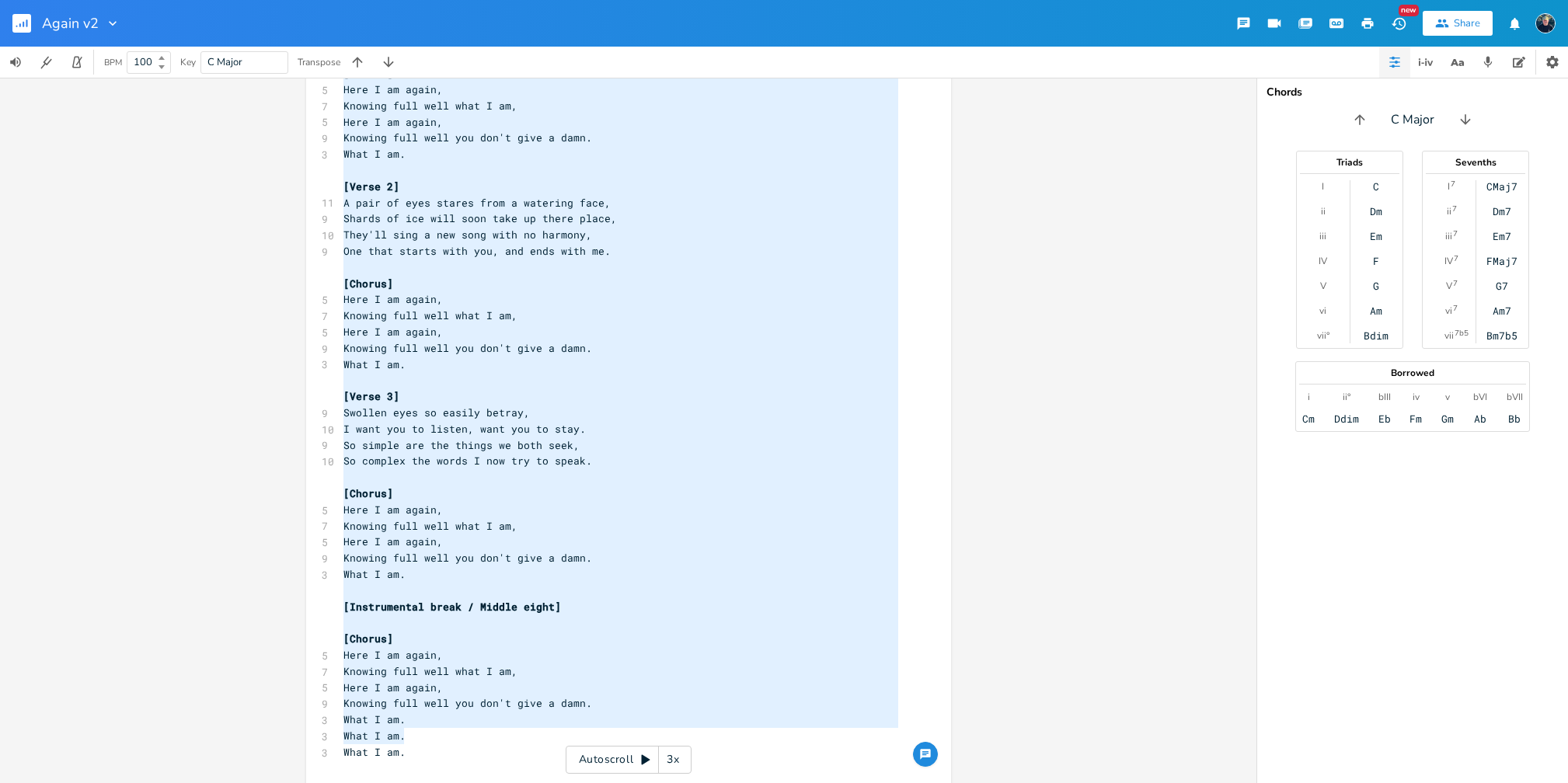
type textarea "[Verse 1] You will never mean that much to me, So much that I was blind and cou…"
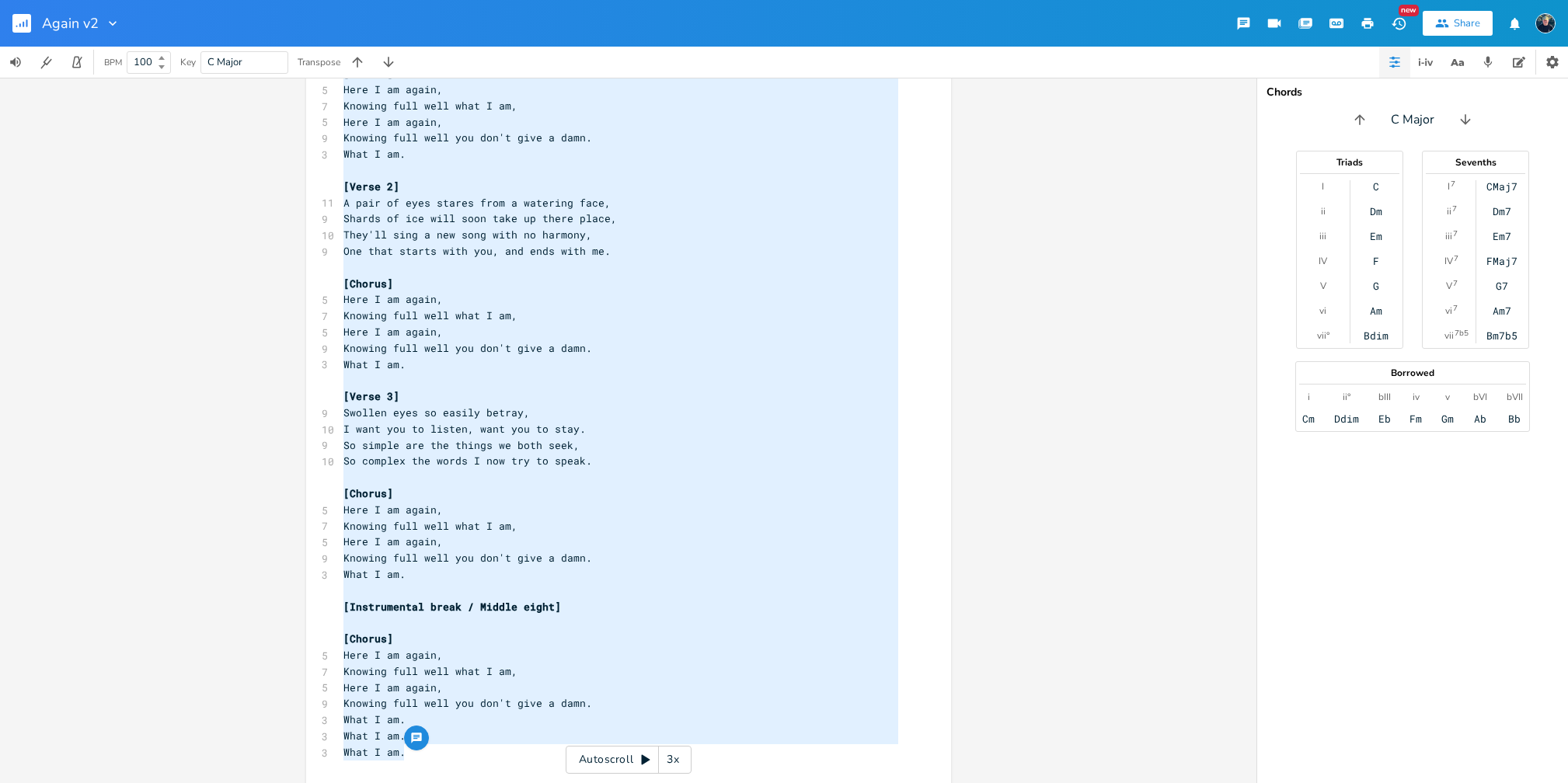
drag, startPoint x: 339, startPoint y: 113, endPoint x: 530, endPoint y: 760, distance: 674.6
click at [530, 760] on div "4 Again (version 2) 2 Stew [PERSON_NAME] Key: C ​ [Verse 1] C A A# 9 You will n…" at bounding box center [621, 73] width 561 height 1406
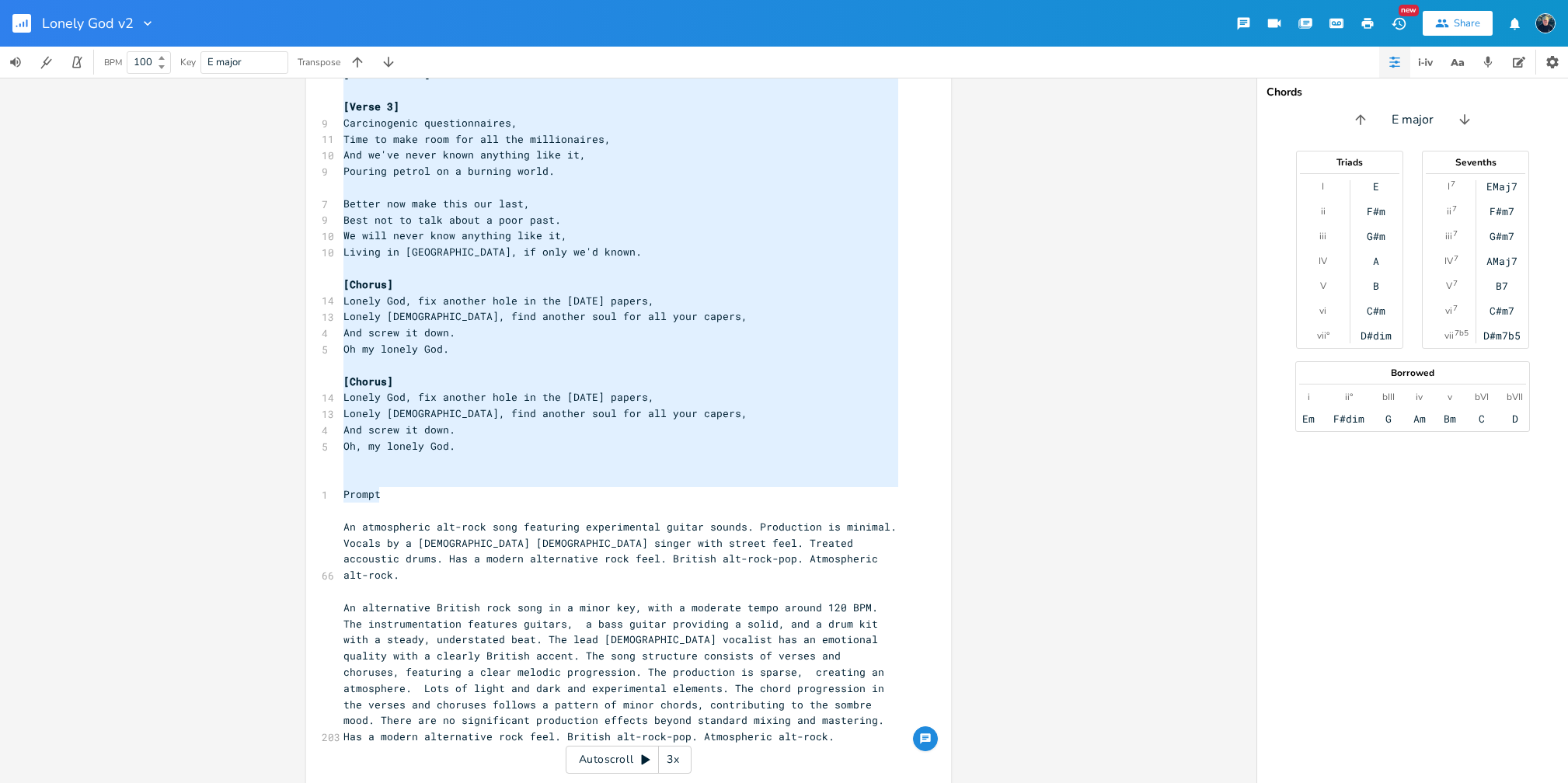
type textarea "[Verse 1] His head was simply made out of grey, Time there was when he had some…"
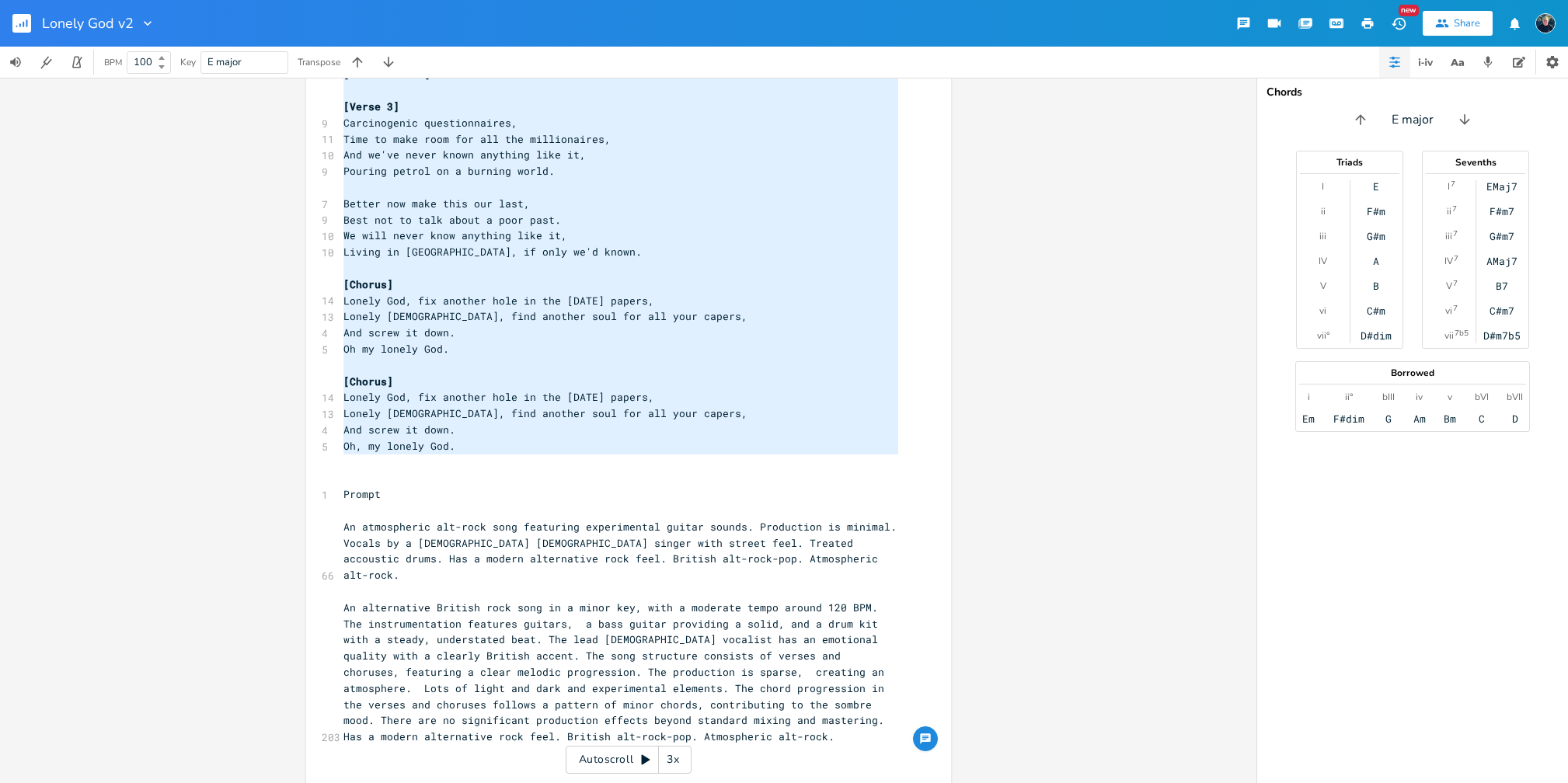
drag, startPoint x: 338, startPoint y: 410, endPoint x: 547, endPoint y: 468, distance: 216.9
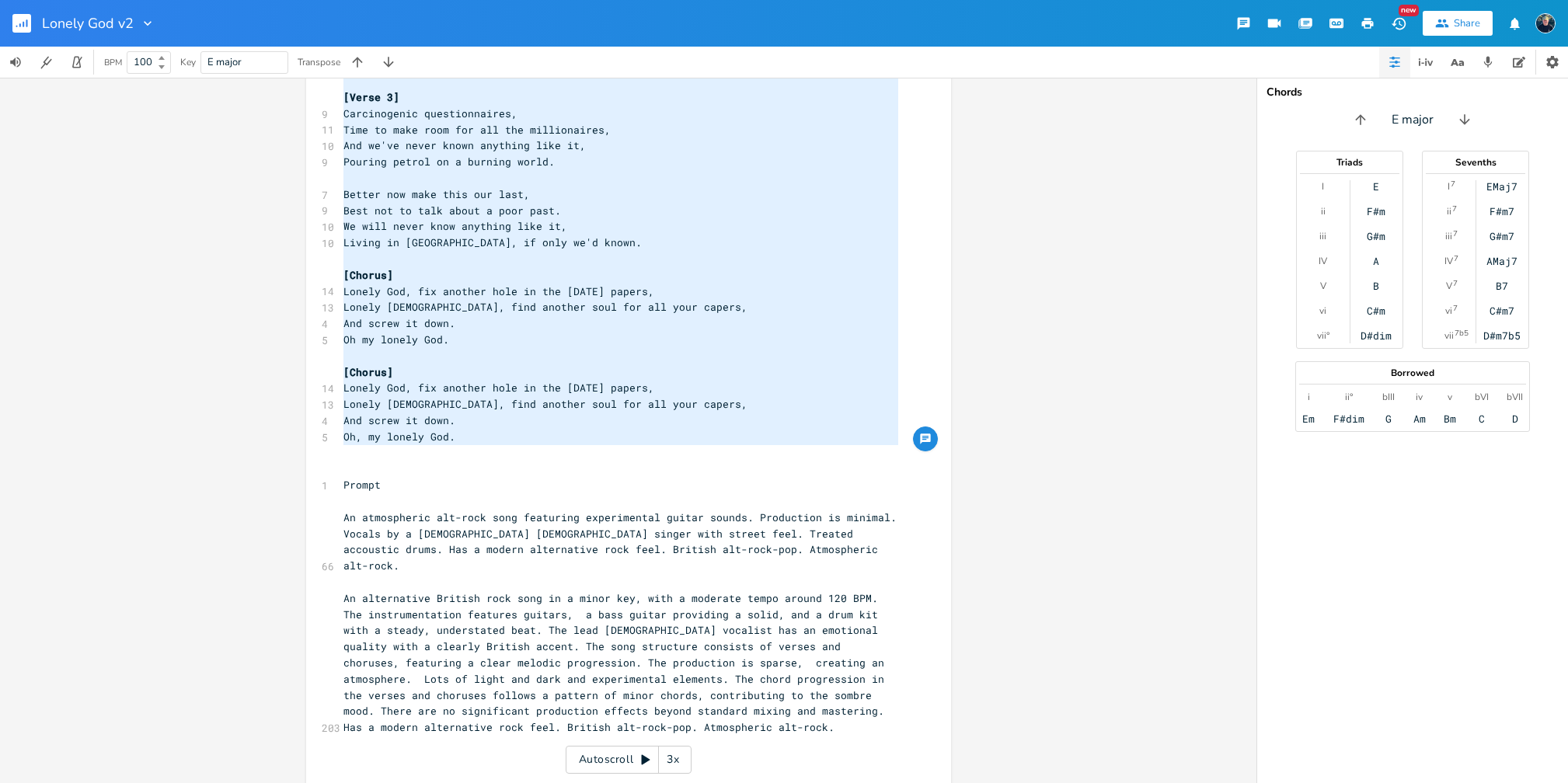
scroll to position [1586, 0]
